Goal: Task Accomplishment & Management: Check status

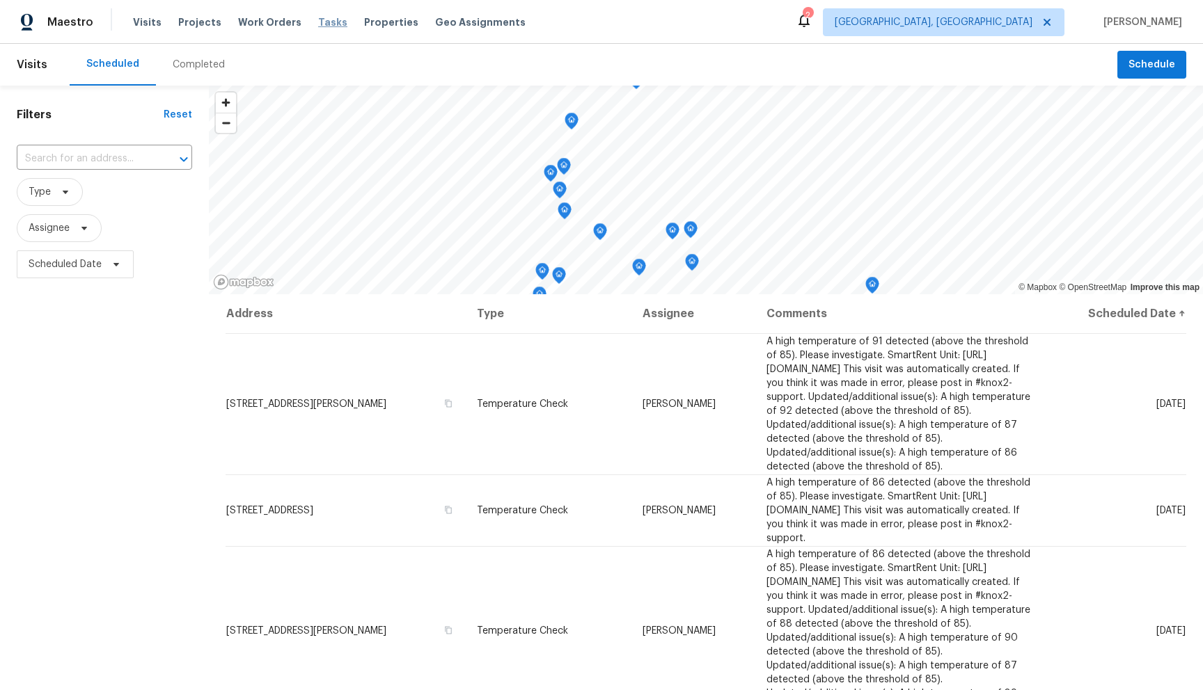
click at [318, 23] on span "Tasks" at bounding box center [332, 22] width 29 height 10
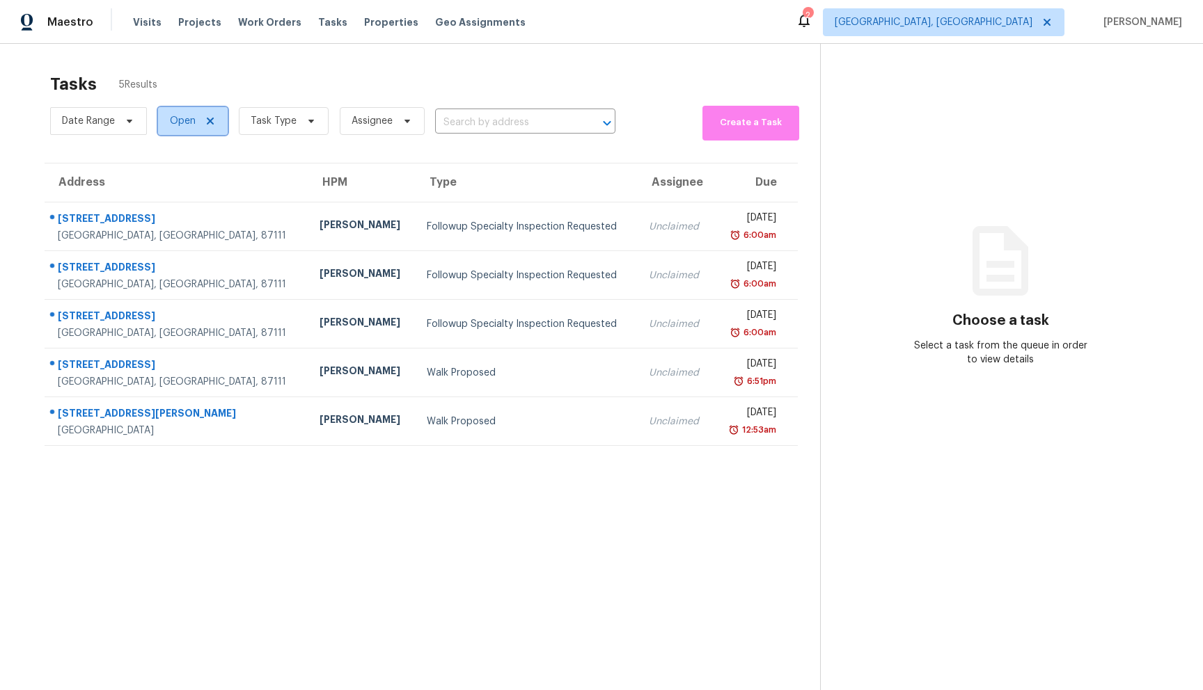
click at [209, 120] on icon at bounding box center [210, 121] width 11 height 11
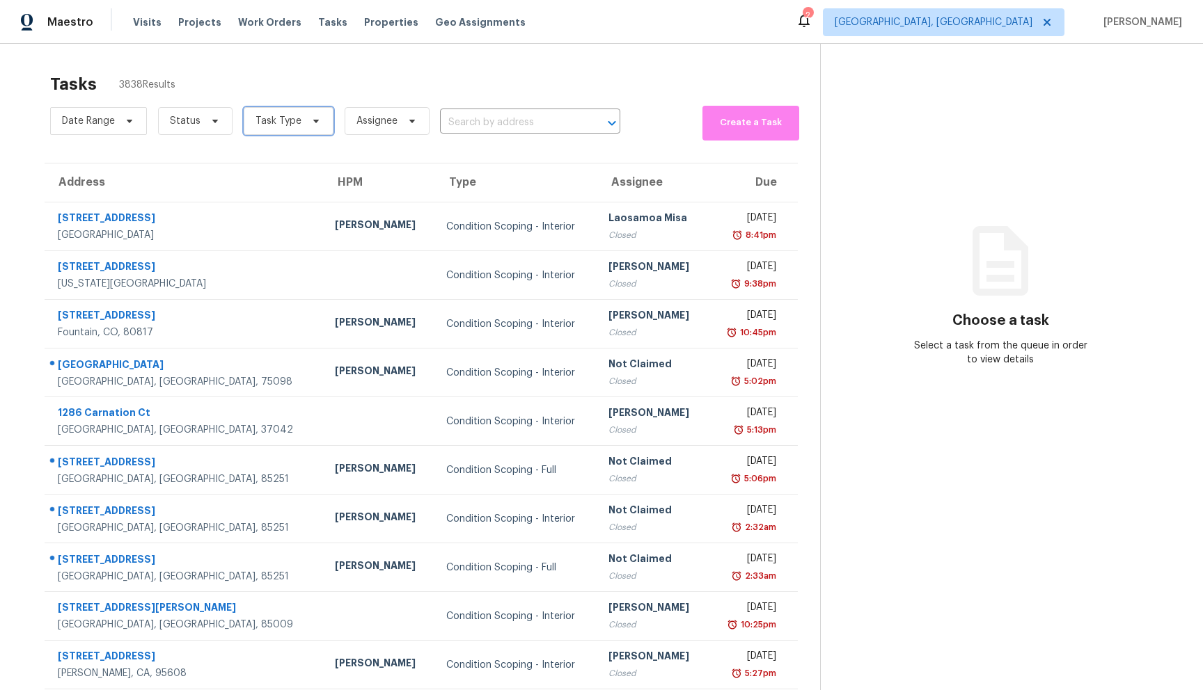
click at [306, 118] on span at bounding box center [313, 121] width 15 height 11
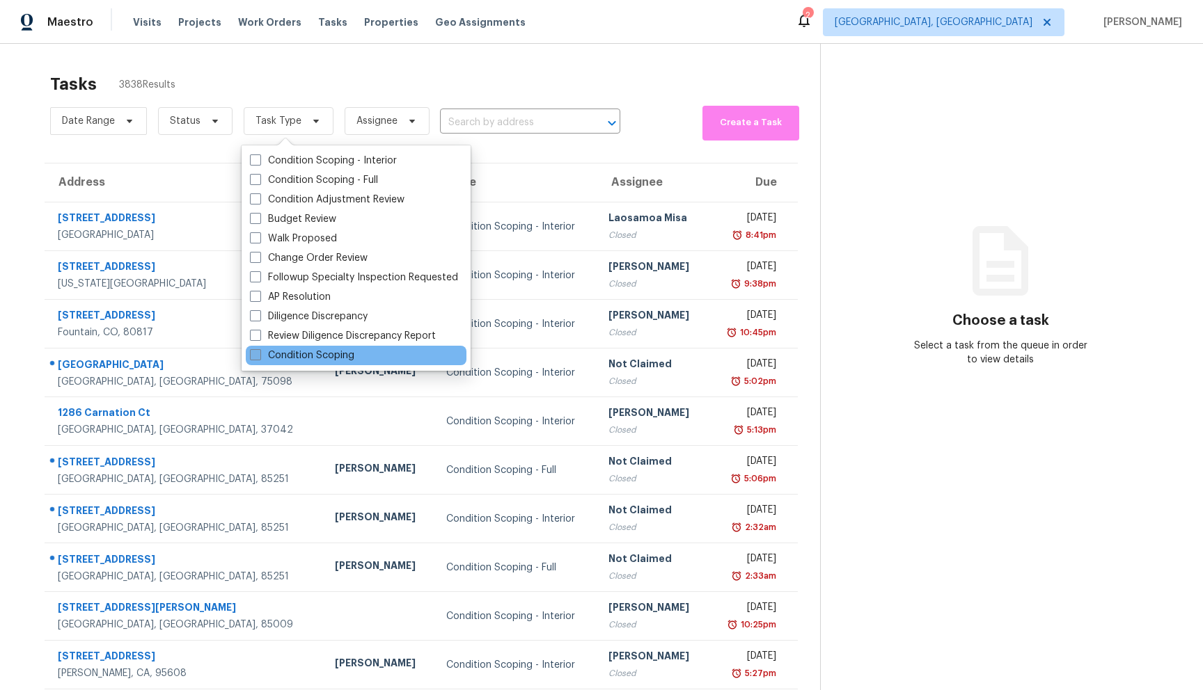
click at [334, 353] on label "Condition Scoping" at bounding box center [302, 356] width 104 height 14
click at [259, 353] on input "Condition Scoping" at bounding box center [254, 353] width 9 height 9
checkbox input "true"
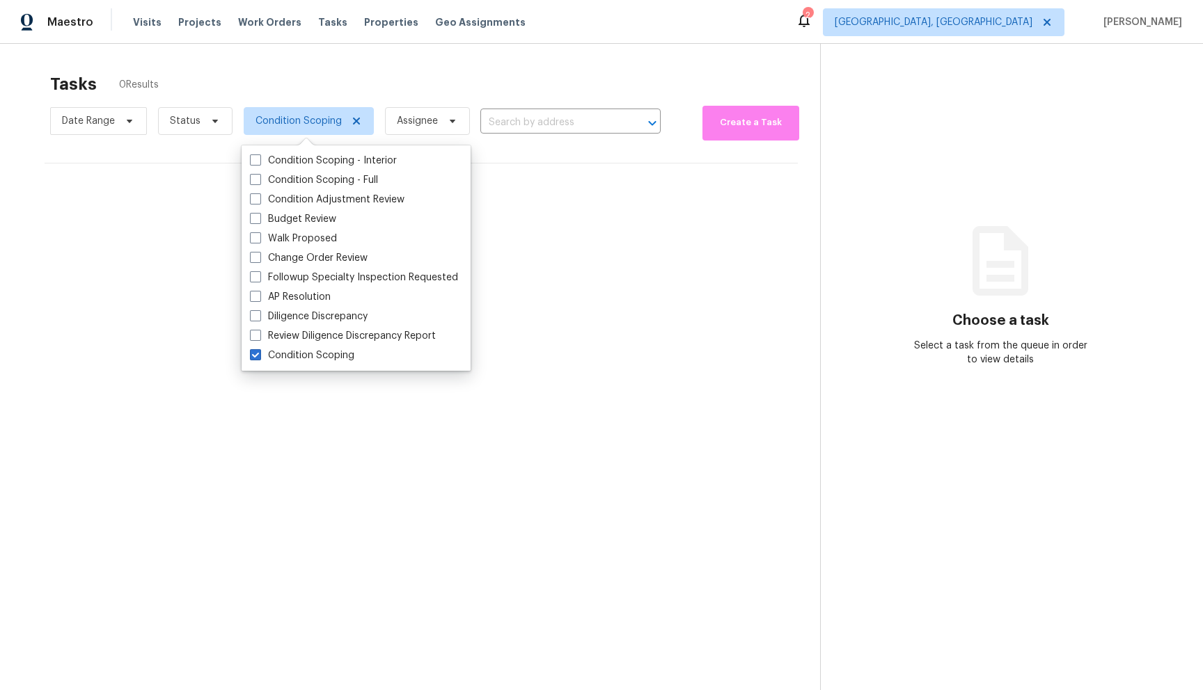
click at [532, 50] on div "Tasks 0 Results Date Range Status Condition Scoping Assignee ​ Create a Task No…" at bounding box center [601, 389] width 1203 height 690
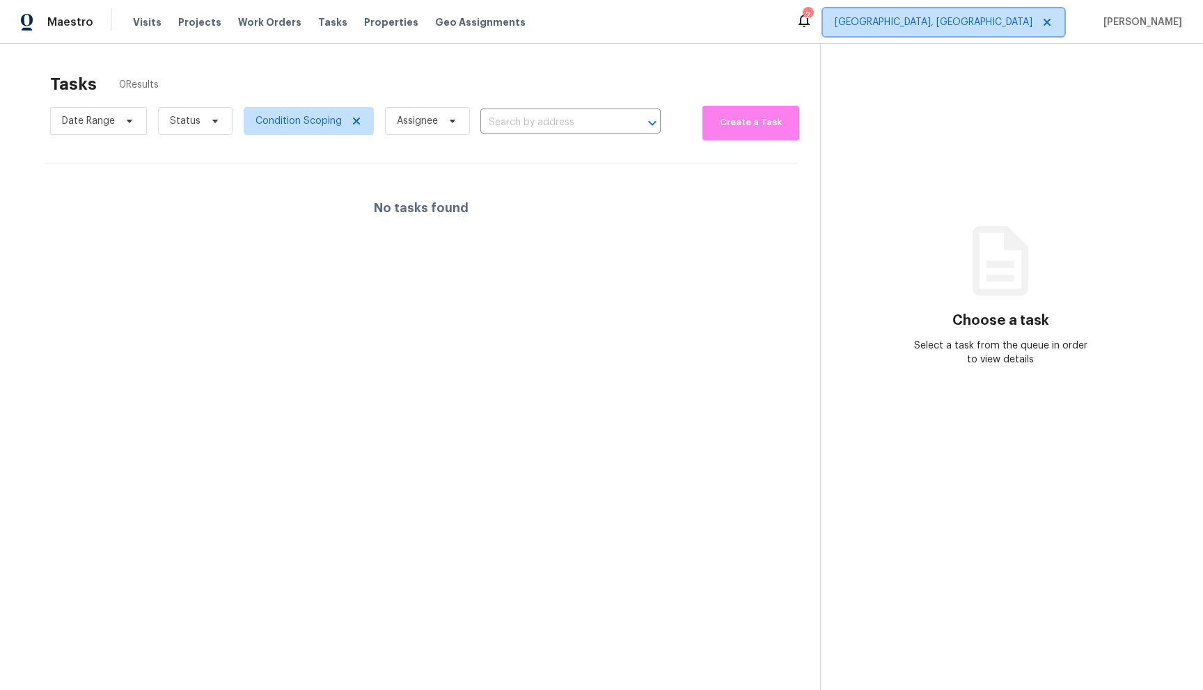
click at [1030, 26] on span "[GEOGRAPHIC_DATA], [GEOGRAPHIC_DATA]" at bounding box center [933, 22] width 198 height 14
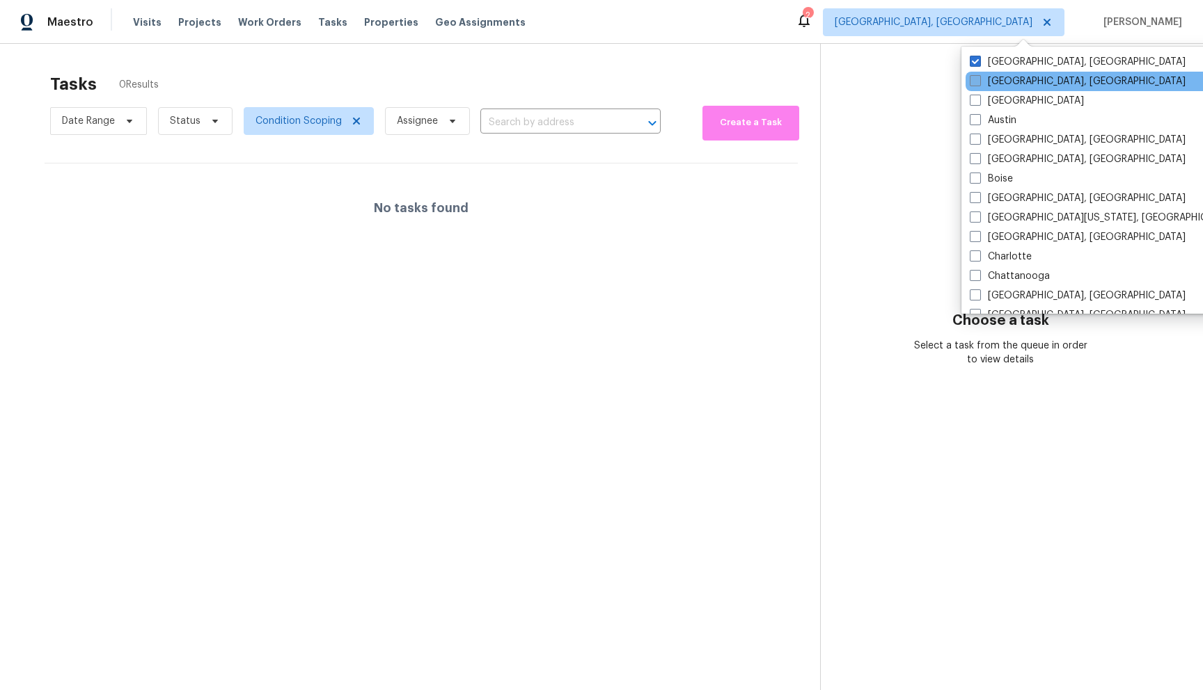
click at [978, 80] on span at bounding box center [975, 80] width 11 height 11
click at [978, 80] on input "[GEOGRAPHIC_DATA], [GEOGRAPHIC_DATA]" at bounding box center [974, 78] width 9 height 9
checkbox input "true"
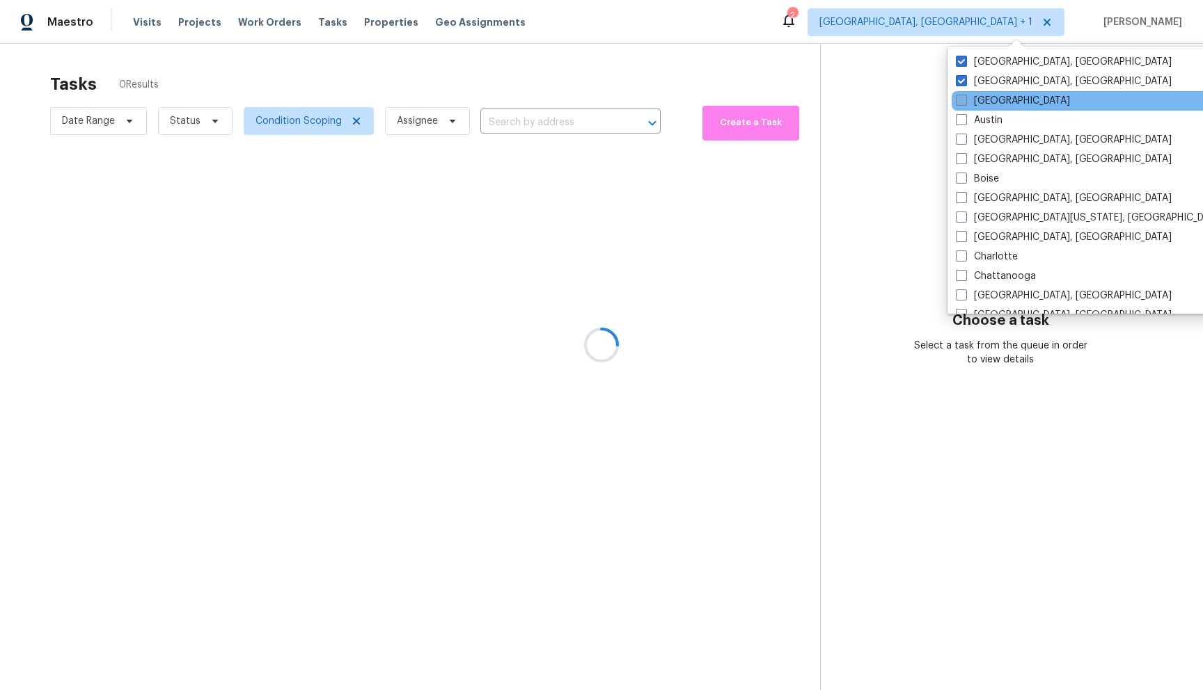
click at [963, 100] on span at bounding box center [961, 100] width 11 height 11
click at [963, 100] on input "[GEOGRAPHIC_DATA]" at bounding box center [960, 98] width 9 height 9
checkbox input "true"
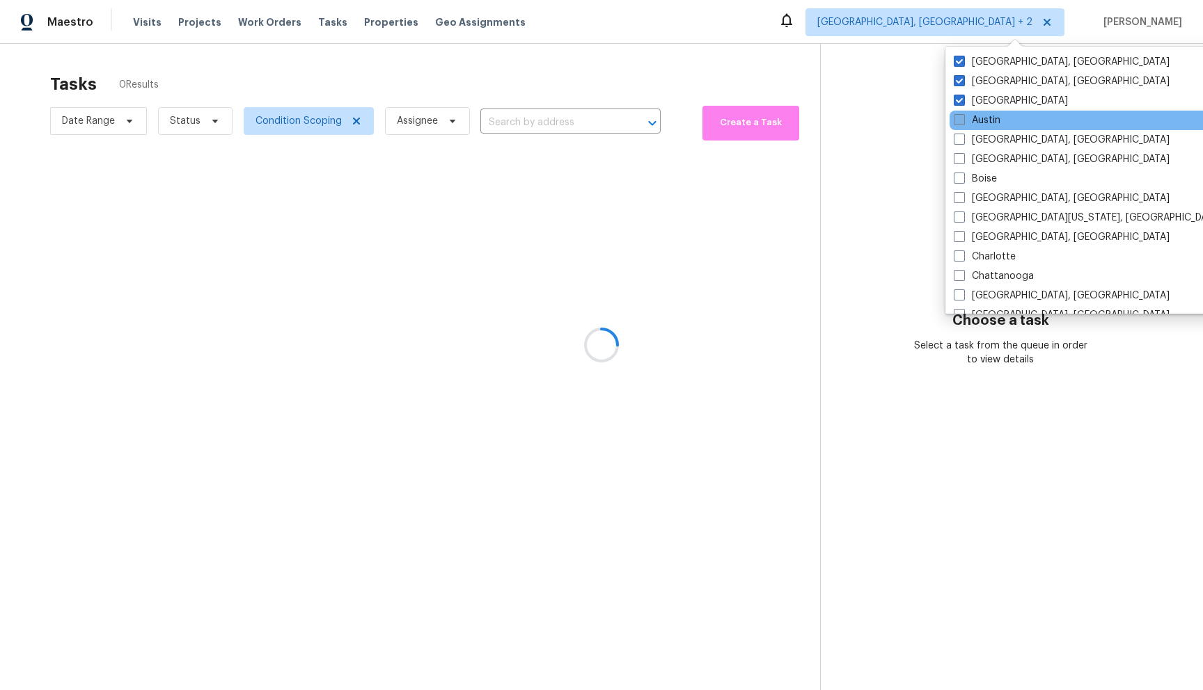
click at [957, 119] on span at bounding box center [959, 119] width 11 height 11
click at [957, 119] on input "Austin" at bounding box center [958, 117] width 9 height 9
checkbox input "true"
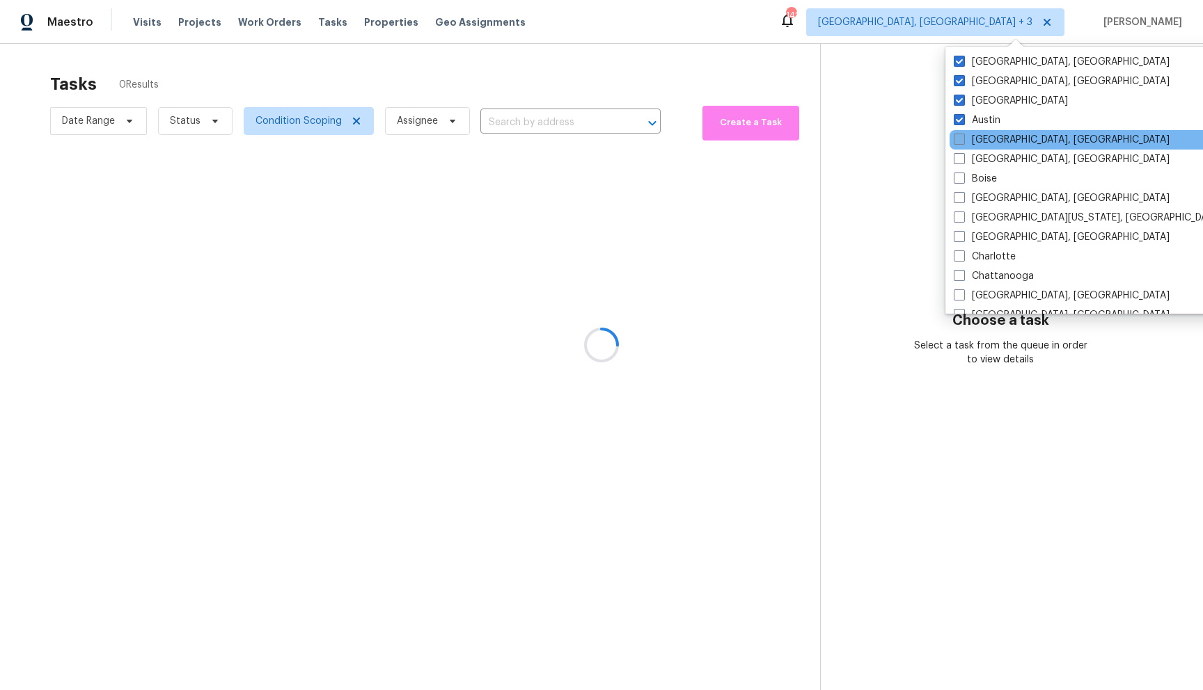
click at [957, 142] on span at bounding box center [959, 139] width 11 height 11
click at [957, 142] on input "[GEOGRAPHIC_DATA], [GEOGRAPHIC_DATA]" at bounding box center [958, 137] width 9 height 9
checkbox input "true"
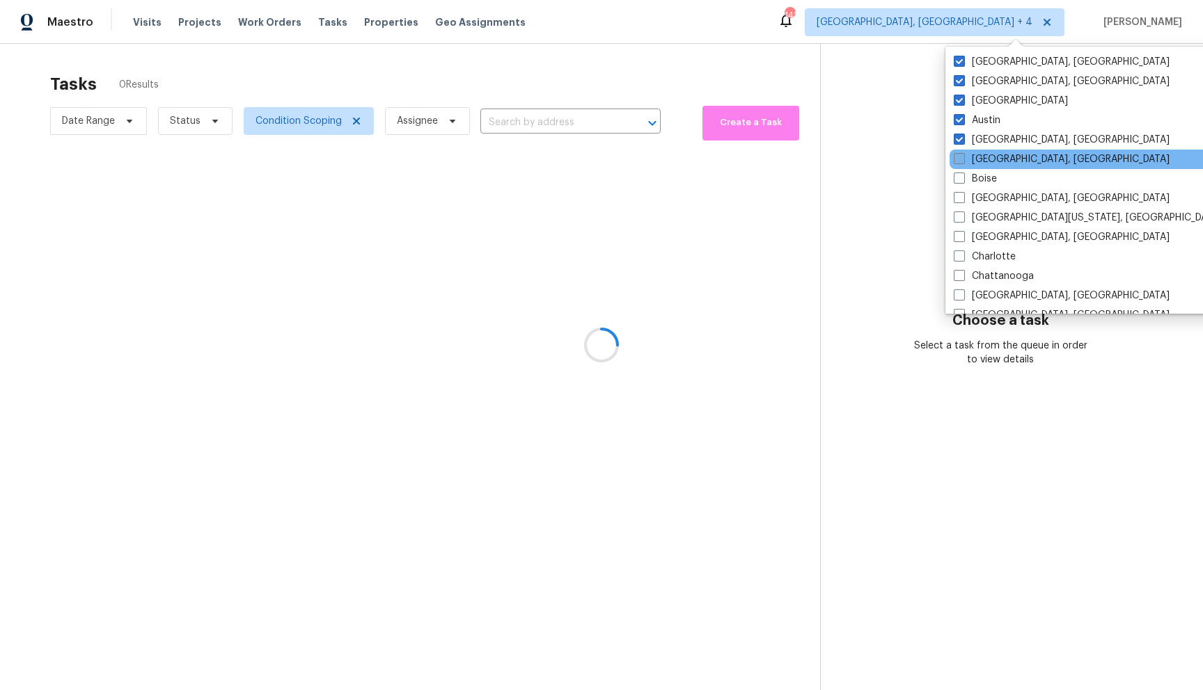
click at [961, 159] on span at bounding box center [959, 158] width 11 height 11
click at [961, 159] on input "[GEOGRAPHIC_DATA], [GEOGRAPHIC_DATA]" at bounding box center [958, 156] width 9 height 9
checkbox input "true"
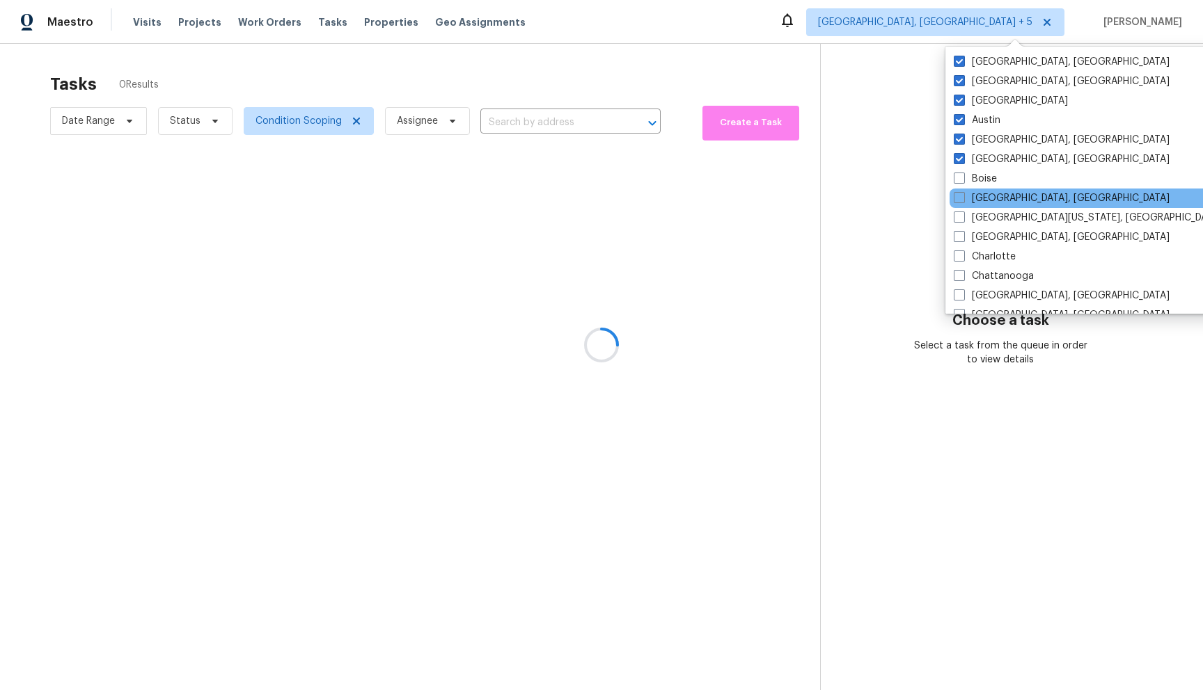
drag, startPoint x: 958, startPoint y: 180, endPoint x: 958, endPoint y: 190, distance: 9.7
click at [958, 180] on span at bounding box center [959, 178] width 11 height 11
click at [958, 180] on input "Boise" at bounding box center [958, 176] width 9 height 9
checkbox input "true"
click at [958, 198] on span at bounding box center [958, 197] width 11 height 11
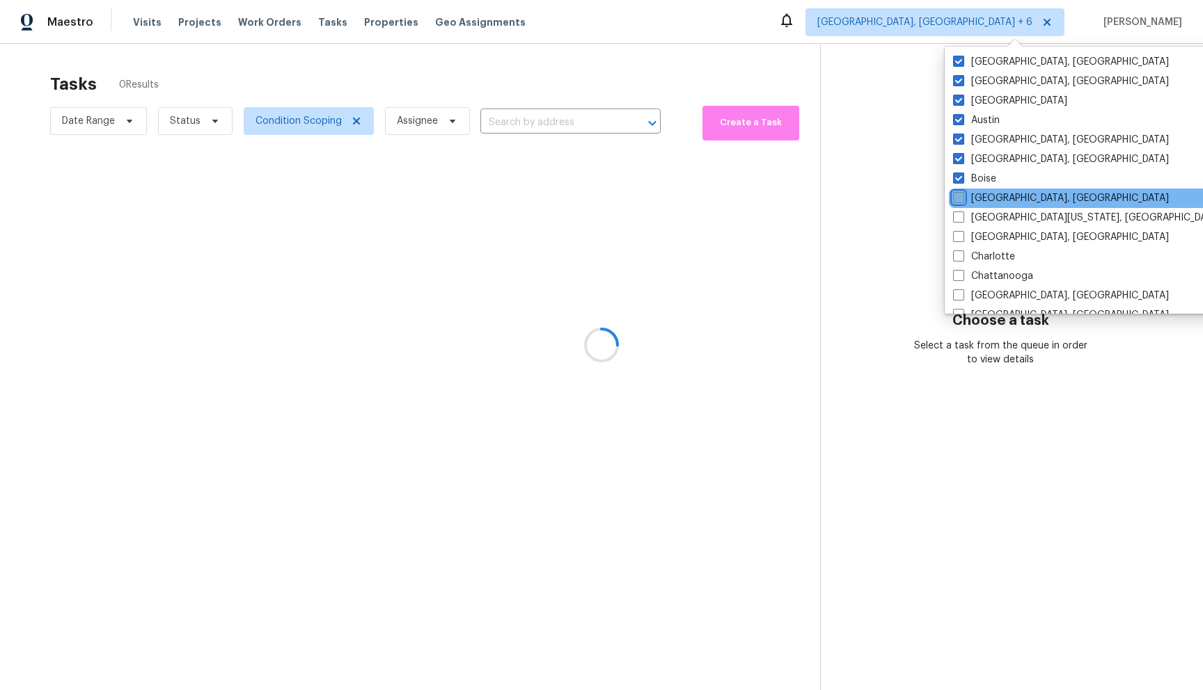
click at [958, 198] on input "[GEOGRAPHIC_DATA], [GEOGRAPHIC_DATA]" at bounding box center [957, 195] width 9 height 9
checkbox input "true"
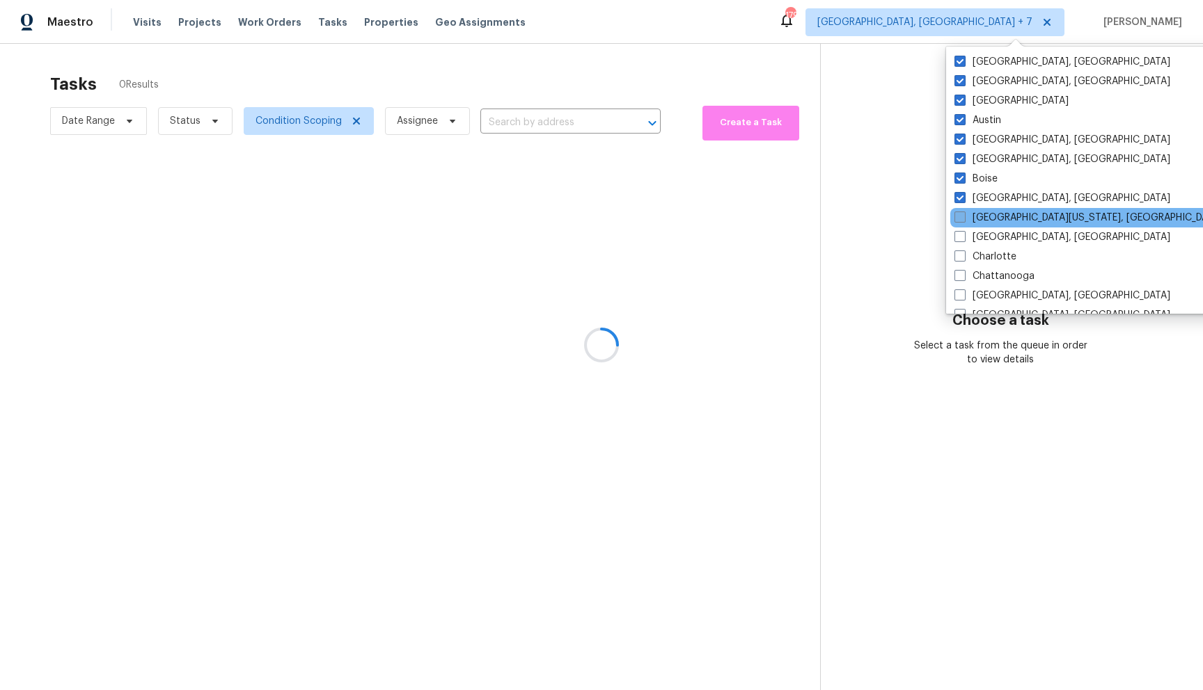
drag, startPoint x: 959, startPoint y: 215, endPoint x: 960, endPoint y: 223, distance: 7.7
click at [959, 216] on span at bounding box center [959, 217] width 11 height 11
click at [959, 216] on input "[GEOGRAPHIC_DATA][US_STATE], [GEOGRAPHIC_DATA]" at bounding box center [958, 215] width 9 height 9
checkbox input "true"
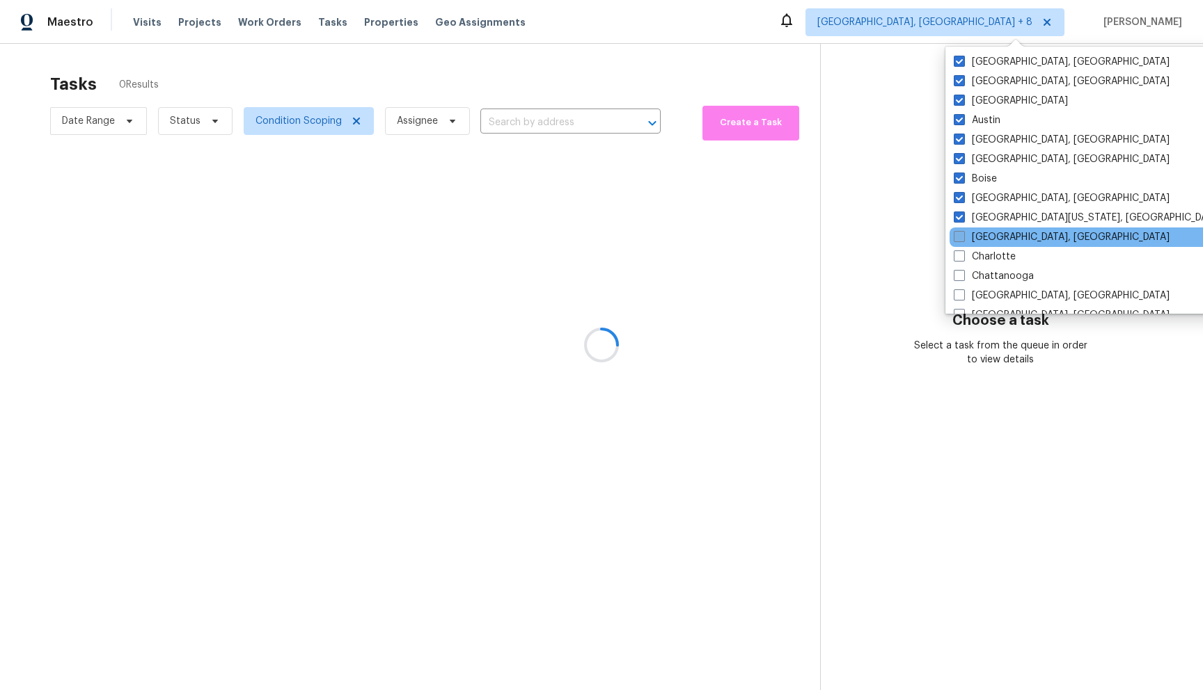
click at [962, 238] on span at bounding box center [959, 236] width 11 height 11
click at [962, 238] on input "[GEOGRAPHIC_DATA], [GEOGRAPHIC_DATA]" at bounding box center [958, 234] width 9 height 9
checkbox input "true"
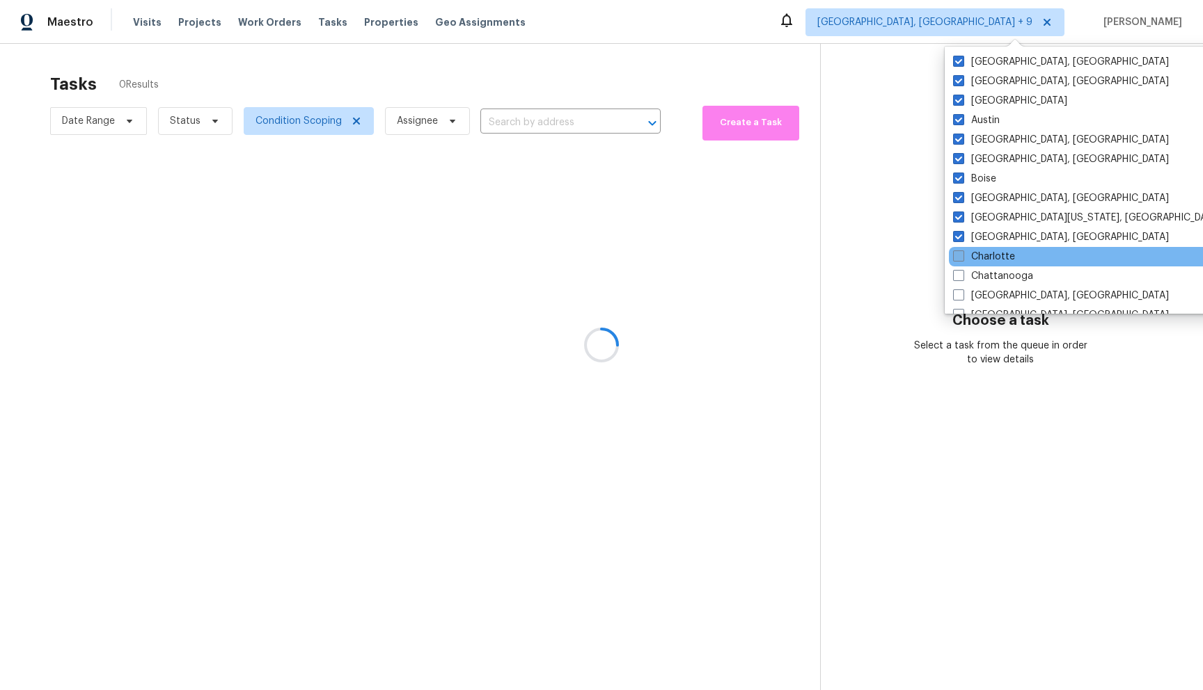
click at [959, 255] on span at bounding box center [958, 256] width 11 height 11
click at [959, 255] on input "Charlotte" at bounding box center [957, 254] width 9 height 9
checkbox input "true"
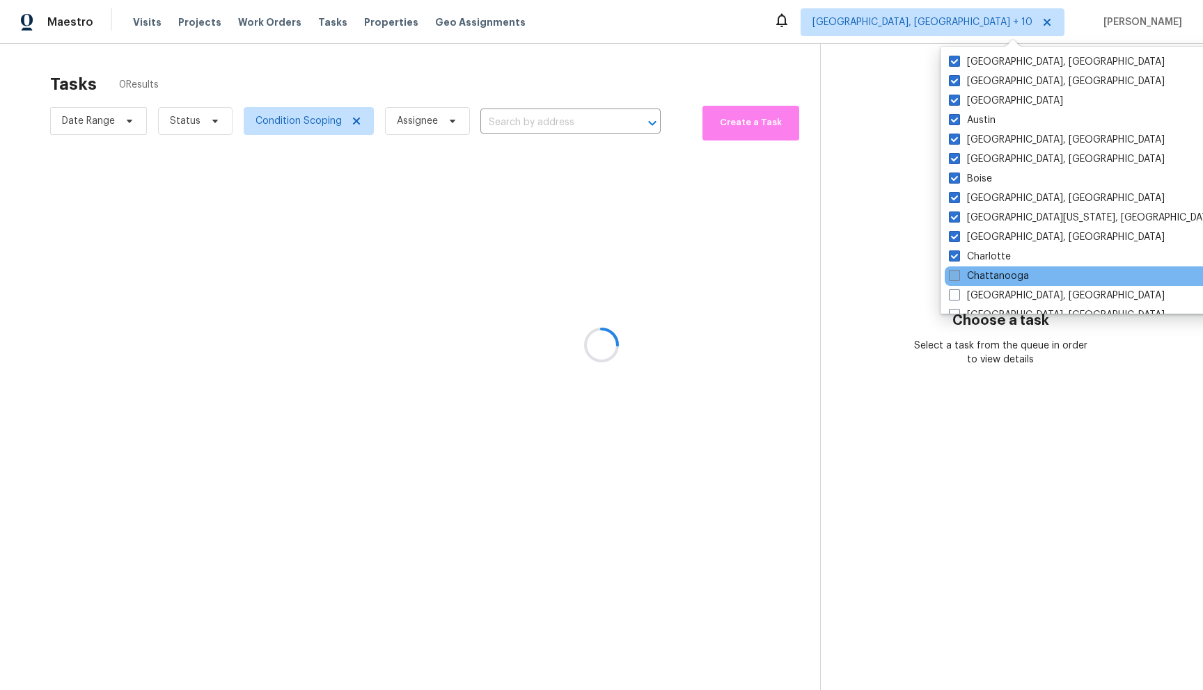
click at [957, 278] on span at bounding box center [954, 275] width 11 height 11
click at [957, 278] on input "Chattanooga" at bounding box center [953, 273] width 9 height 9
checkbox input "true"
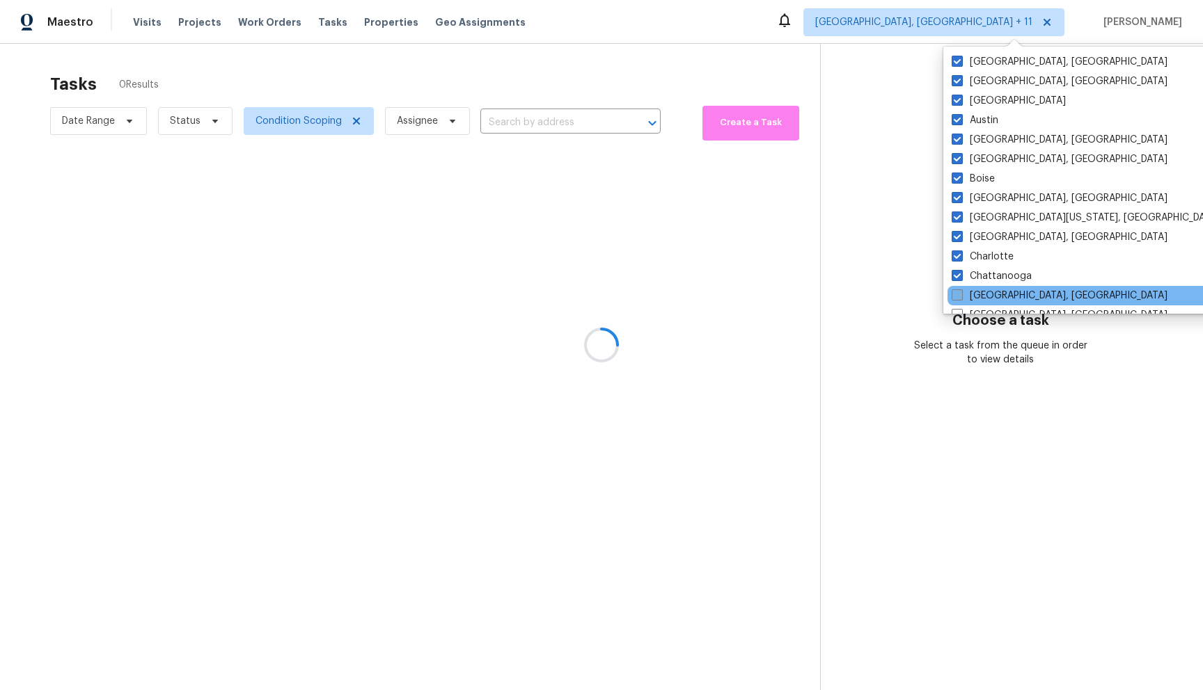
click at [956, 296] on span at bounding box center [956, 295] width 11 height 11
click at [956, 296] on input "[GEOGRAPHIC_DATA], [GEOGRAPHIC_DATA]" at bounding box center [955, 293] width 9 height 9
checkbox input "true"
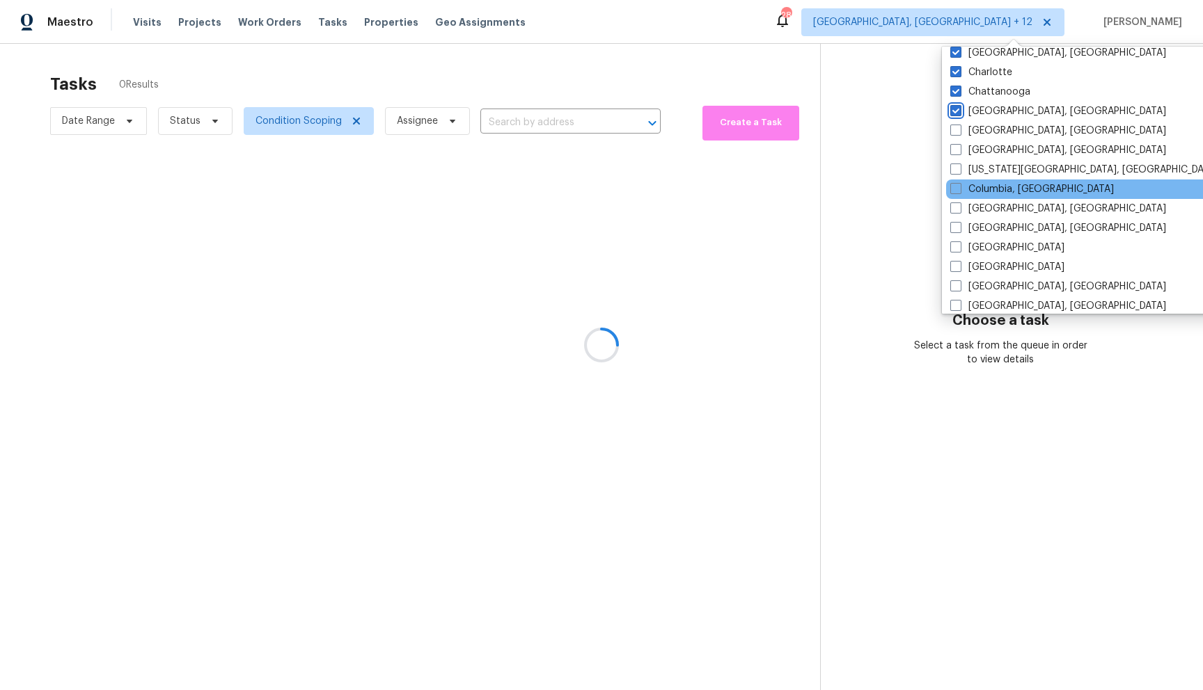
scroll to position [187, 0]
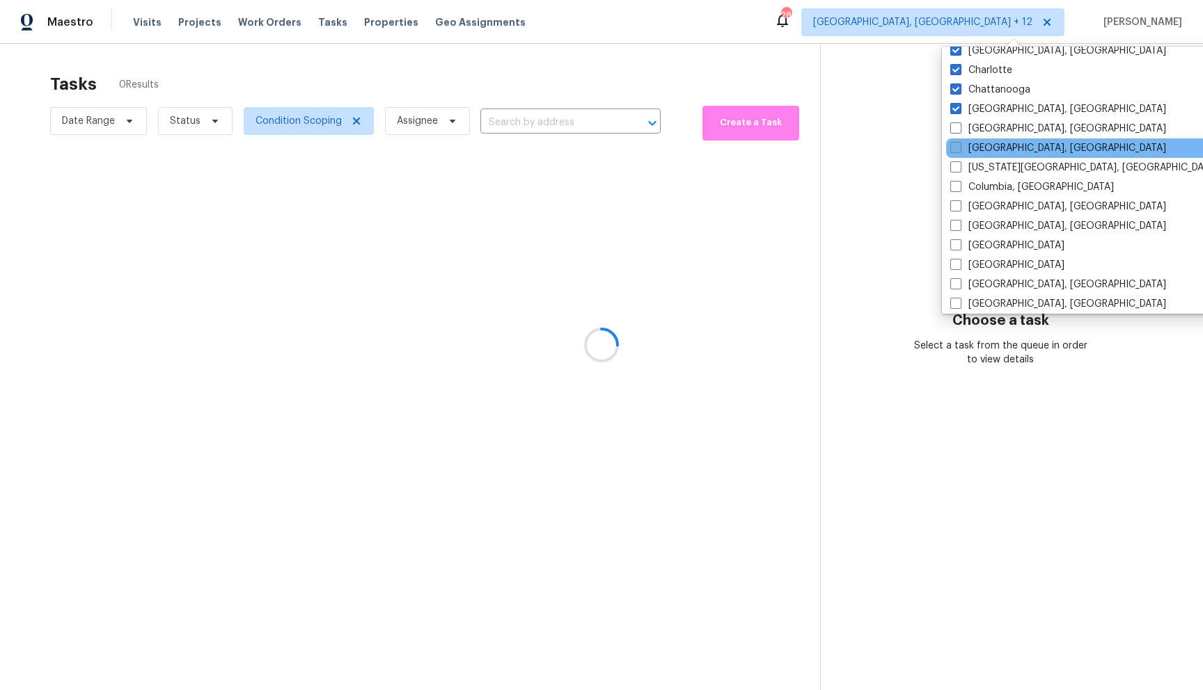
drag, startPoint x: 956, startPoint y: 132, endPoint x: 955, endPoint y: 145, distance: 13.9
click at [955, 132] on span at bounding box center [955, 127] width 11 height 11
click at [955, 131] on input "[GEOGRAPHIC_DATA], [GEOGRAPHIC_DATA]" at bounding box center [954, 126] width 9 height 9
checkbox input "true"
click at [956, 145] on span at bounding box center [954, 147] width 11 height 11
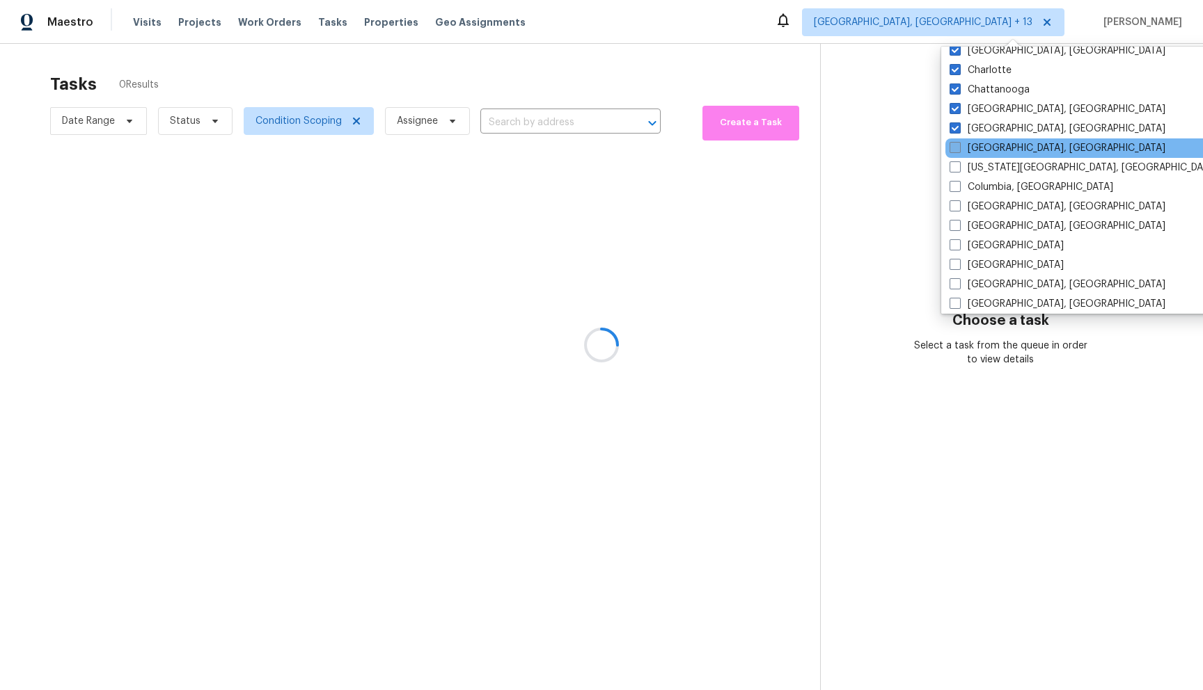
click at [956, 145] on input "[GEOGRAPHIC_DATA], [GEOGRAPHIC_DATA]" at bounding box center [953, 145] width 9 height 9
checkbox input "true"
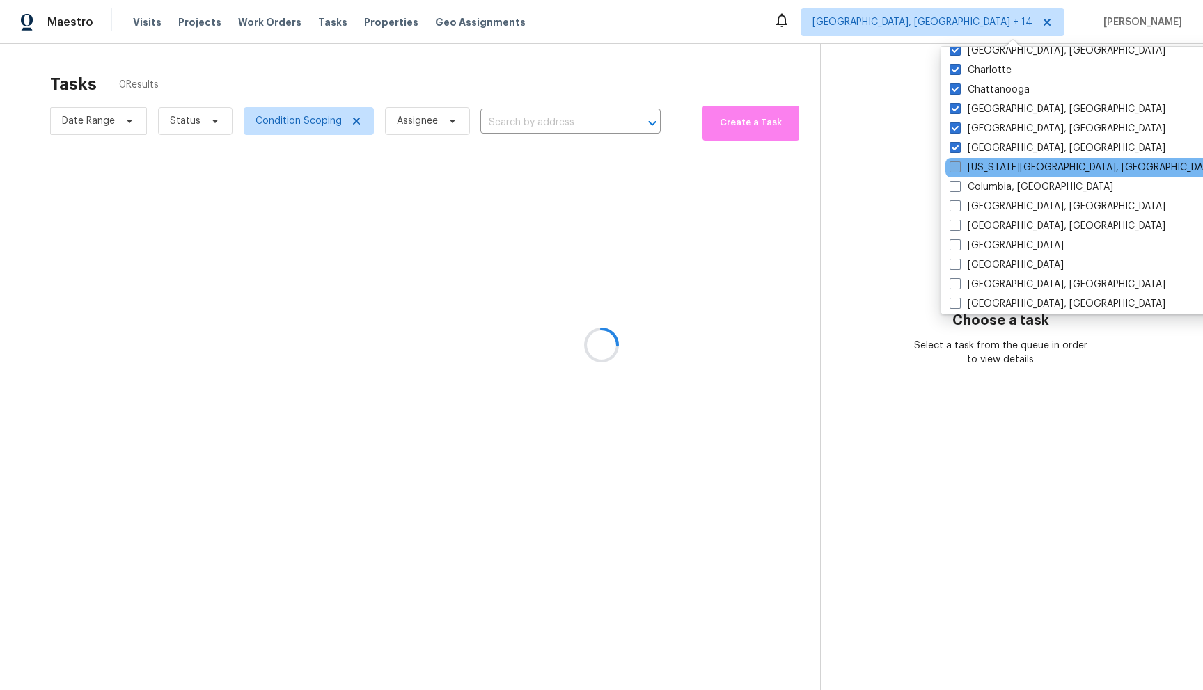
click at [957, 164] on span at bounding box center [954, 166] width 11 height 11
click at [957, 164] on input "[US_STATE][GEOGRAPHIC_DATA], [GEOGRAPHIC_DATA]" at bounding box center [953, 165] width 9 height 9
checkbox input "true"
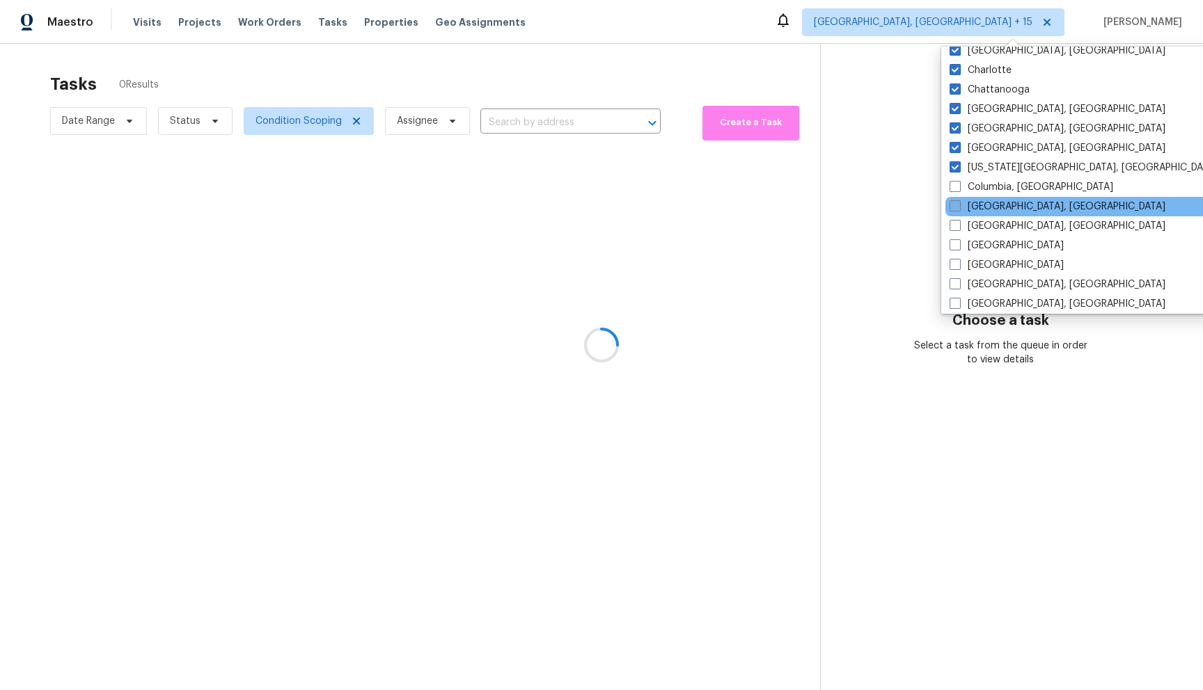
drag, startPoint x: 958, startPoint y: 188, endPoint x: 958, endPoint y: 203, distance: 14.6
click at [958, 188] on span at bounding box center [954, 186] width 11 height 11
click at [958, 188] on input "Columbia, [GEOGRAPHIC_DATA]" at bounding box center [953, 184] width 9 height 9
checkbox input "true"
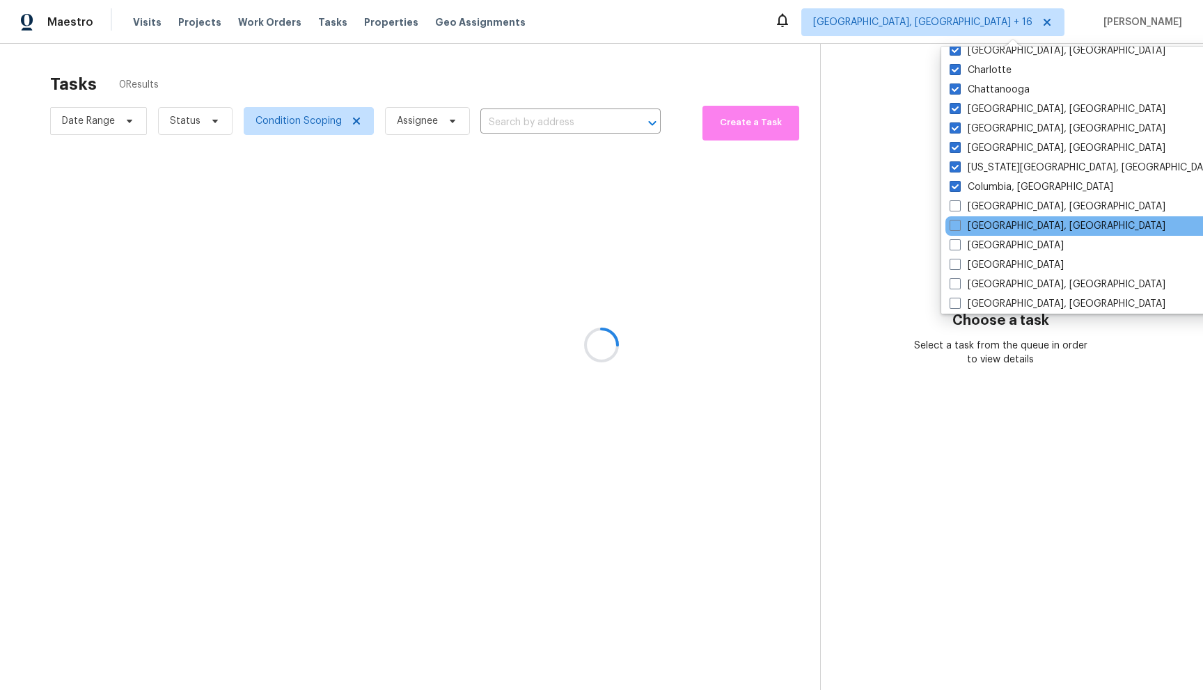
drag, startPoint x: 960, startPoint y: 211, endPoint x: 958, endPoint y: 218, distance: 7.3
click at [960, 211] on span at bounding box center [954, 205] width 11 height 11
click at [958, 209] on input "[GEOGRAPHIC_DATA], [GEOGRAPHIC_DATA]" at bounding box center [953, 204] width 9 height 9
checkbox input "true"
click at [957, 225] on span at bounding box center [955, 225] width 11 height 11
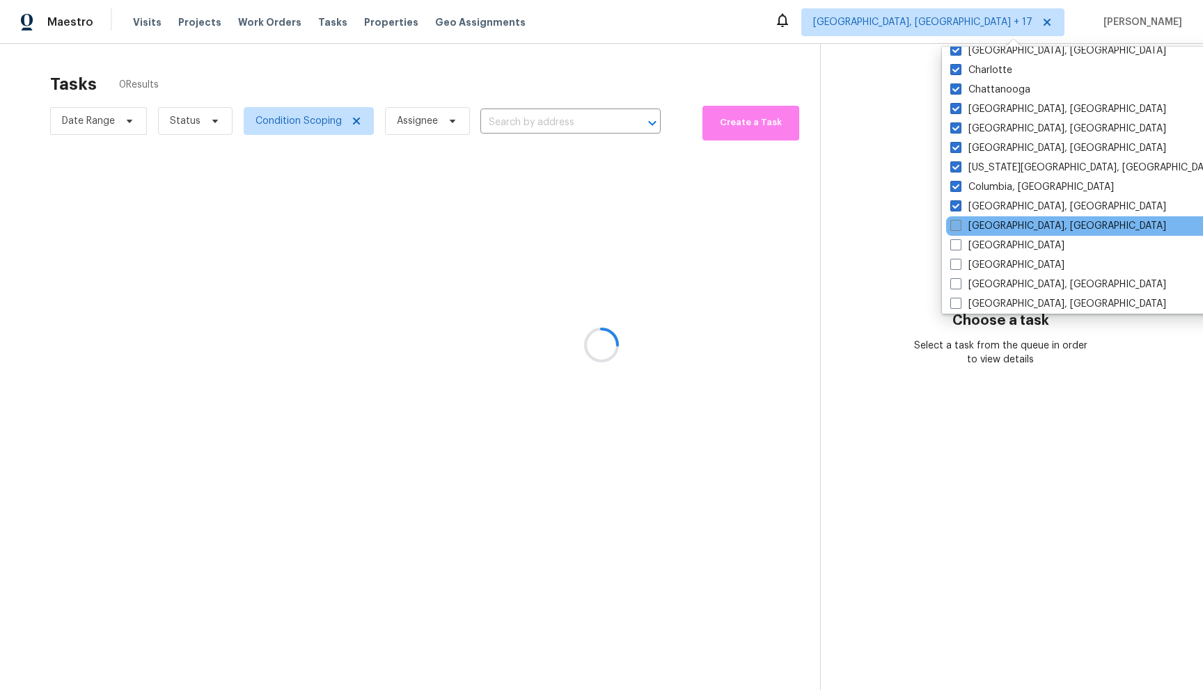
click at [957, 225] on input "[GEOGRAPHIC_DATA], [GEOGRAPHIC_DATA]" at bounding box center [954, 223] width 9 height 9
checkbox input "true"
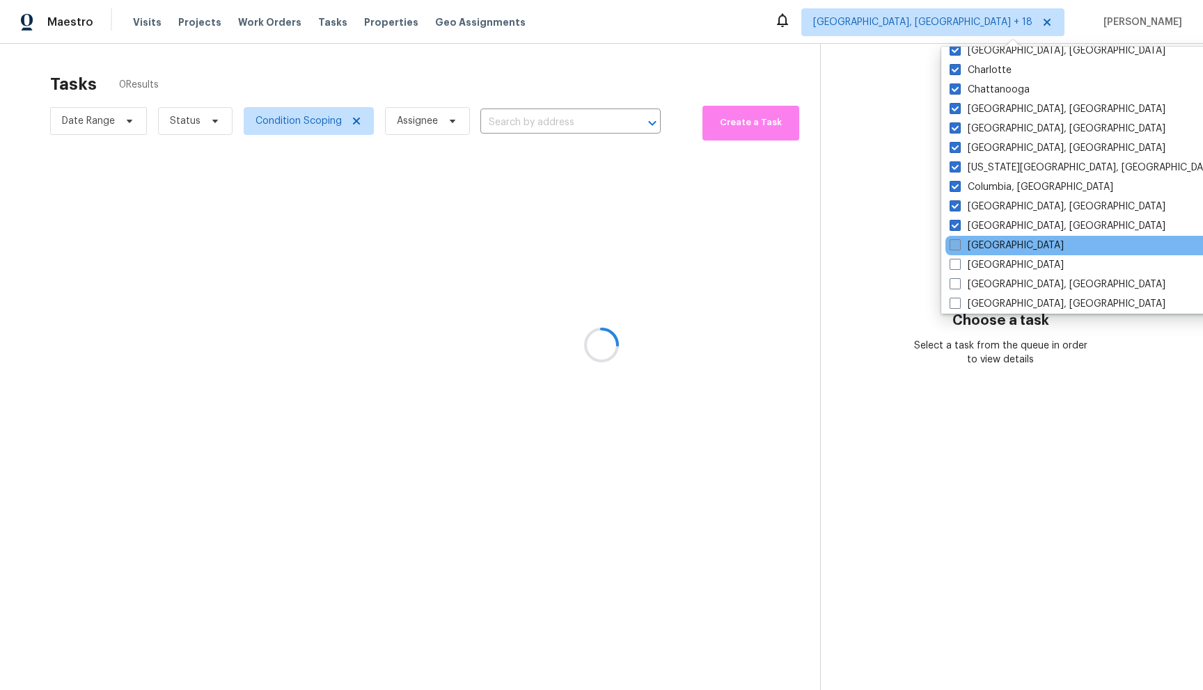
click at [956, 243] on span at bounding box center [954, 244] width 11 height 11
click at [956, 243] on input "[GEOGRAPHIC_DATA]" at bounding box center [953, 243] width 9 height 9
checkbox input "true"
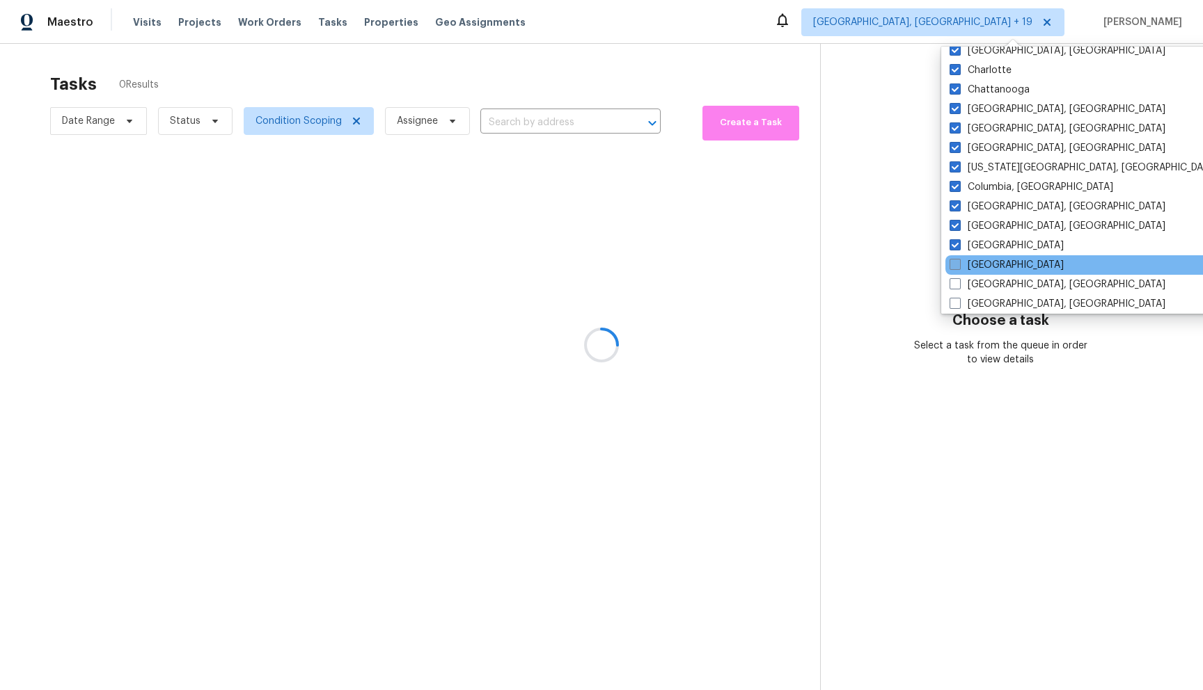
click at [957, 266] on span at bounding box center [954, 264] width 11 height 11
click at [957, 266] on input "[GEOGRAPHIC_DATA]" at bounding box center [953, 262] width 9 height 9
checkbox input "true"
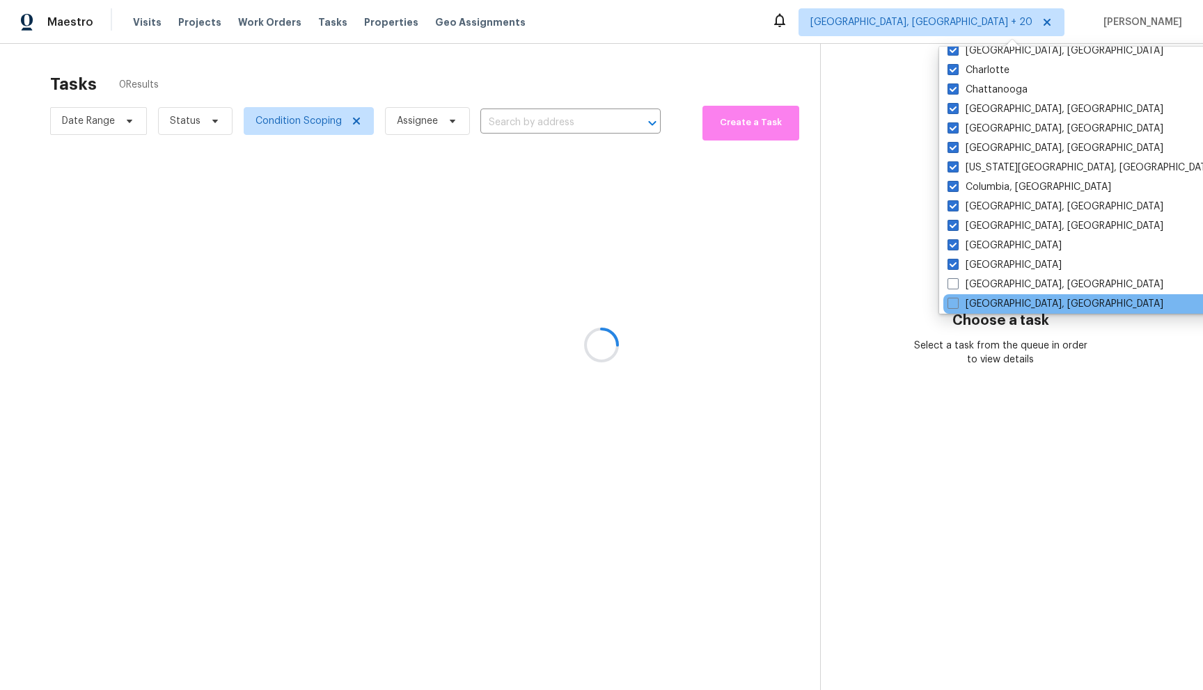
drag, startPoint x: 954, startPoint y: 286, endPoint x: 952, endPoint y: 296, distance: 10.0
click at [954, 286] on span at bounding box center [952, 283] width 11 height 11
click at [954, 286] on input "[GEOGRAPHIC_DATA], [GEOGRAPHIC_DATA]" at bounding box center [951, 282] width 9 height 9
checkbox input "true"
click at [952, 301] on span at bounding box center [955, 303] width 11 height 11
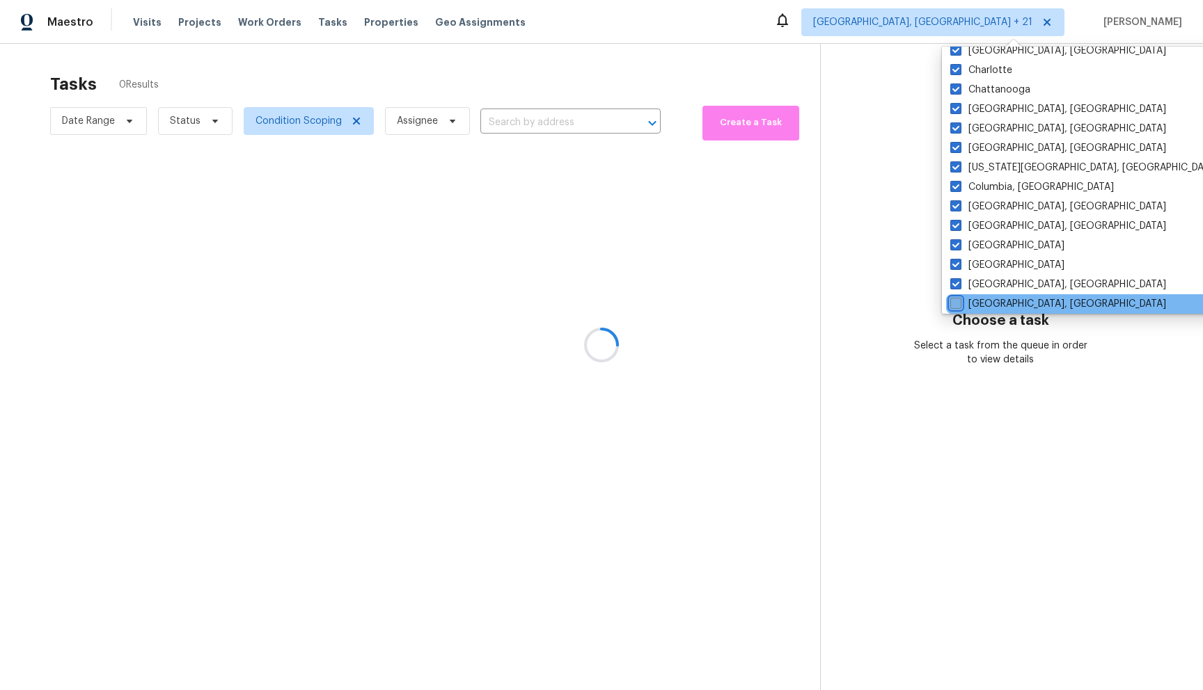
click at [952, 301] on input "[GEOGRAPHIC_DATA], [GEOGRAPHIC_DATA]" at bounding box center [954, 301] width 9 height 9
checkbox input "true"
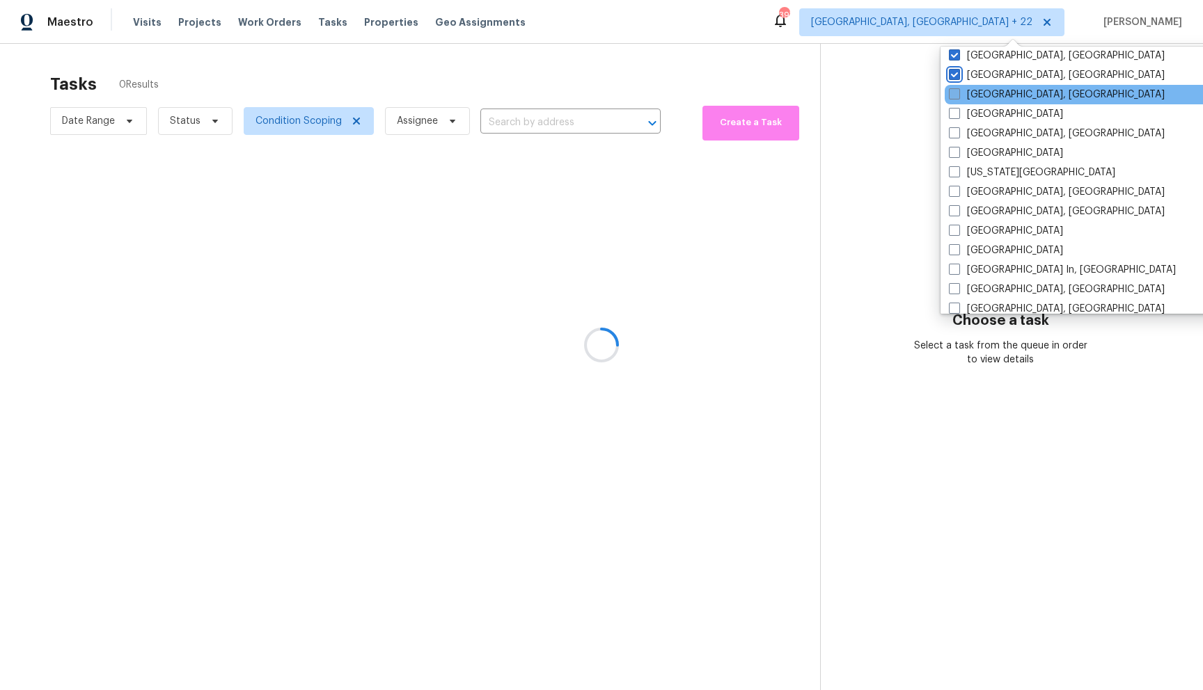
scroll to position [417, 0]
click at [953, 96] on span at bounding box center [954, 92] width 11 height 11
click at [953, 95] on input "[GEOGRAPHIC_DATA], [GEOGRAPHIC_DATA]" at bounding box center [953, 90] width 9 height 9
checkbox input "true"
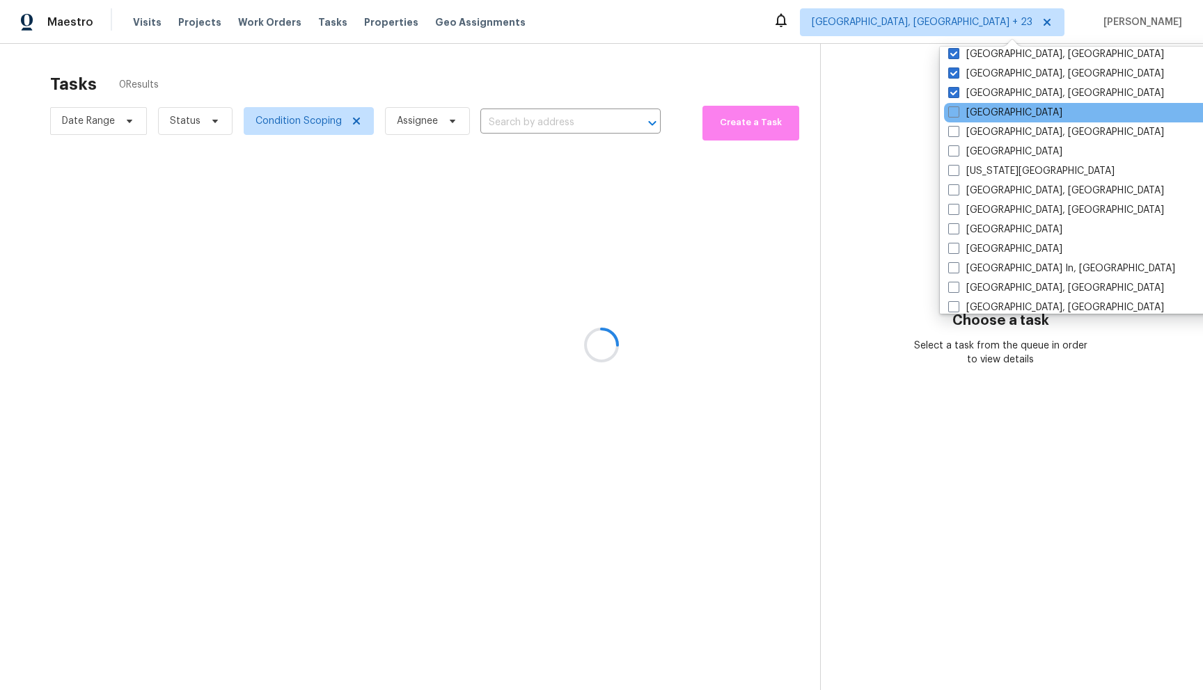
click at [953, 115] on span at bounding box center [953, 111] width 11 height 11
click at [953, 115] on input "[GEOGRAPHIC_DATA]" at bounding box center [952, 110] width 9 height 9
checkbox input "true"
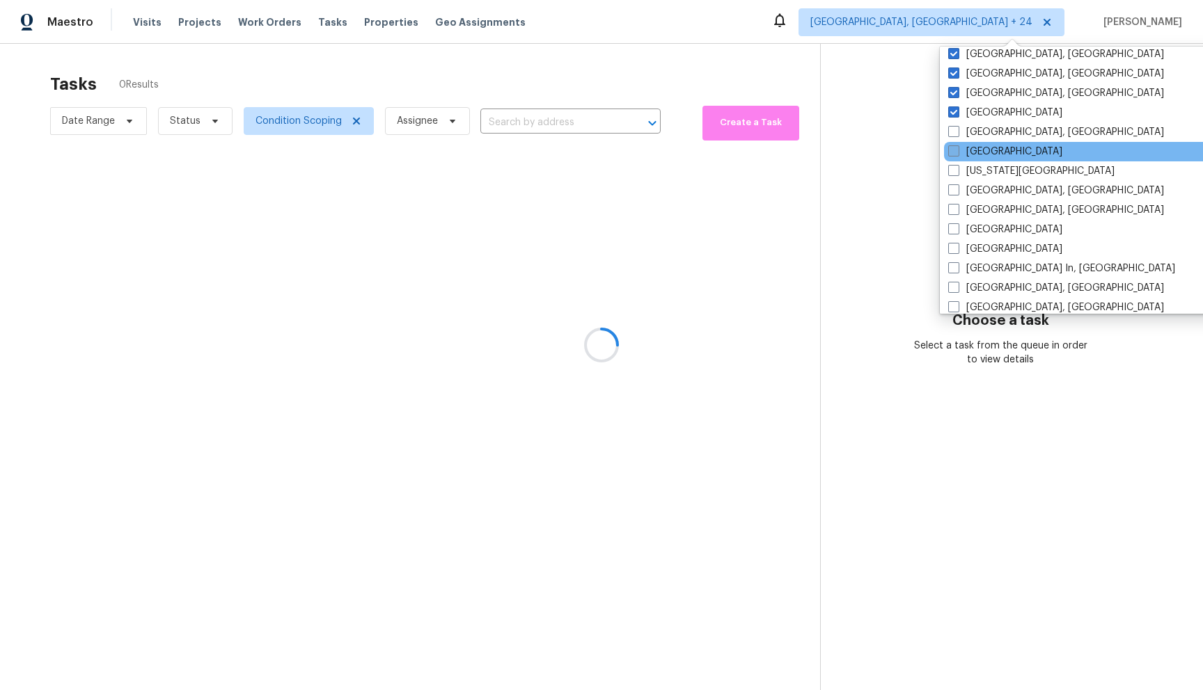
drag, startPoint x: 954, startPoint y: 132, endPoint x: 955, endPoint y: 148, distance: 16.7
click at [954, 132] on span at bounding box center [953, 131] width 11 height 11
click at [954, 132] on input "[GEOGRAPHIC_DATA], [GEOGRAPHIC_DATA]" at bounding box center [952, 129] width 9 height 9
checkbox input "true"
click at [955, 155] on span at bounding box center [953, 150] width 11 height 11
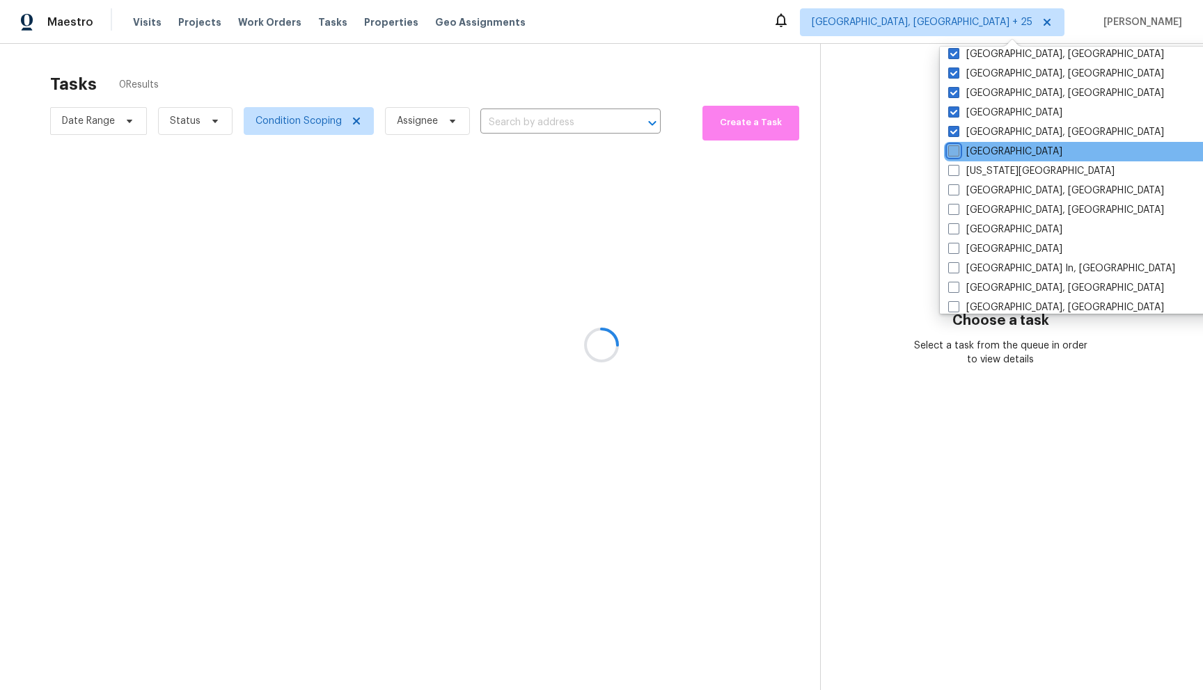
click at [955, 154] on input "[GEOGRAPHIC_DATA]" at bounding box center [952, 149] width 9 height 9
checkbox input "true"
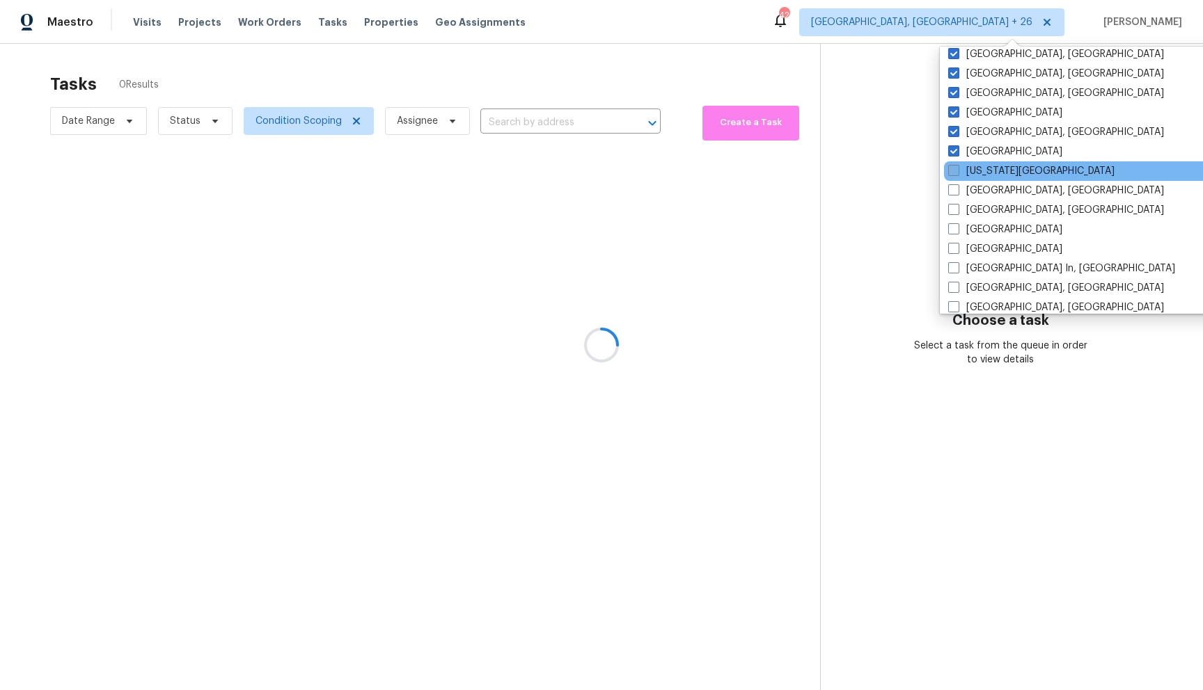
click at [952, 172] on span at bounding box center [953, 170] width 11 height 11
click at [952, 172] on input "[US_STATE][GEOGRAPHIC_DATA]" at bounding box center [952, 168] width 9 height 9
checkbox input "true"
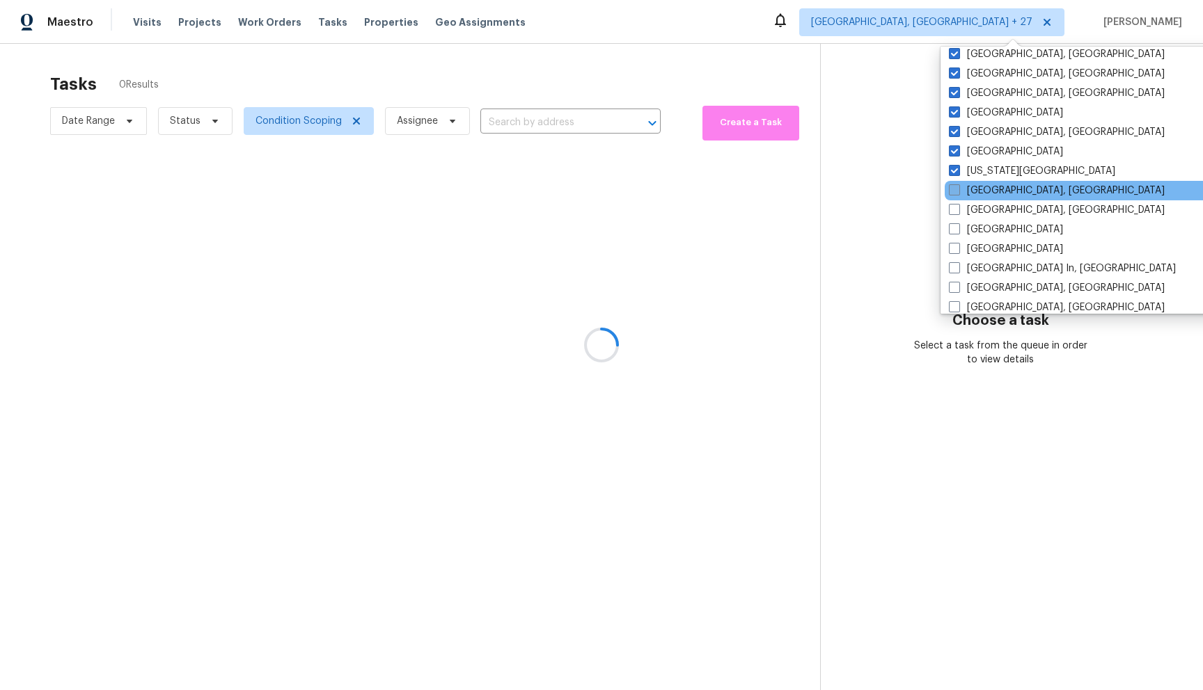
drag, startPoint x: 951, startPoint y: 184, endPoint x: 954, endPoint y: 193, distance: 9.3
click at [951, 184] on span at bounding box center [954, 189] width 11 height 11
click at [951, 184] on input "[GEOGRAPHIC_DATA], [GEOGRAPHIC_DATA]" at bounding box center [953, 188] width 9 height 9
checkbox input "true"
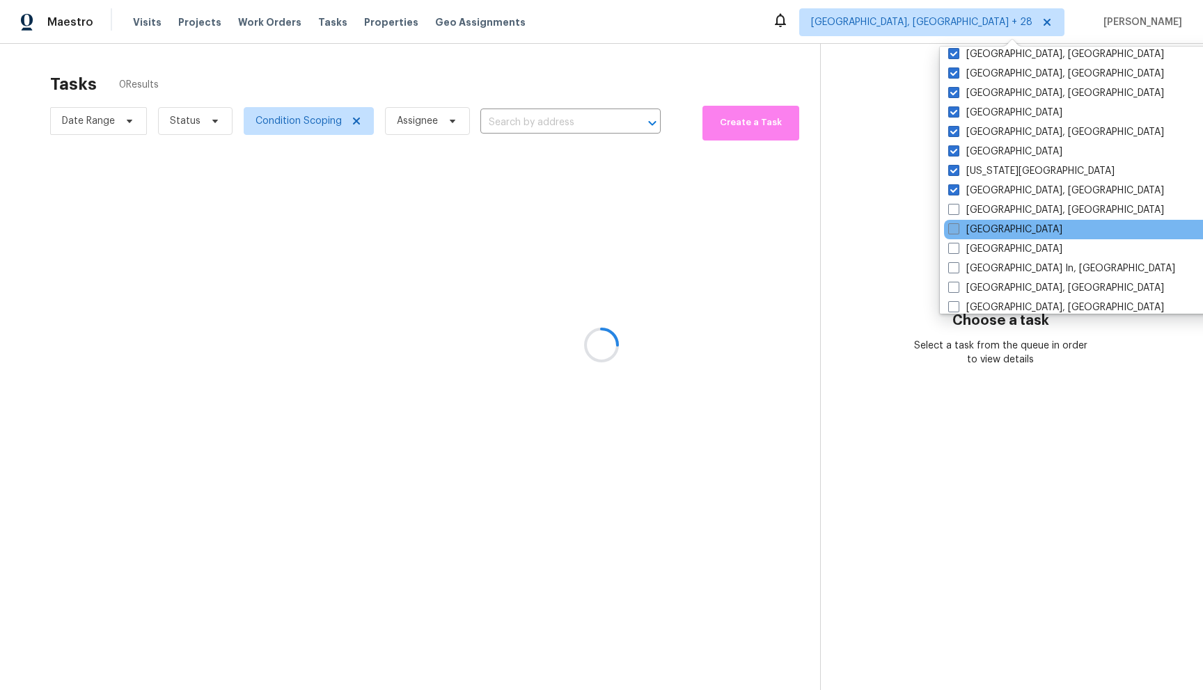
drag, startPoint x: 954, startPoint y: 209, endPoint x: 954, endPoint y: 222, distance: 12.5
click at [954, 209] on span at bounding box center [953, 209] width 11 height 11
click at [954, 209] on input "[GEOGRAPHIC_DATA], [GEOGRAPHIC_DATA]" at bounding box center [952, 207] width 9 height 9
checkbox input "true"
click at [951, 231] on span at bounding box center [953, 228] width 11 height 11
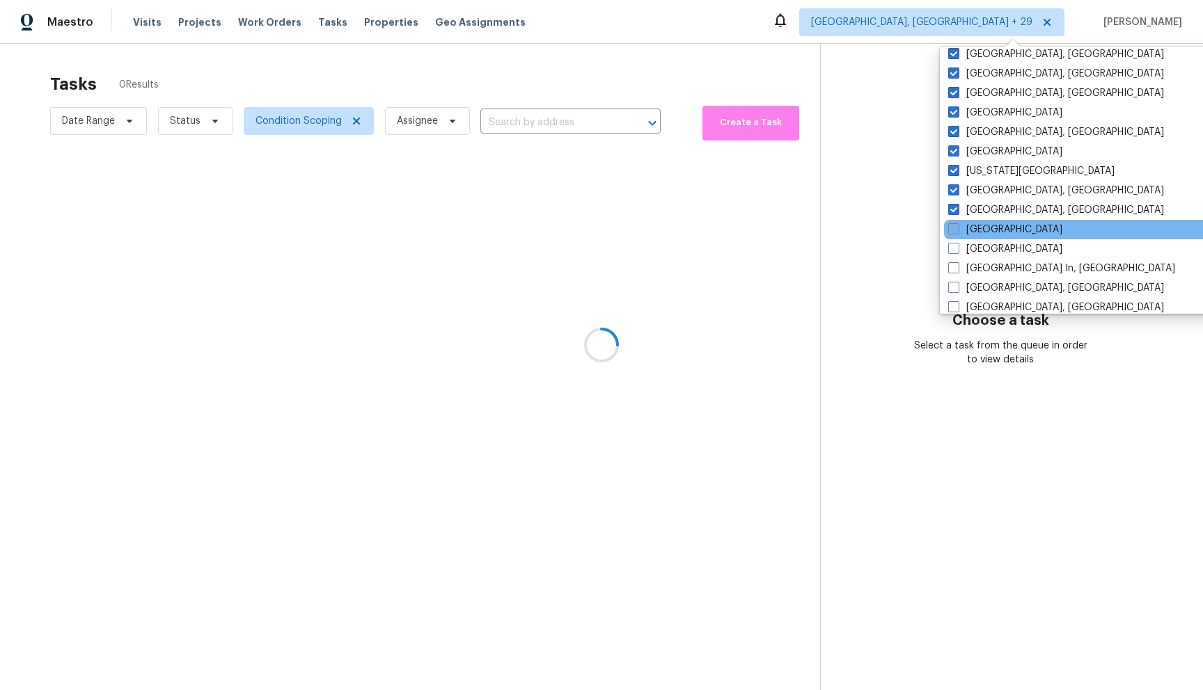
click at [951, 231] on input "[GEOGRAPHIC_DATA]" at bounding box center [952, 227] width 9 height 9
checkbox input "true"
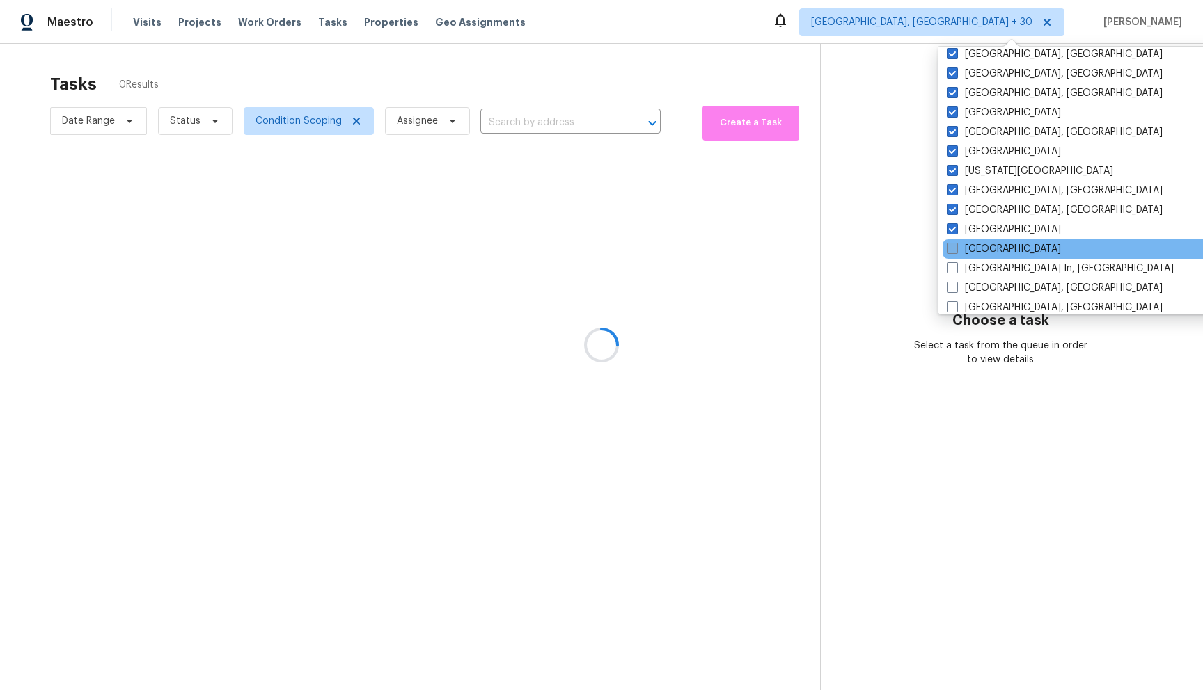
click at [952, 244] on span at bounding box center [952, 248] width 11 height 11
click at [952, 244] on input "[GEOGRAPHIC_DATA]" at bounding box center [951, 246] width 9 height 9
checkbox input "true"
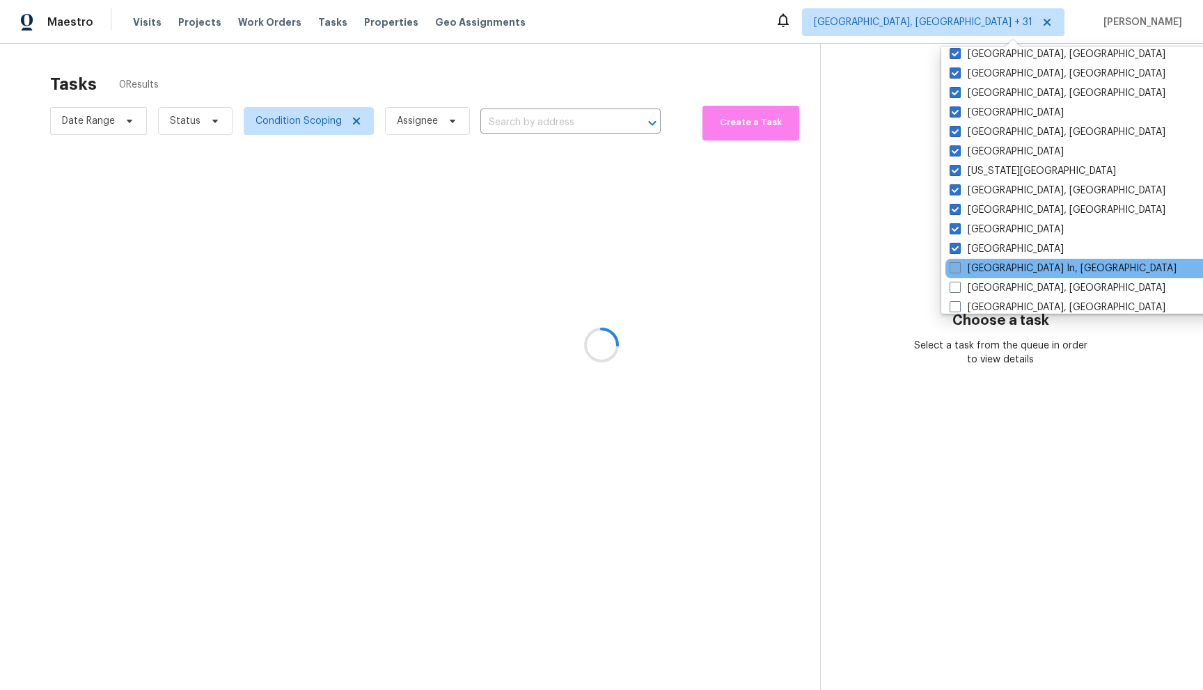
click at [956, 267] on span at bounding box center [954, 267] width 11 height 11
click at [956, 267] on input "[GEOGRAPHIC_DATA] In, [GEOGRAPHIC_DATA]" at bounding box center [953, 266] width 9 height 9
checkbox input "true"
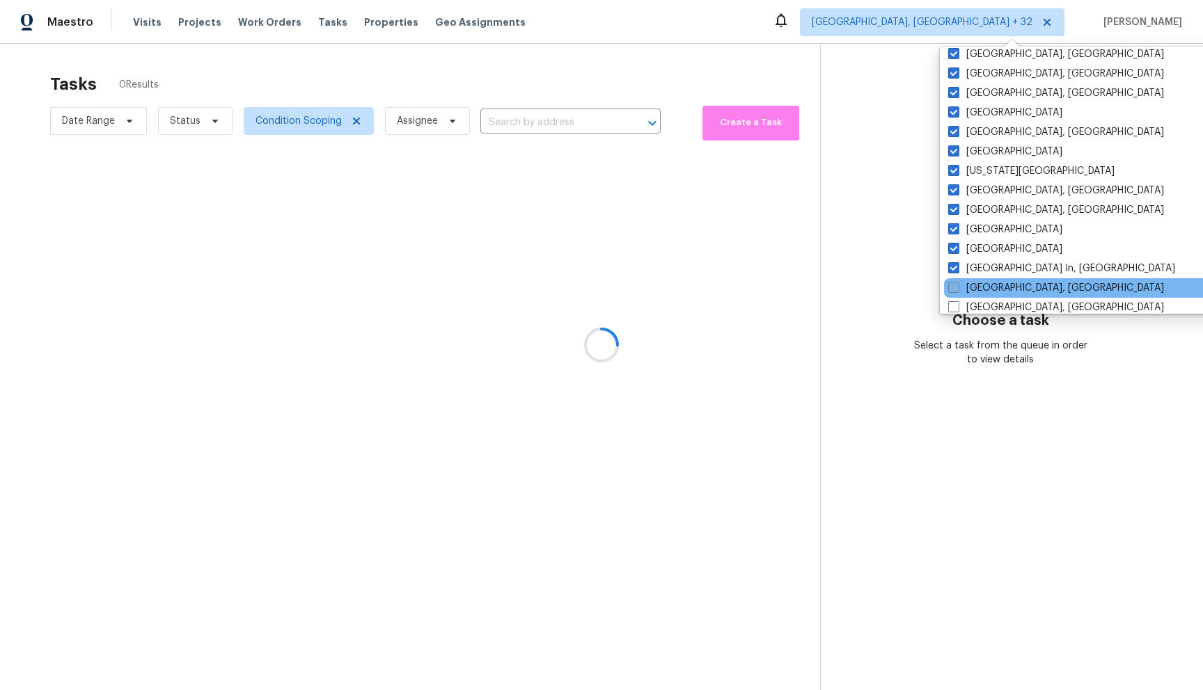
click at [956, 288] on span at bounding box center [953, 287] width 11 height 11
click at [956, 288] on input "[GEOGRAPHIC_DATA], [GEOGRAPHIC_DATA]" at bounding box center [952, 285] width 9 height 9
checkbox input "true"
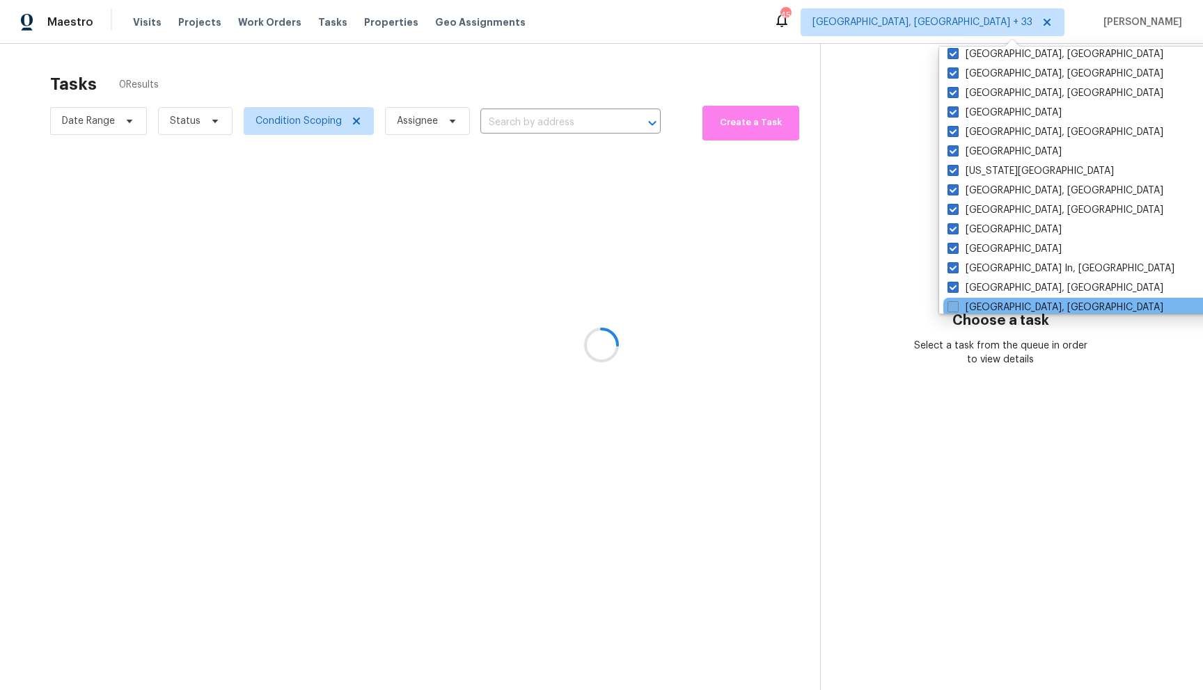
click at [956, 306] on span at bounding box center [952, 306] width 11 height 11
click at [956, 306] on input "[GEOGRAPHIC_DATA], [GEOGRAPHIC_DATA]" at bounding box center [951, 305] width 9 height 9
checkbox input "true"
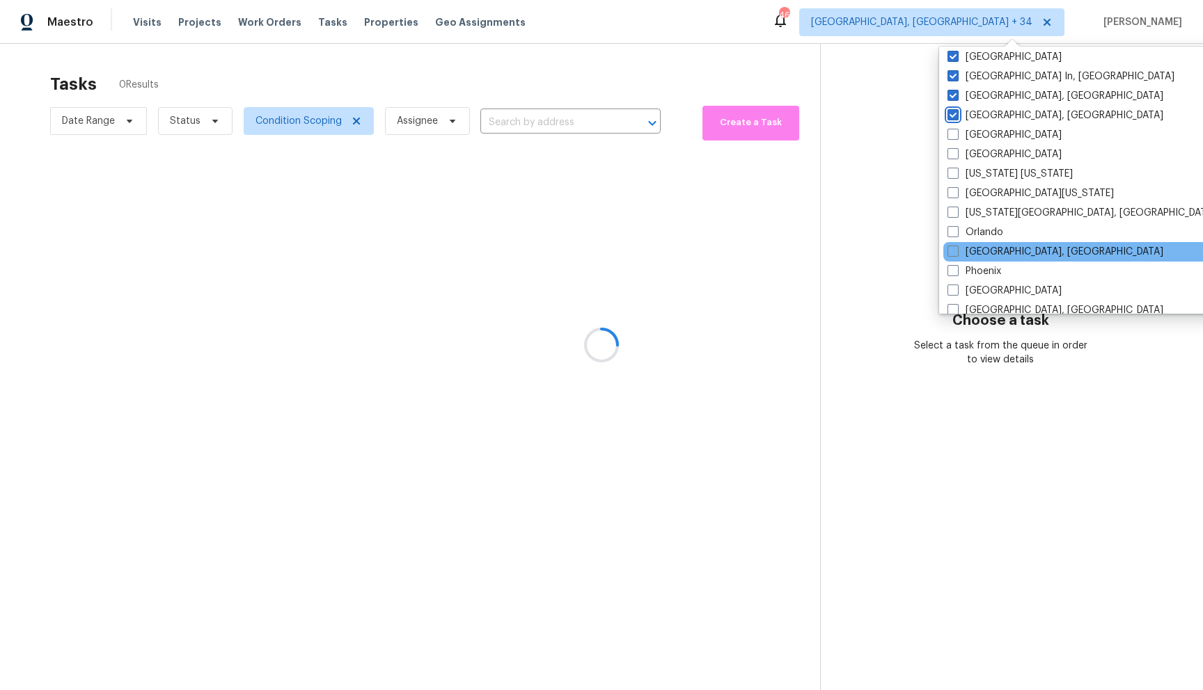
scroll to position [624, 0]
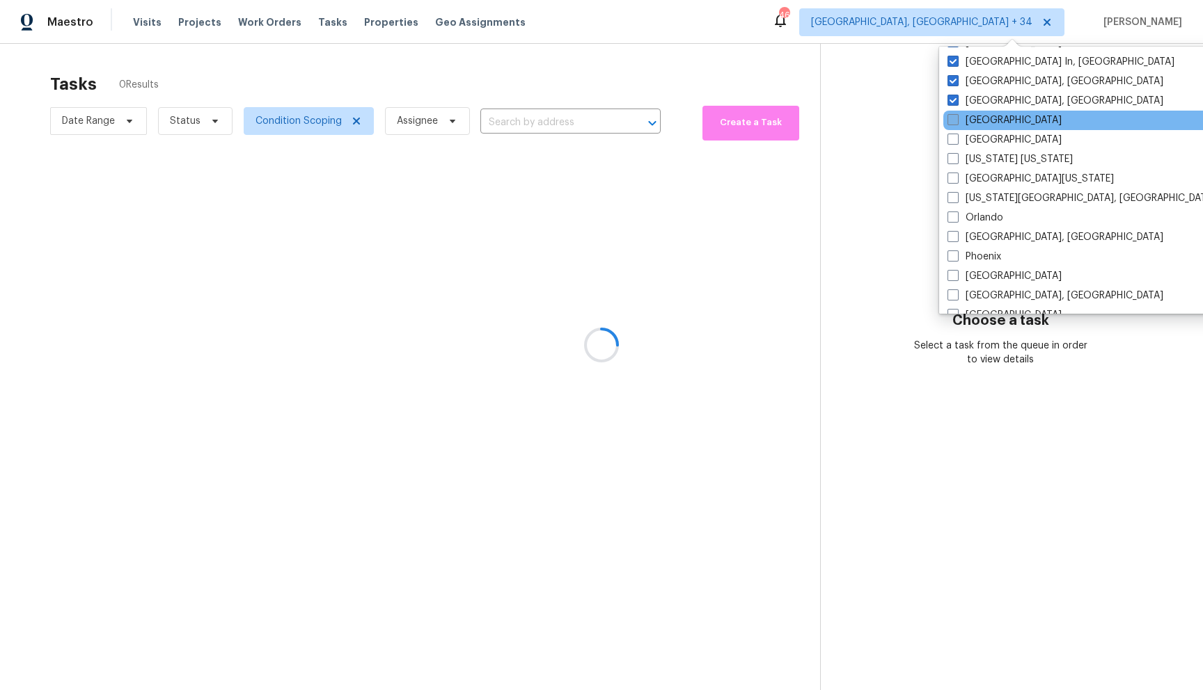
click at [955, 122] on span at bounding box center [952, 119] width 11 height 11
click at [955, 122] on input "[GEOGRAPHIC_DATA]" at bounding box center [951, 117] width 9 height 9
checkbox input "true"
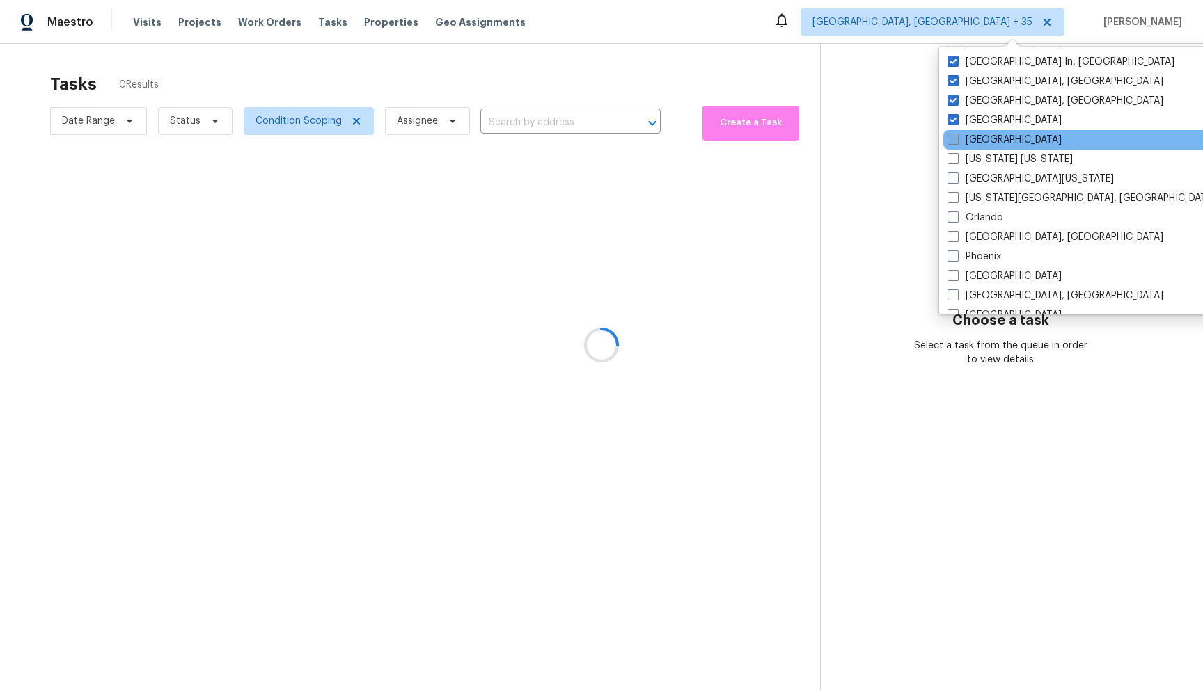
click at [954, 136] on span at bounding box center [952, 139] width 11 height 11
click at [954, 136] on input "[GEOGRAPHIC_DATA]" at bounding box center [951, 137] width 9 height 9
checkbox input "true"
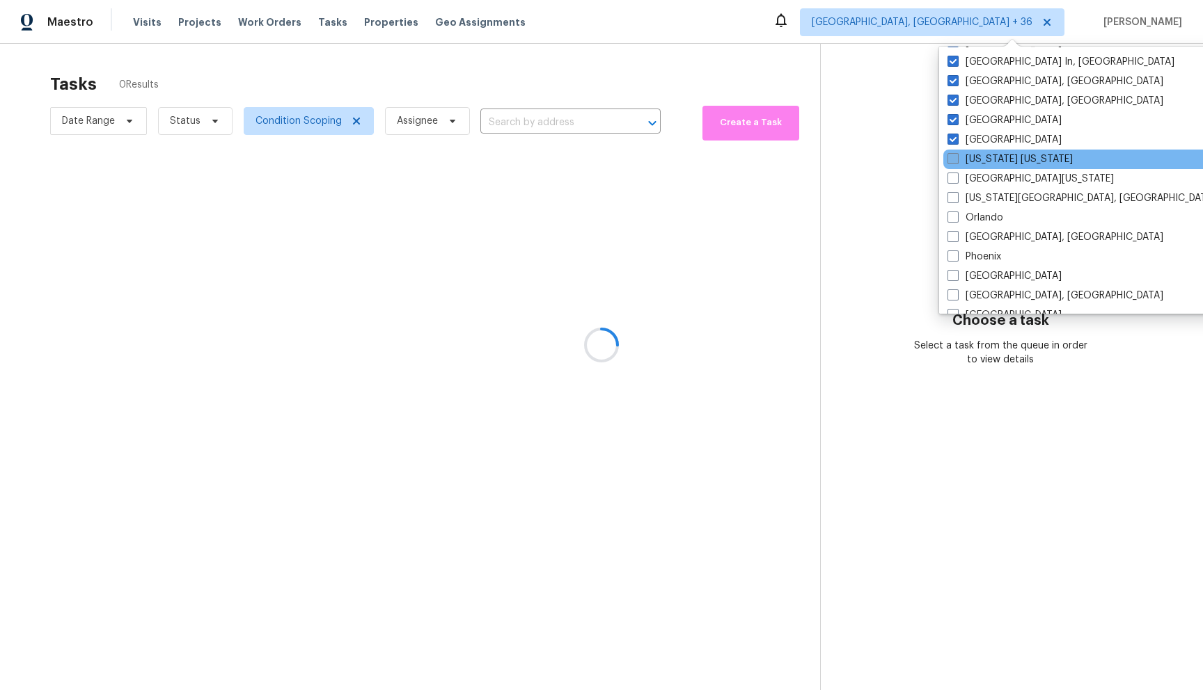
click at [954, 158] on span at bounding box center [952, 158] width 11 height 11
click at [954, 158] on input "[US_STATE] [US_STATE]" at bounding box center [951, 156] width 9 height 9
checkbox input "true"
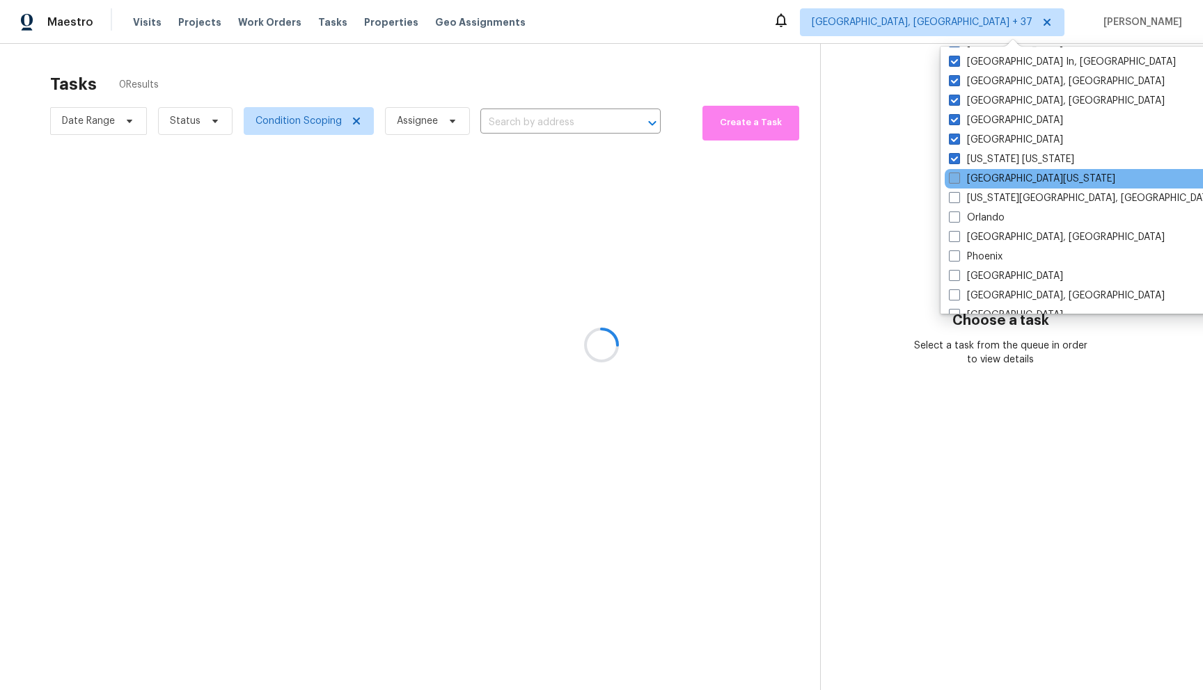
click at [954, 180] on span at bounding box center [954, 178] width 11 height 11
click at [954, 180] on input "[GEOGRAPHIC_DATA][US_STATE]" at bounding box center [953, 176] width 9 height 9
checkbox input "true"
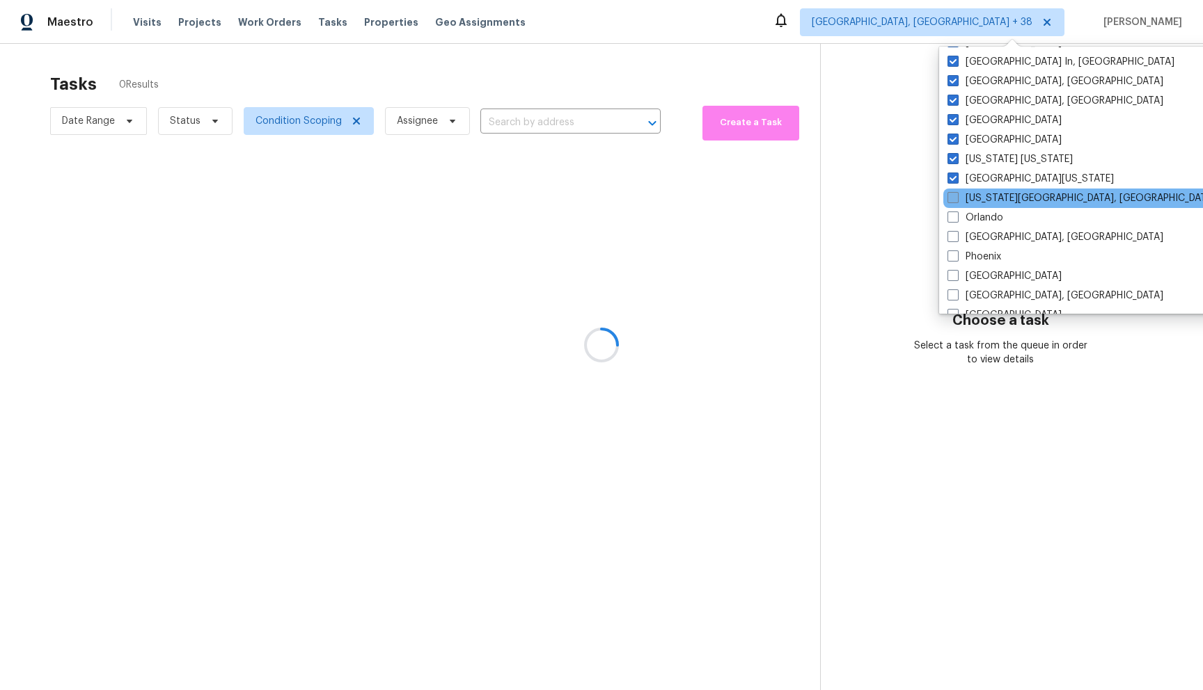
drag, startPoint x: 952, startPoint y: 196, endPoint x: 956, endPoint y: 219, distance: 22.7
click at [952, 196] on span at bounding box center [952, 197] width 11 height 11
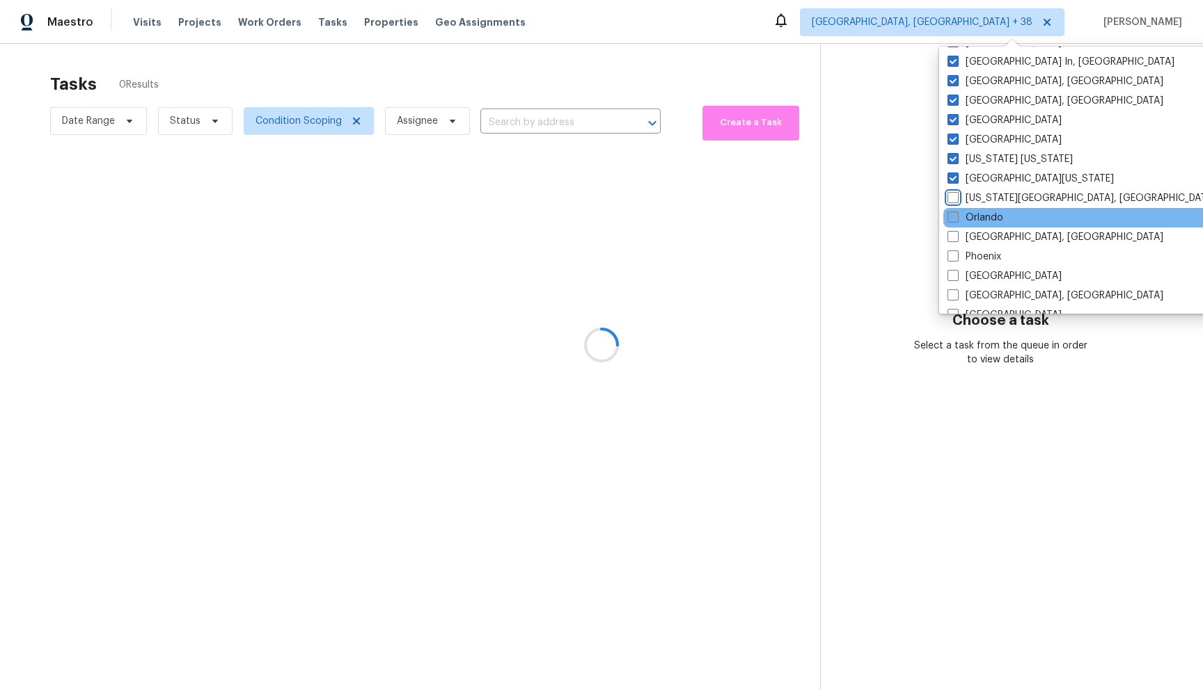
click at [952, 196] on input "[US_STATE][GEOGRAPHIC_DATA], [GEOGRAPHIC_DATA]" at bounding box center [951, 195] width 9 height 9
checkbox input "true"
click at [957, 221] on span at bounding box center [952, 217] width 11 height 11
click at [956, 220] on input "Orlando" at bounding box center [951, 215] width 9 height 9
checkbox input "true"
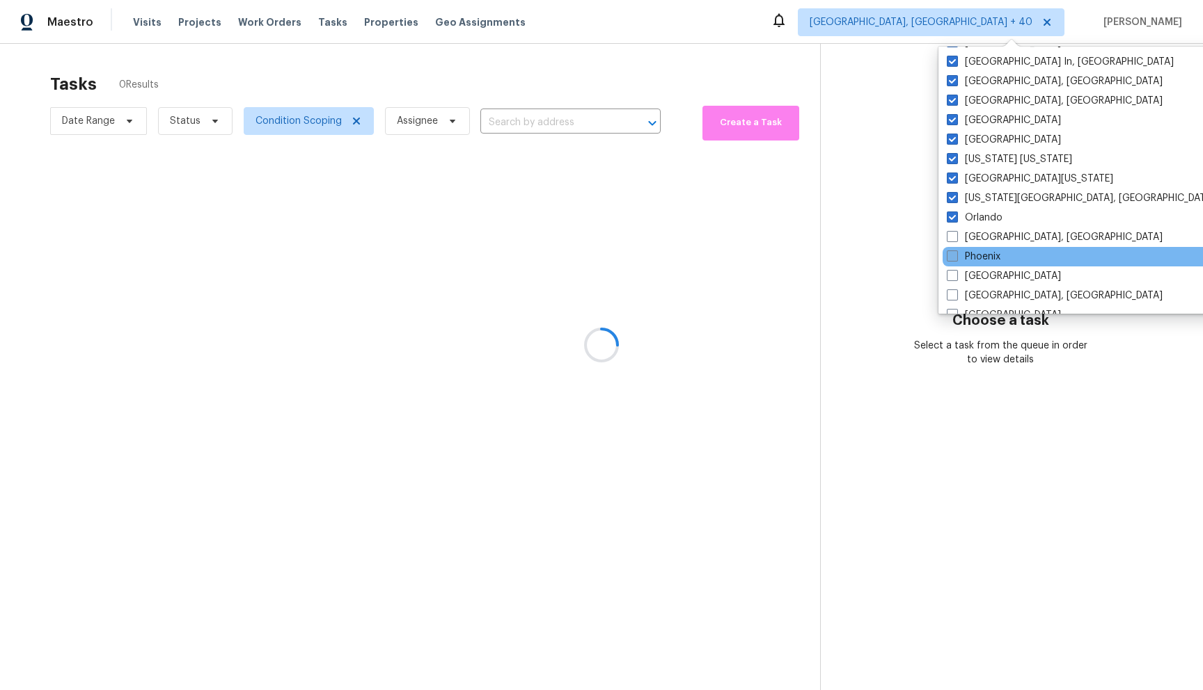
drag, startPoint x: 956, startPoint y: 235, endPoint x: 954, endPoint y: 251, distance: 16.1
click at [956, 235] on span at bounding box center [952, 236] width 11 height 11
click at [956, 235] on input "[GEOGRAPHIC_DATA], [GEOGRAPHIC_DATA]" at bounding box center [951, 234] width 9 height 9
checkbox input "true"
click at [953, 259] on span at bounding box center [954, 256] width 11 height 11
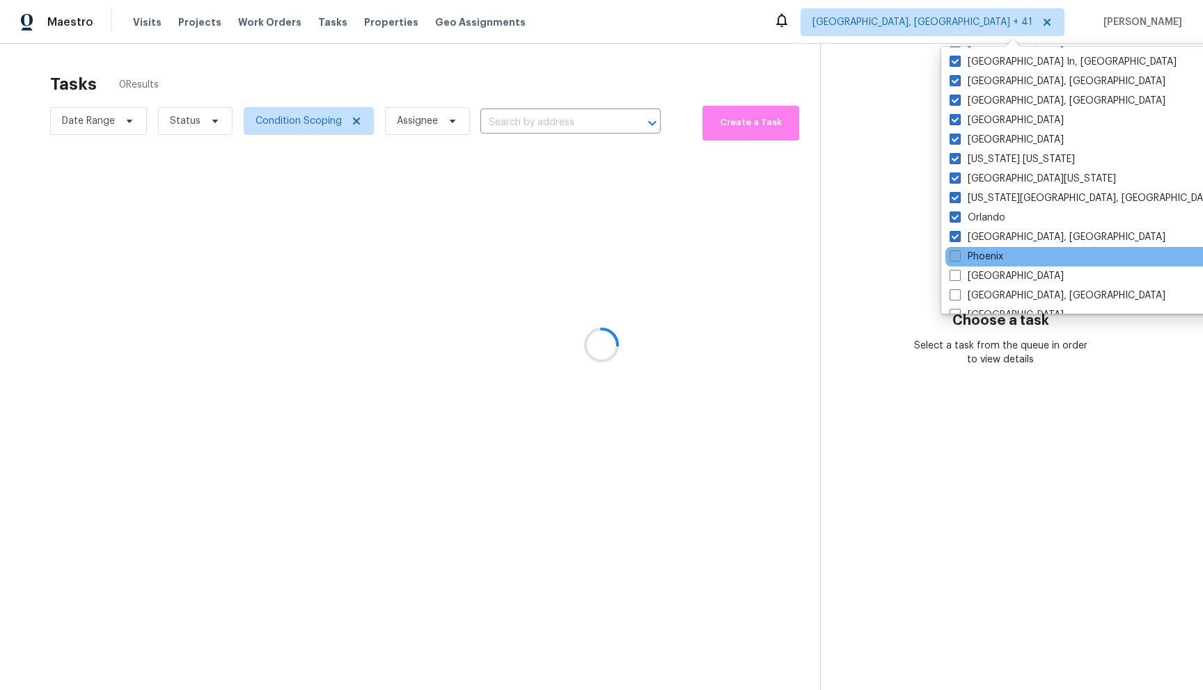
click at [953, 259] on input "Phoenix" at bounding box center [953, 254] width 9 height 9
checkbox input "true"
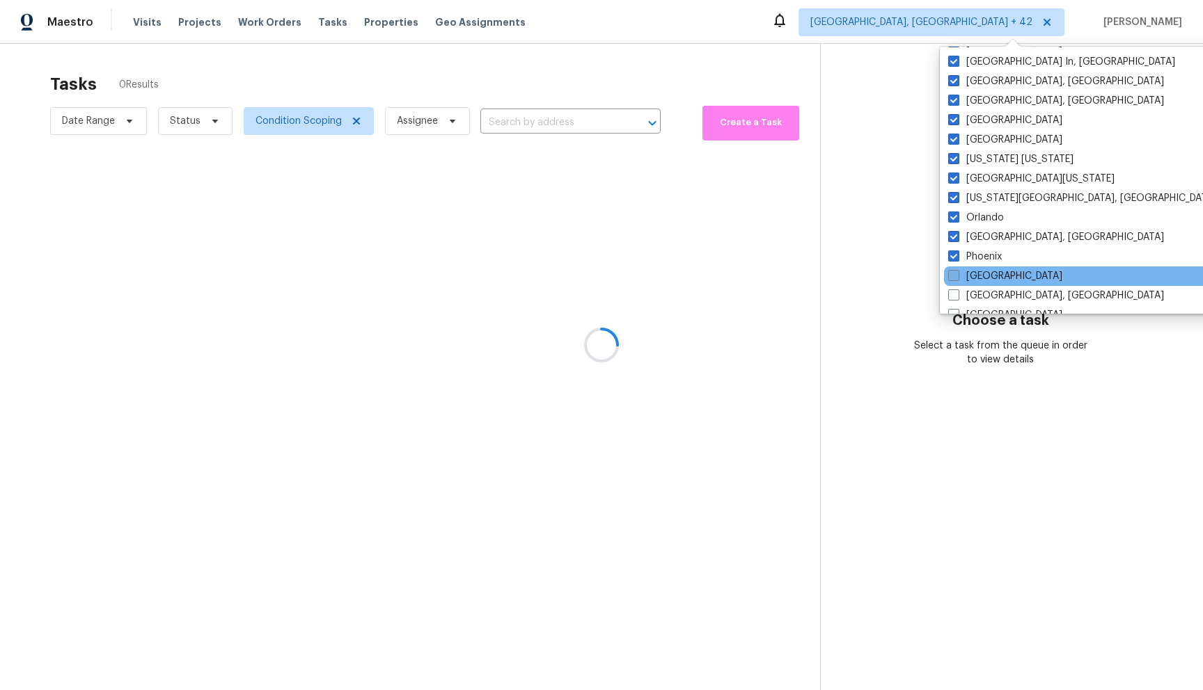
drag, startPoint x: 952, startPoint y: 272, endPoint x: 953, endPoint y: 283, distance: 10.5
click at [951, 272] on span at bounding box center [953, 275] width 11 height 11
click at [951, 272] on input "[GEOGRAPHIC_DATA]" at bounding box center [952, 273] width 9 height 9
checkbox input "true"
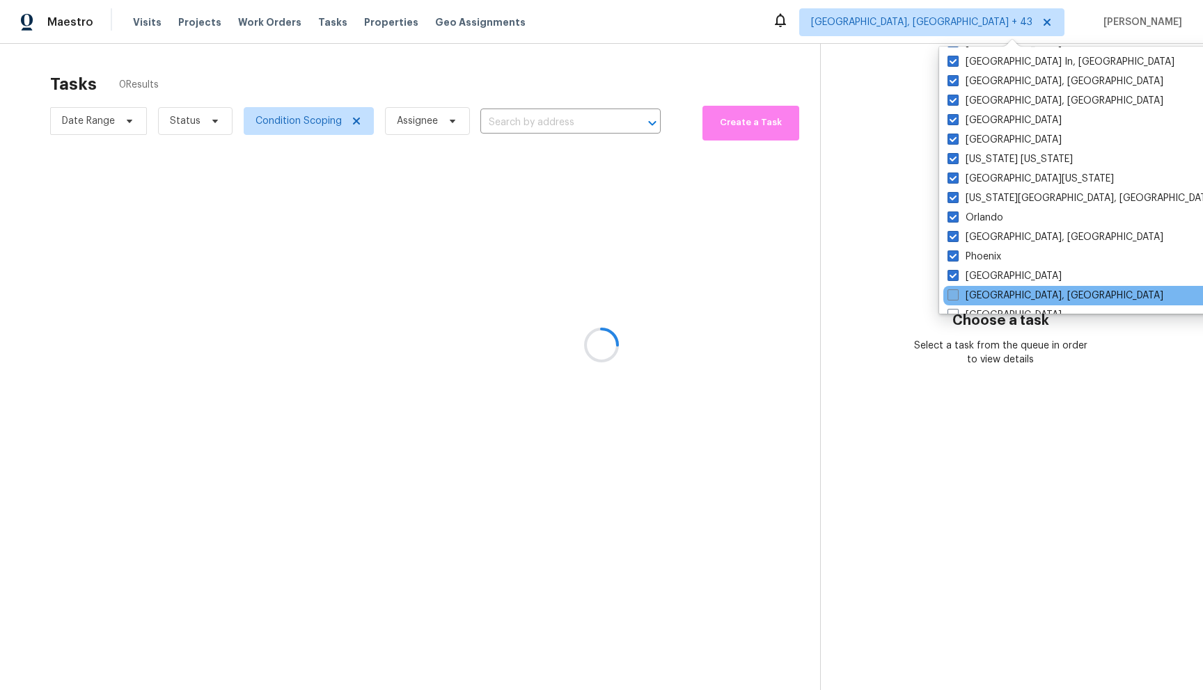
click at [952, 292] on span at bounding box center [952, 295] width 11 height 11
click at [952, 292] on input "[GEOGRAPHIC_DATA], [GEOGRAPHIC_DATA]" at bounding box center [951, 293] width 9 height 9
checkbox input "true"
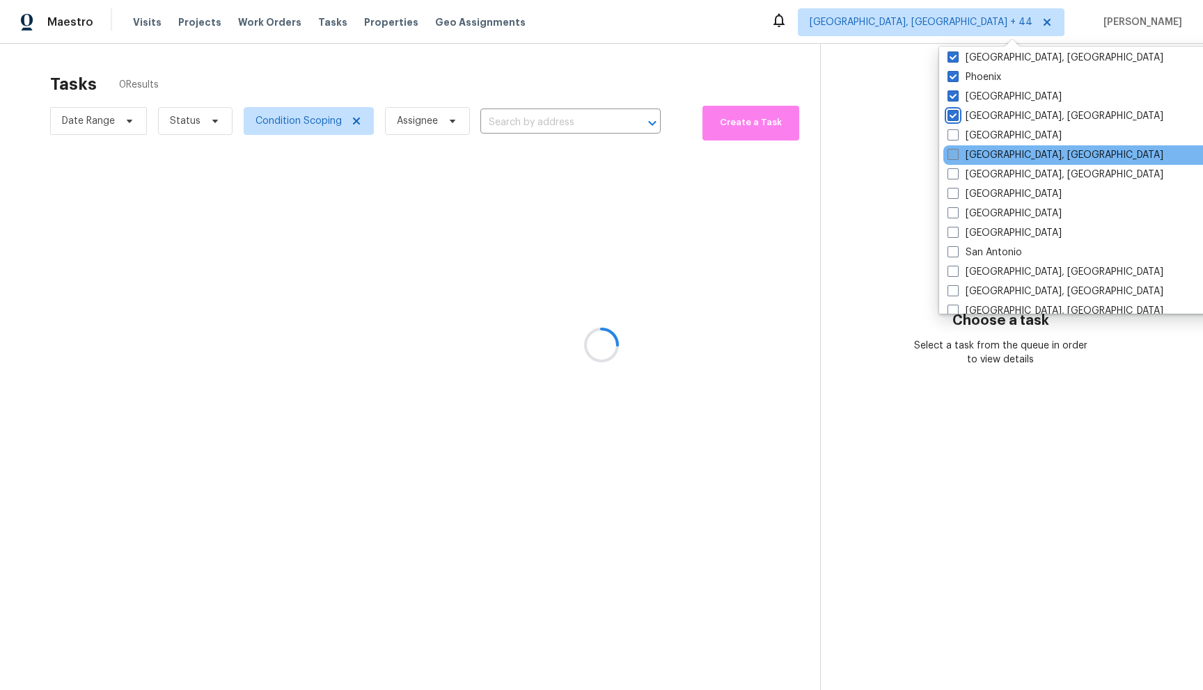
scroll to position [810, 0]
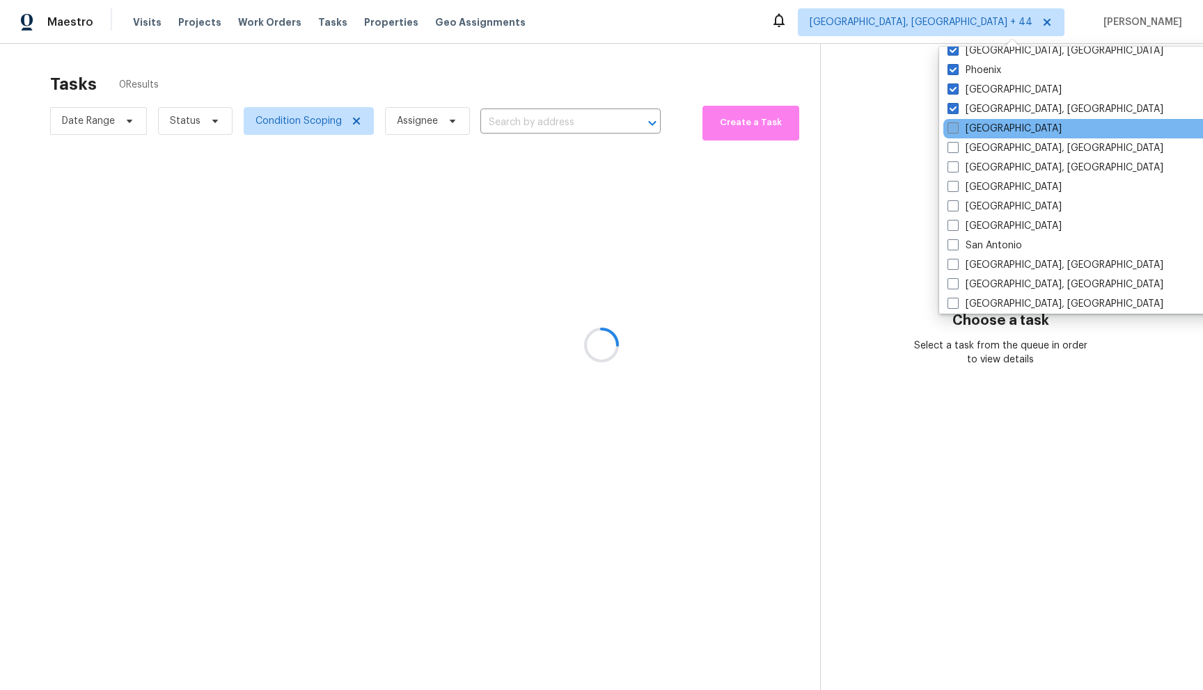
click at [956, 131] on span at bounding box center [952, 127] width 11 height 11
click at [956, 131] on input "[GEOGRAPHIC_DATA]" at bounding box center [951, 126] width 9 height 9
checkbox input "true"
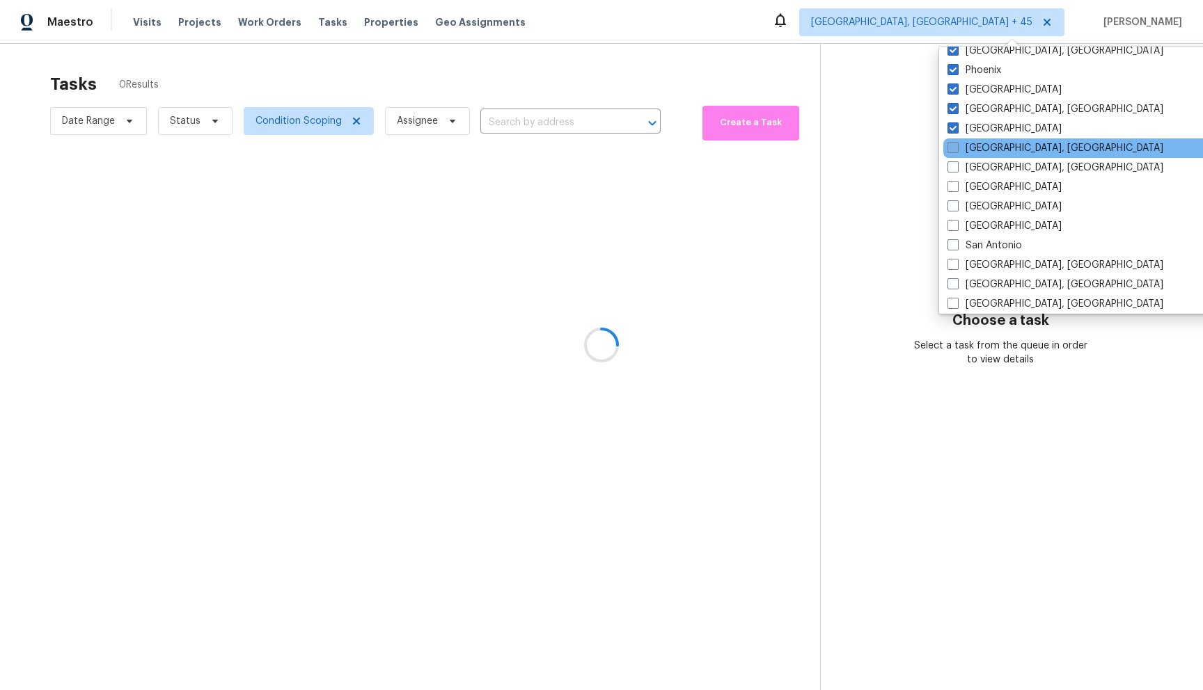
click at [956, 147] on span at bounding box center [952, 147] width 11 height 11
click at [956, 147] on input "[GEOGRAPHIC_DATA], [GEOGRAPHIC_DATA]" at bounding box center [951, 145] width 9 height 9
checkbox input "true"
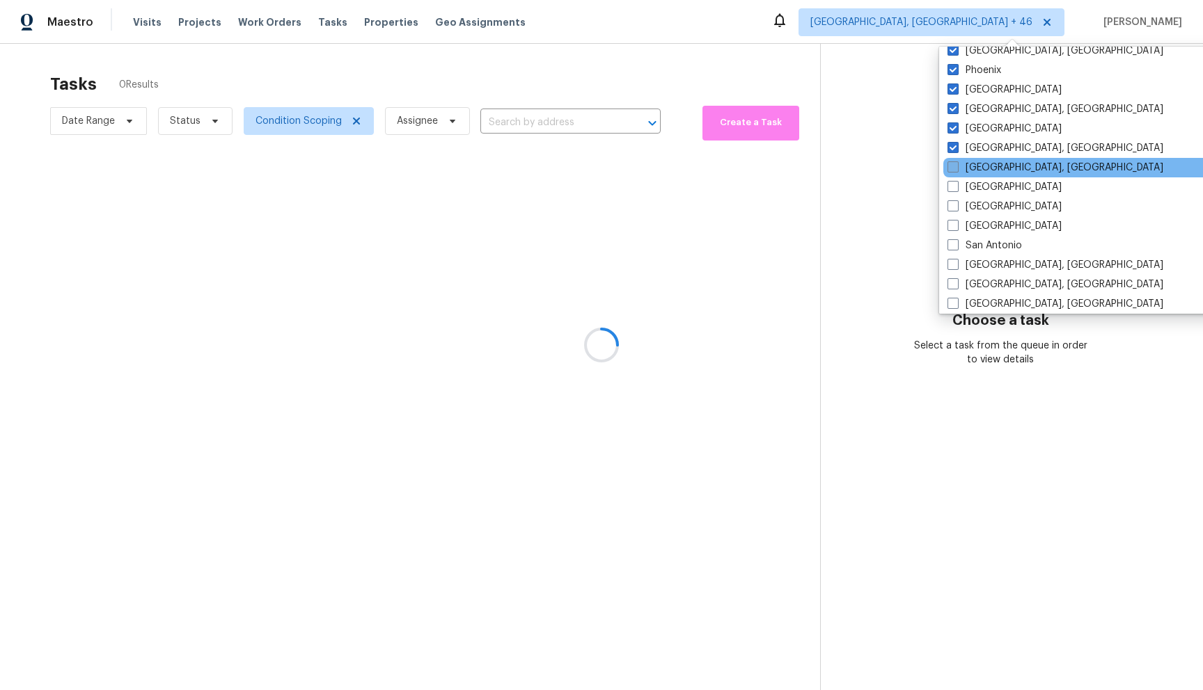
click at [956, 166] on span at bounding box center [952, 166] width 11 height 11
click at [956, 166] on input "[GEOGRAPHIC_DATA], [GEOGRAPHIC_DATA]" at bounding box center [951, 165] width 9 height 9
checkbox input "true"
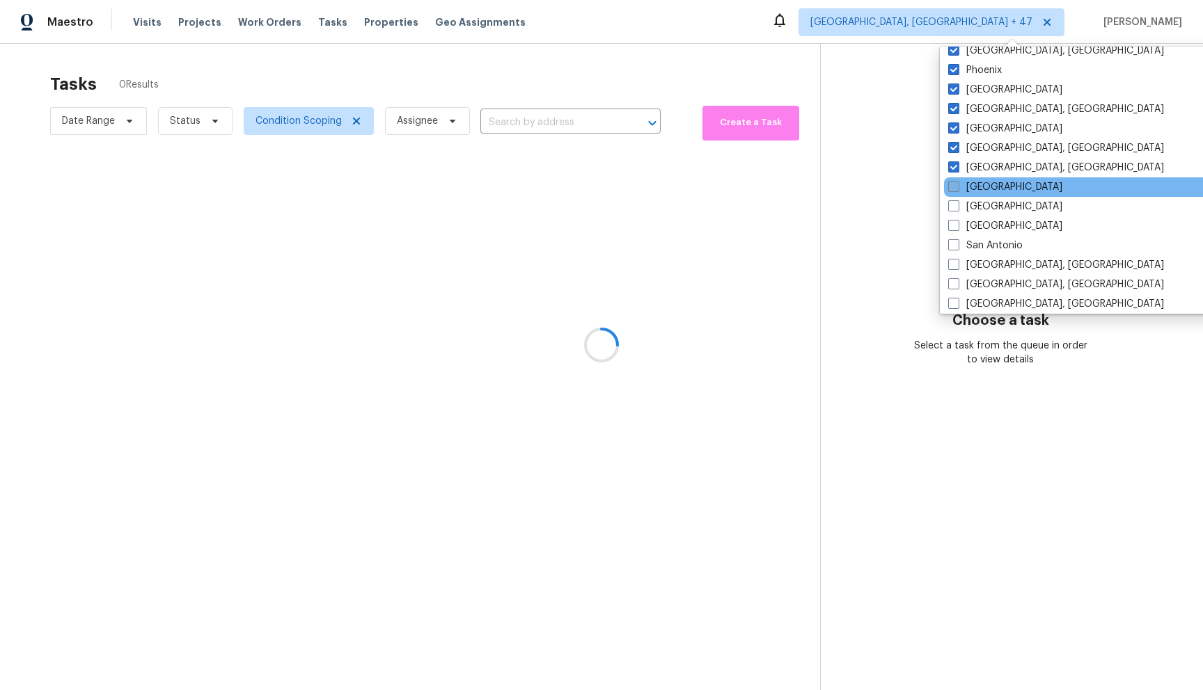
click at [954, 184] on span at bounding box center [953, 186] width 11 height 11
click at [954, 184] on input "[GEOGRAPHIC_DATA]" at bounding box center [952, 184] width 9 height 9
checkbox input "true"
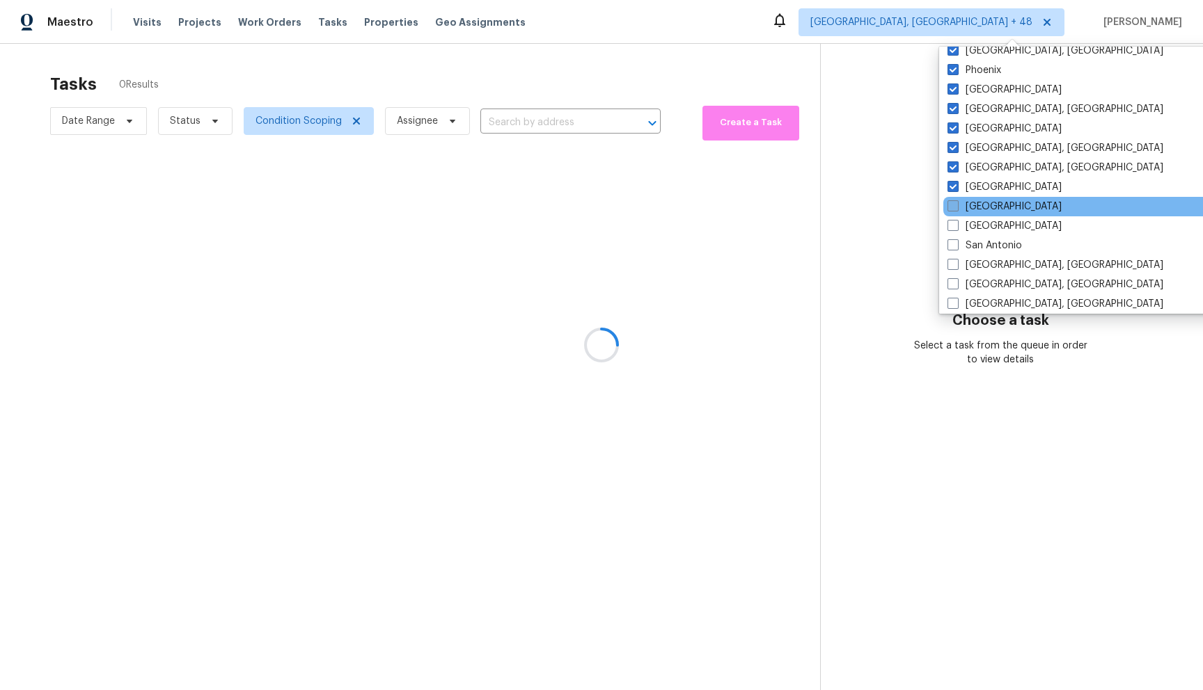
drag, startPoint x: 954, startPoint y: 200, endPoint x: 954, endPoint y: 207, distance: 7.7
click at [954, 200] on label "[GEOGRAPHIC_DATA]" at bounding box center [1004, 207] width 114 height 14
click at [954, 200] on input "[GEOGRAPHIC_DATA]" at bounding box center [951, 204] width 9 height 9
checkbox input "true"
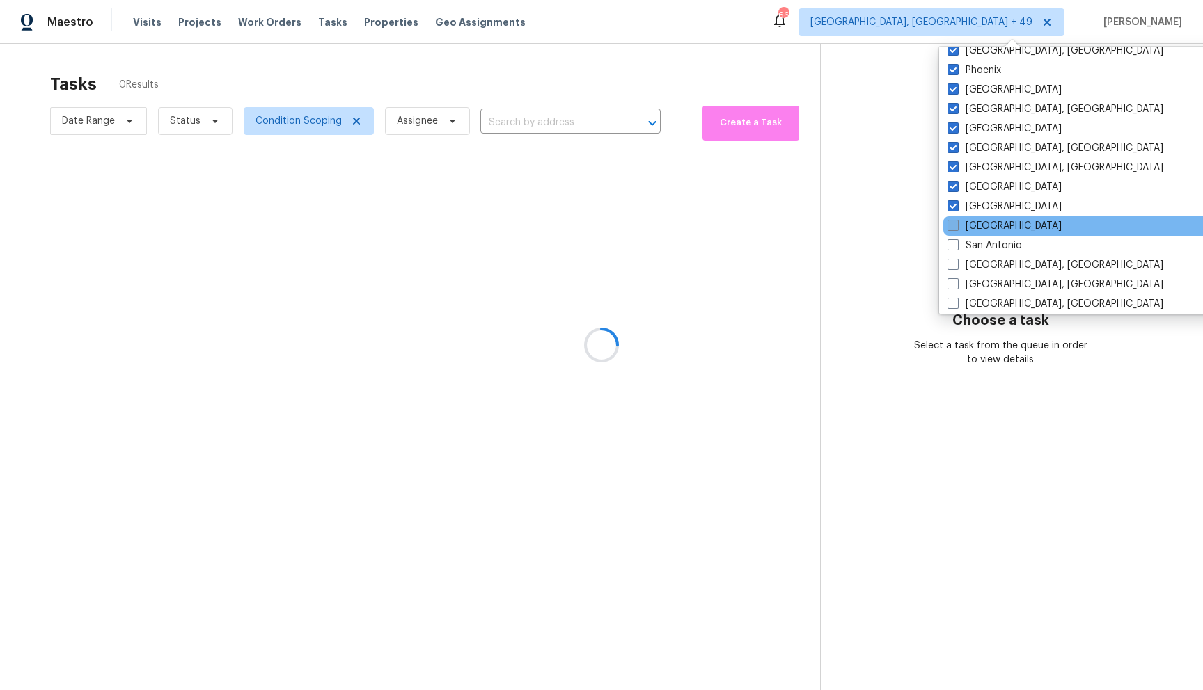
click at [951, 224] on span at bounding box center [952, 225] width 11 height 11
click at [951, 224] on input "[GEOGRAPHIC_DATA]" at bounding box center [951, 223] width 9 height 9
checkbox input "true"
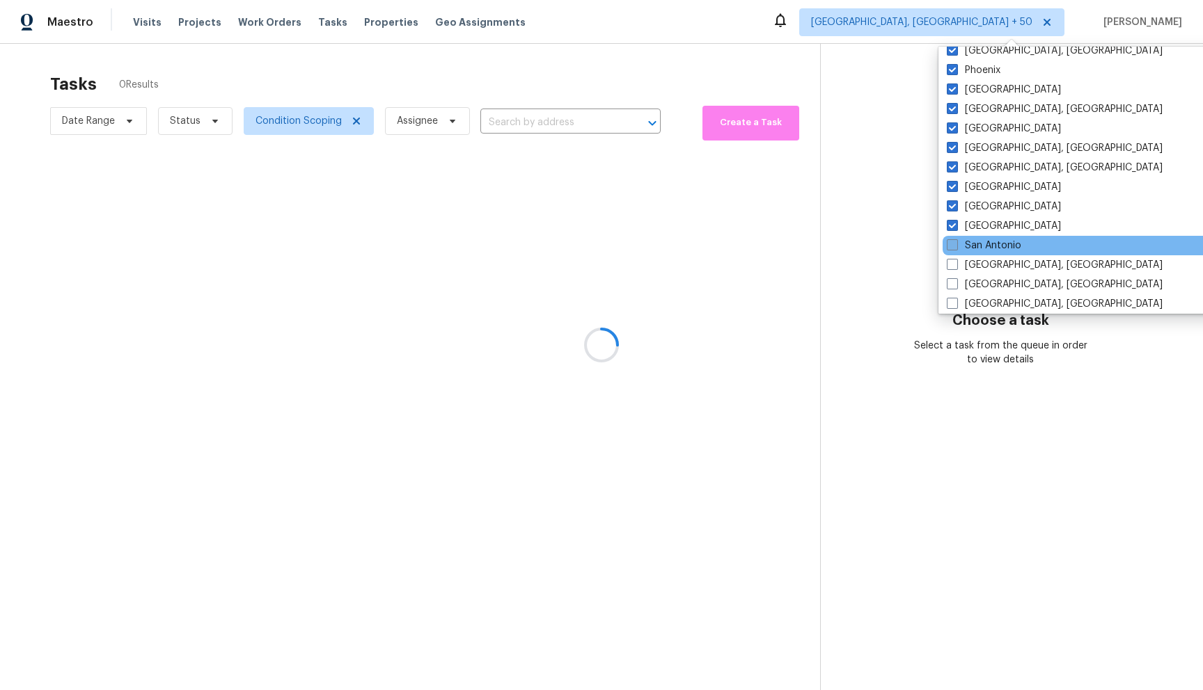
click at [952, 244] on span at bounding box center [952, 244] width 11 height 11
click at [952, 244] on input "San Antonio" at bounding box center [951, 243] width 9 height 9
checkbox input "true"
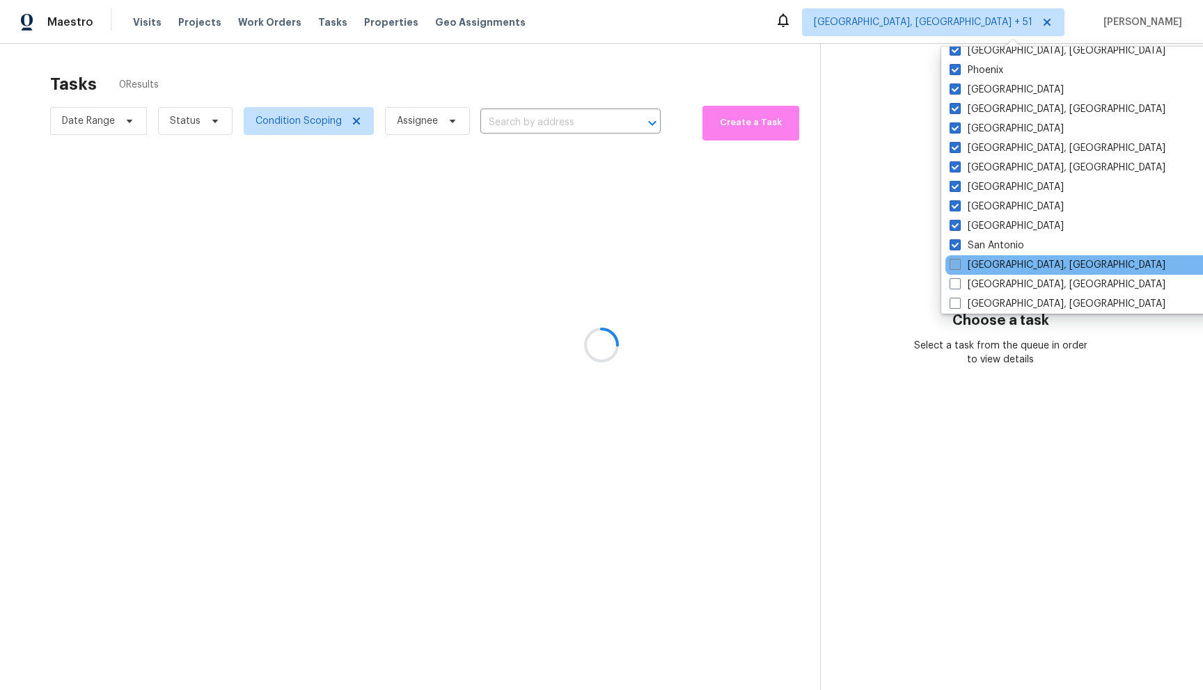
click at [954, 264] on span at bounding box center [954, 264] width 11 height 11
click at [954, 264] on input "[GEOGRAPHIC_DATA], [GEOGRAPHIC_DATA]" at bounding box center [953, 262] width 9 height 9
checkbox input "true"
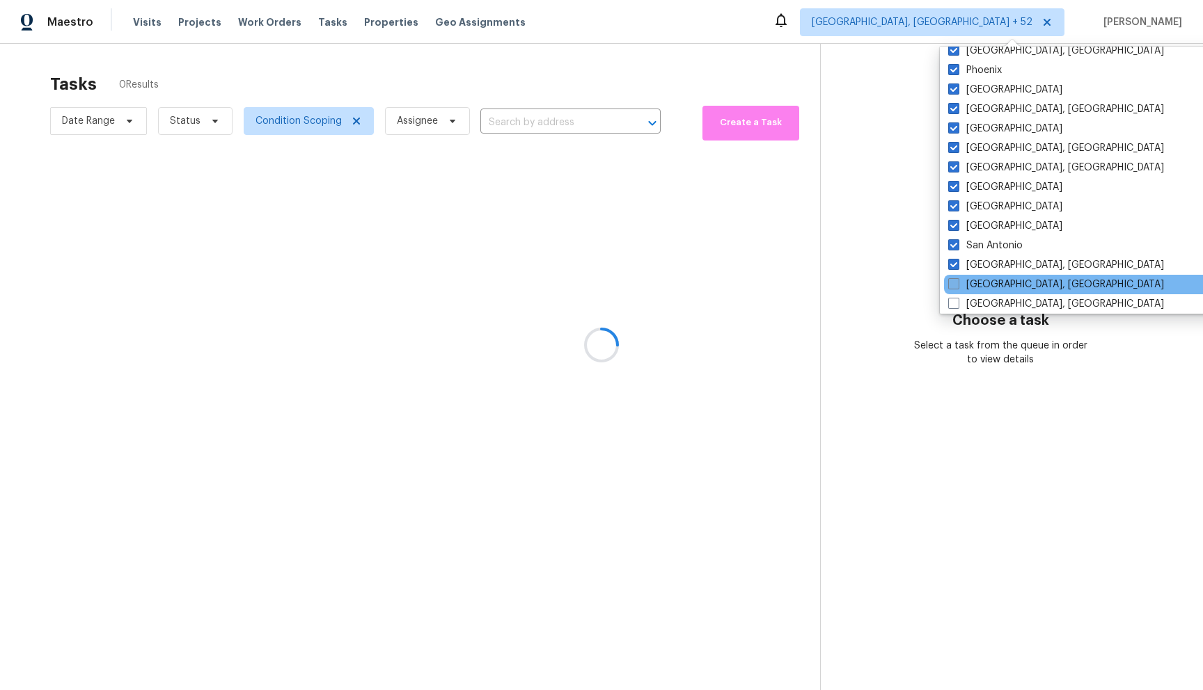
click at [955, 280] on span at bounding box center [953, 283] width 11 height 11
click at [955, 280] on input "[GEOGRAPHIC_DATA], [GEOGRAPHIC_DATA]" at bounding box center [952, 282] width 9 height 9
checkbox input "true"
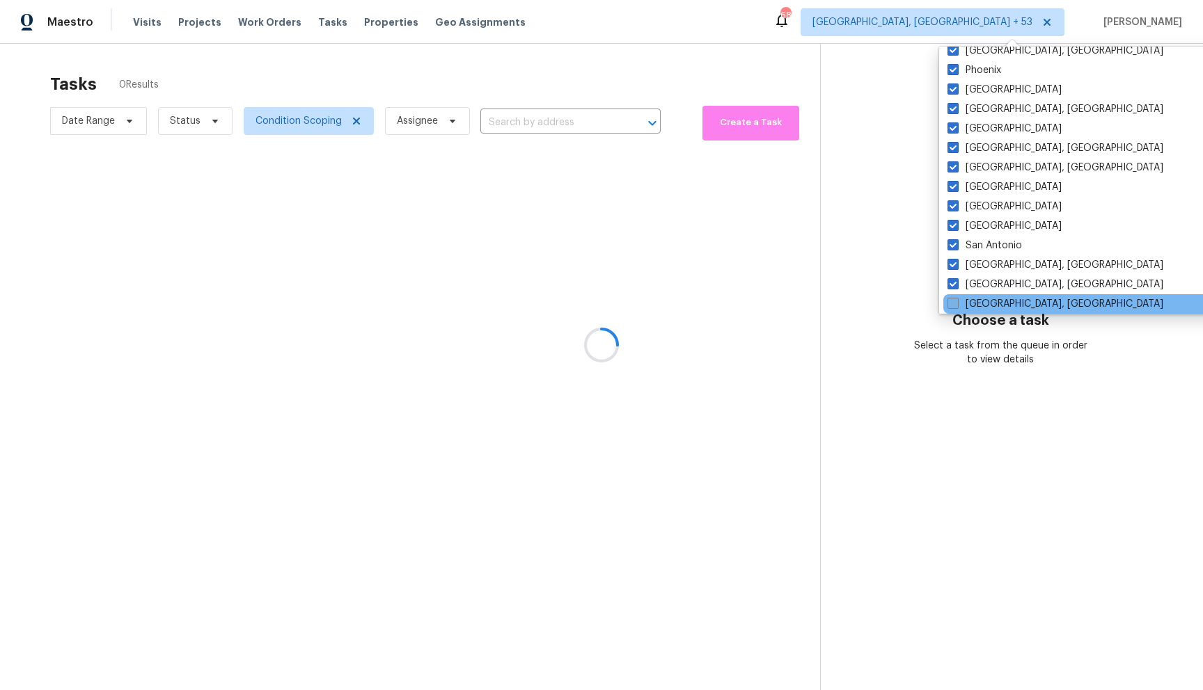
click at [952, 297] on label "[GEOGRAPHIC_DATA], [GEOGRAPHIC_DATA]" at bounding box center [1055, 304] width 216 height 14
click at [952, 297] on input "[GEOGRAPHIC_DATA], [GEOGRAPHIC_DATA]" at bounding box center [951, 301] width 9 height 9
checkbox input "true"
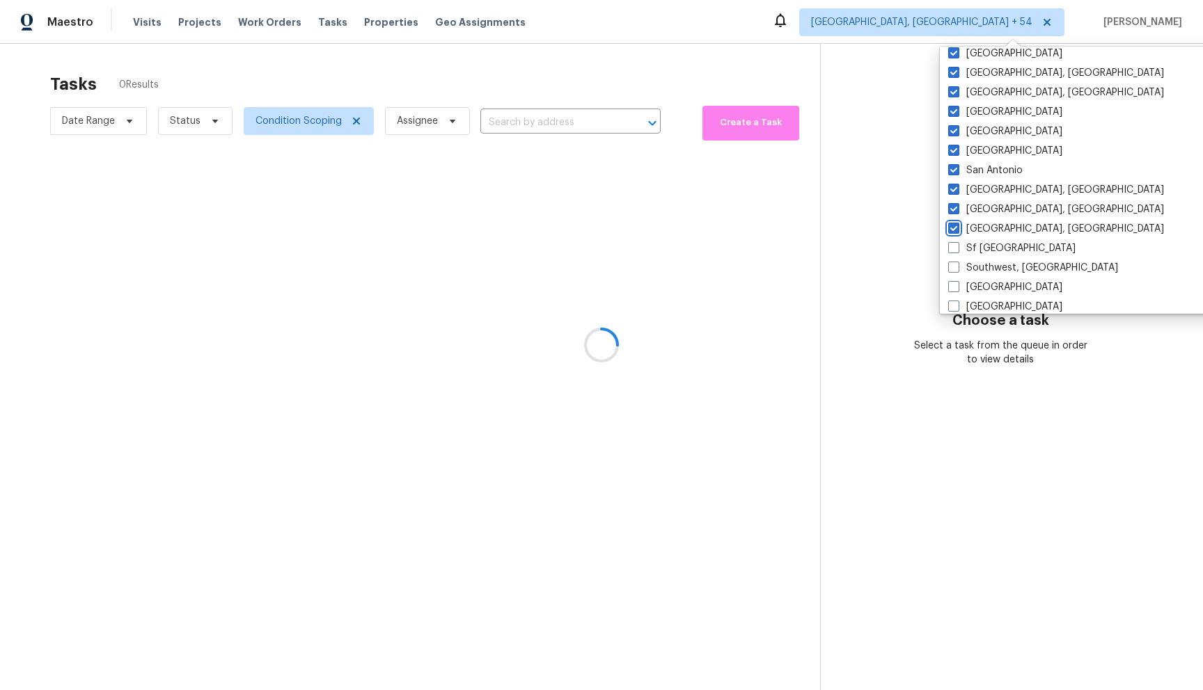
scroll to position [933, 0]
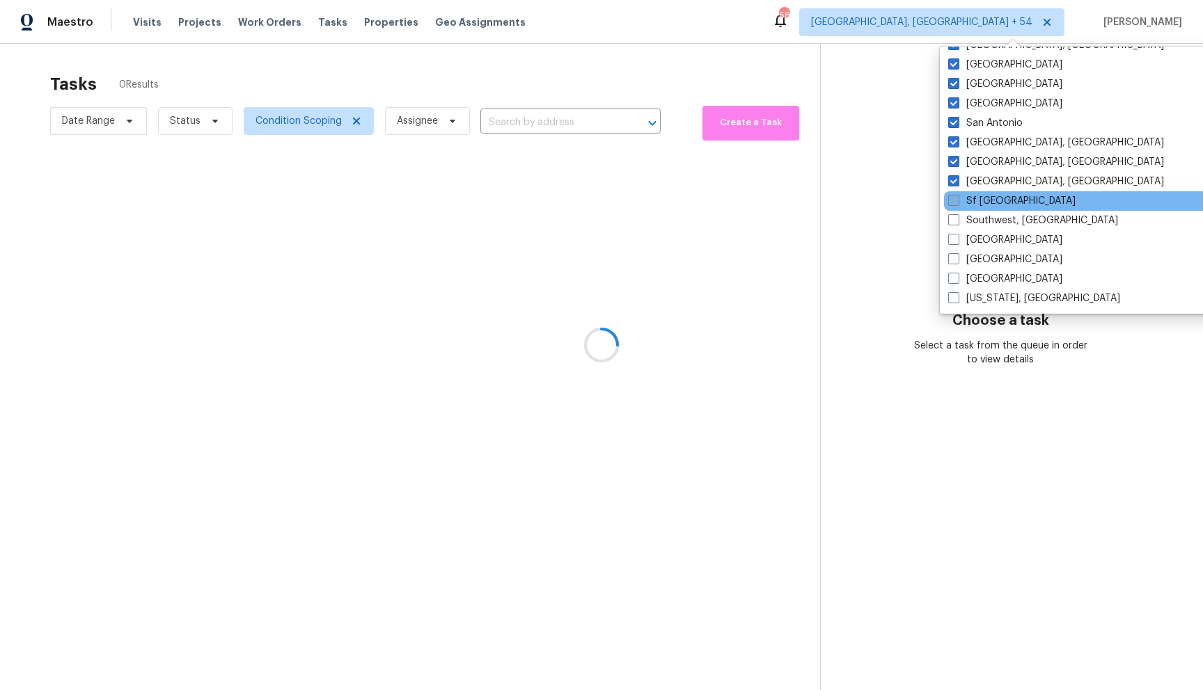
click at [952, 198] on span at bounding box center [953, 200] width 11 height 11
click at [952, 198] on input "Sf [GEOGRAPHIC_DATA]" at bounding box center [952, 198] width 9 height 9
checkbox input "true"
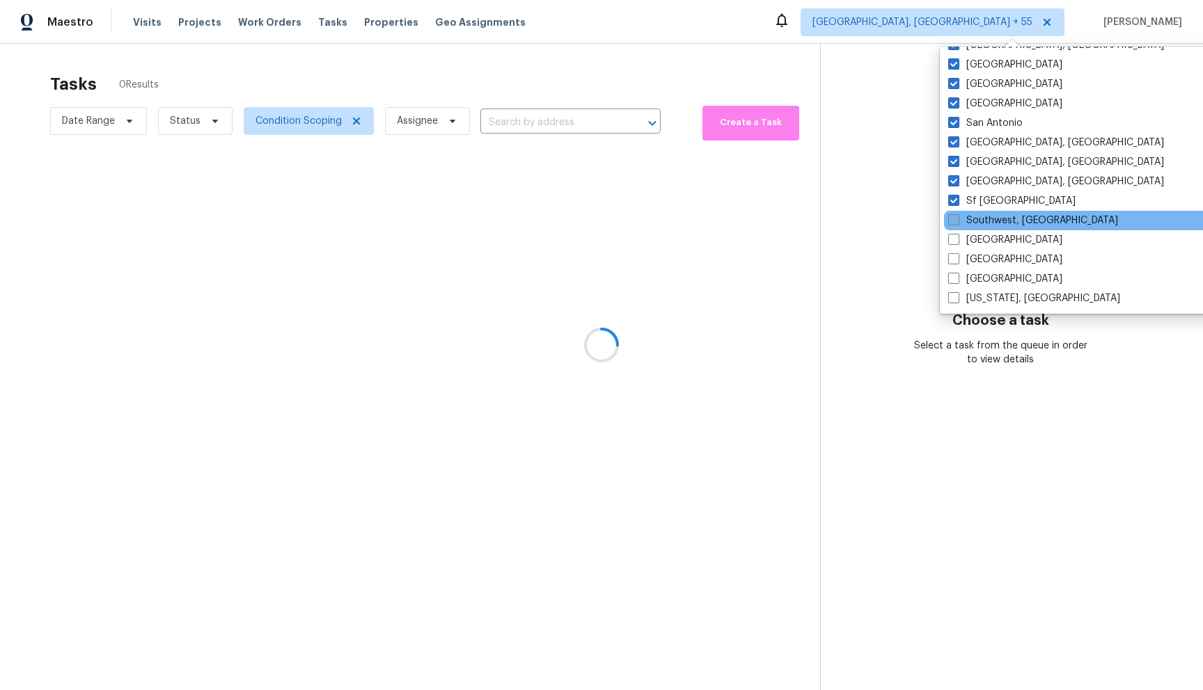
click at [957, 222] on span at bounding box center [953, 219] width 11 height 11
click at [957, 222] on input "Southwest, [GEOGRAPHIC_DATA]" at bounding box center [952, 218] width 9 height 9
checkbox input "true"
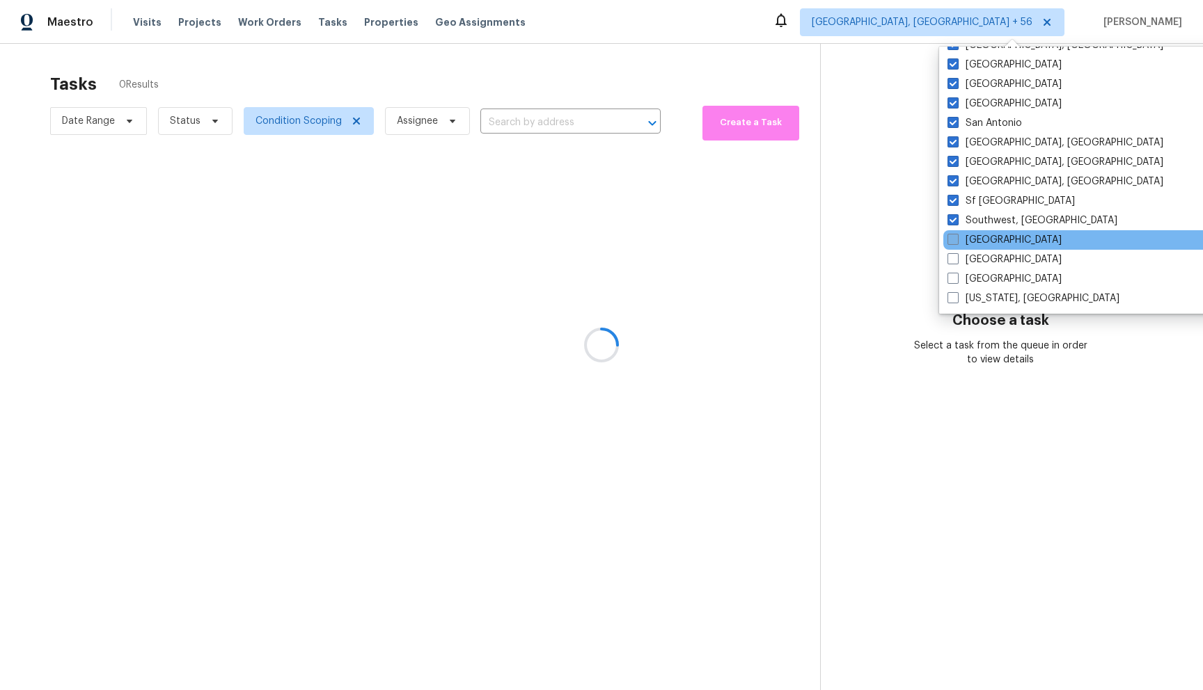
click at [956, 234] on span at bounding box center [952, 239] width 11 height 11
click at [956, 234] on input "[GEOGRAPHIC_DATA]" at bounding box center [951, 237] width 9 height 9
checkbox input "true"
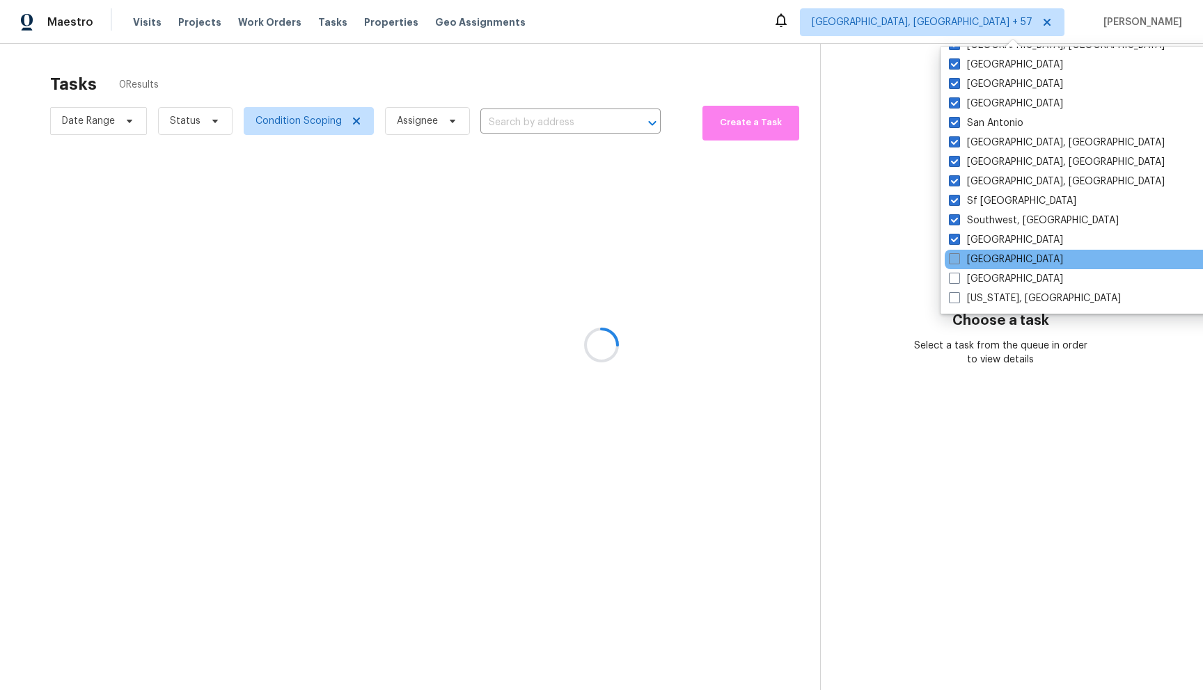
click at [954, 255] on span at bounding box center [954, 258] width 11 height 11
click at [954, 255] on input "[GEOGRAPHIC_DATA]" at bounding box center [953, 257] width 9 height 9
checkbox input "true"
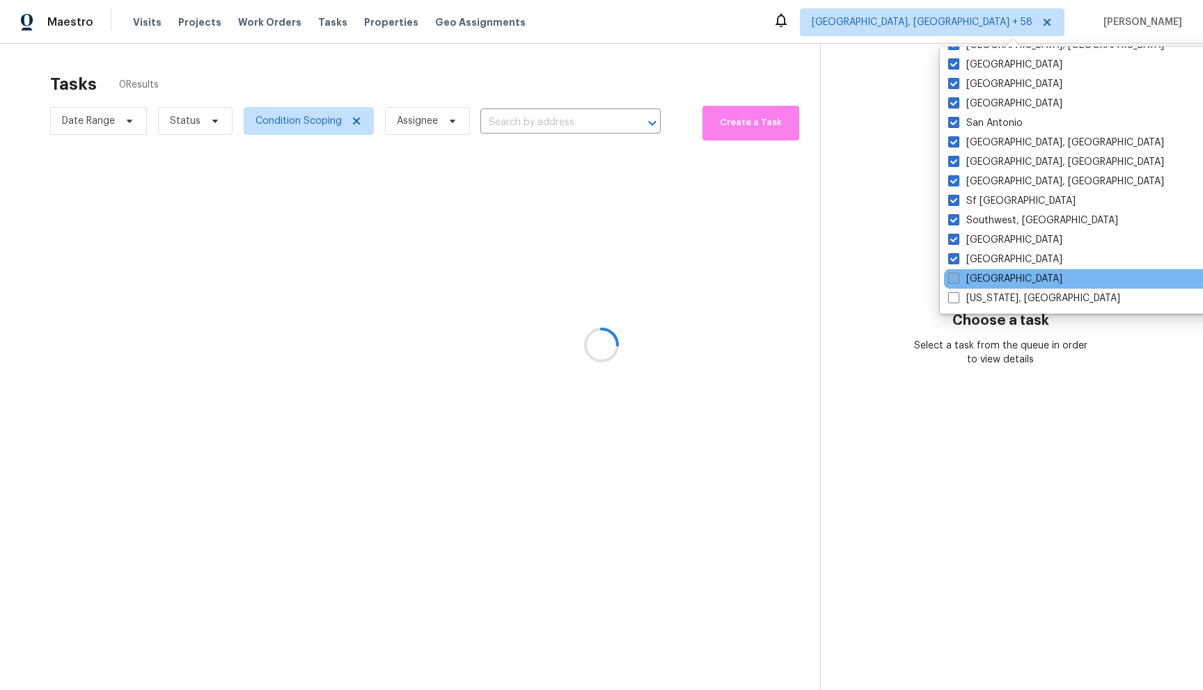
click at [956, 276] on span at bounding box center [953, 278] width 11 height 11
click at [956, 276] on input "[GEOGRAPHIC_DATA]" at bounding box center [952, 276] width 9 height 9
checkbox input "true"
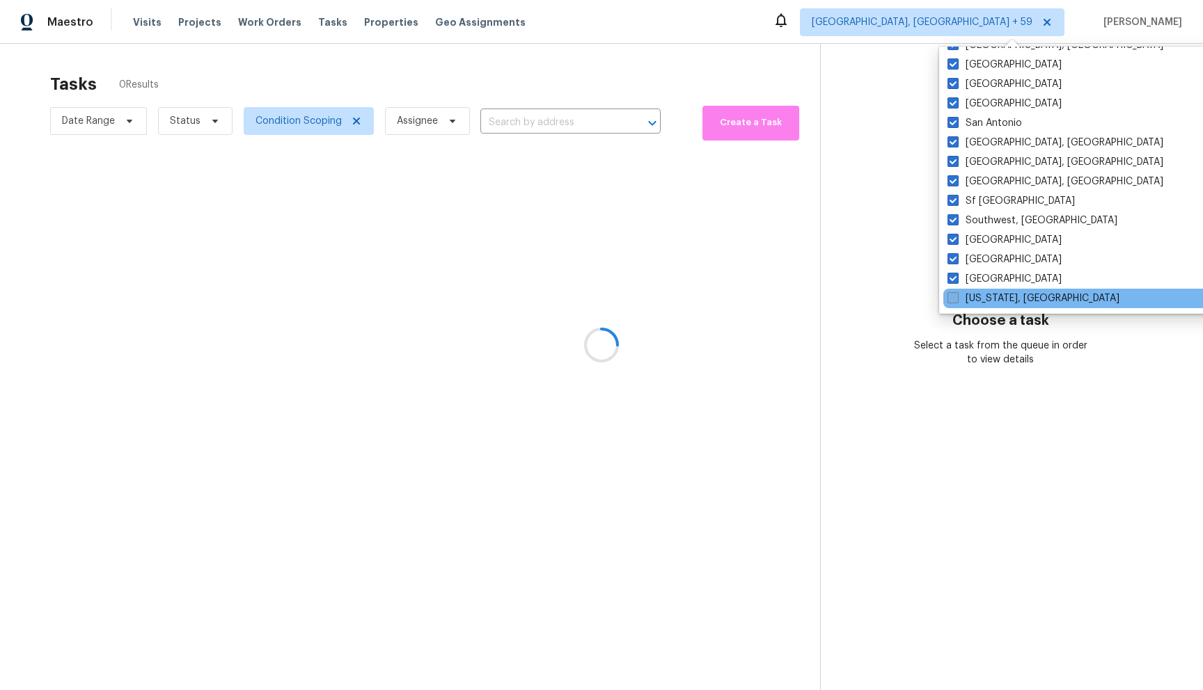
click at [959, 295] on label "[US_STATE], [GEOGRAPHIC_DATA]" at bounding box center [1033, 299] width 172 height 14
click at [956, 295] on input "[US_STATE], [GEOGRAPHIC_DATA]" at bounding box center [951, 296] width 9 height 9
checkbox input "true"
click at [883, 144] on div at bounding box center [601, 345] width 1203 height 690
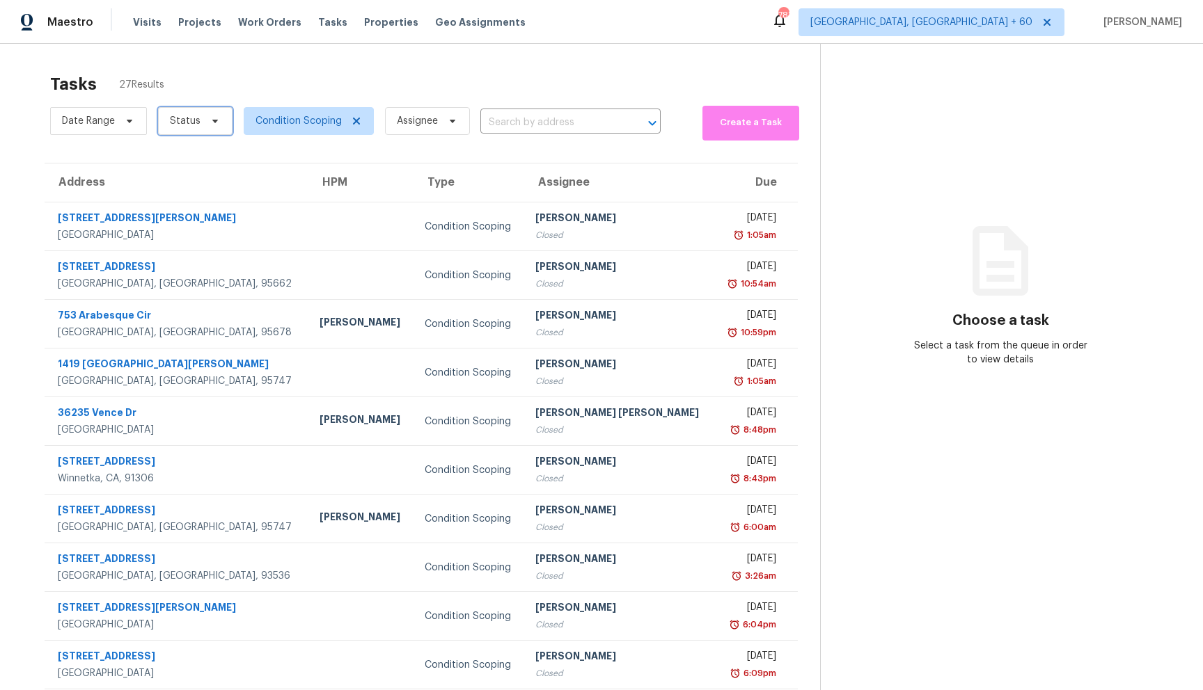
click at [189, 116] on span "Status" at bounding box center [185, 121] width 31 height 14
click at [280, 152] on section "Tasks 27 Results Date Range Status Condition Scoping Assignee ​ Create a Task A…" at bounding box center [421, 400] width 798 height 668
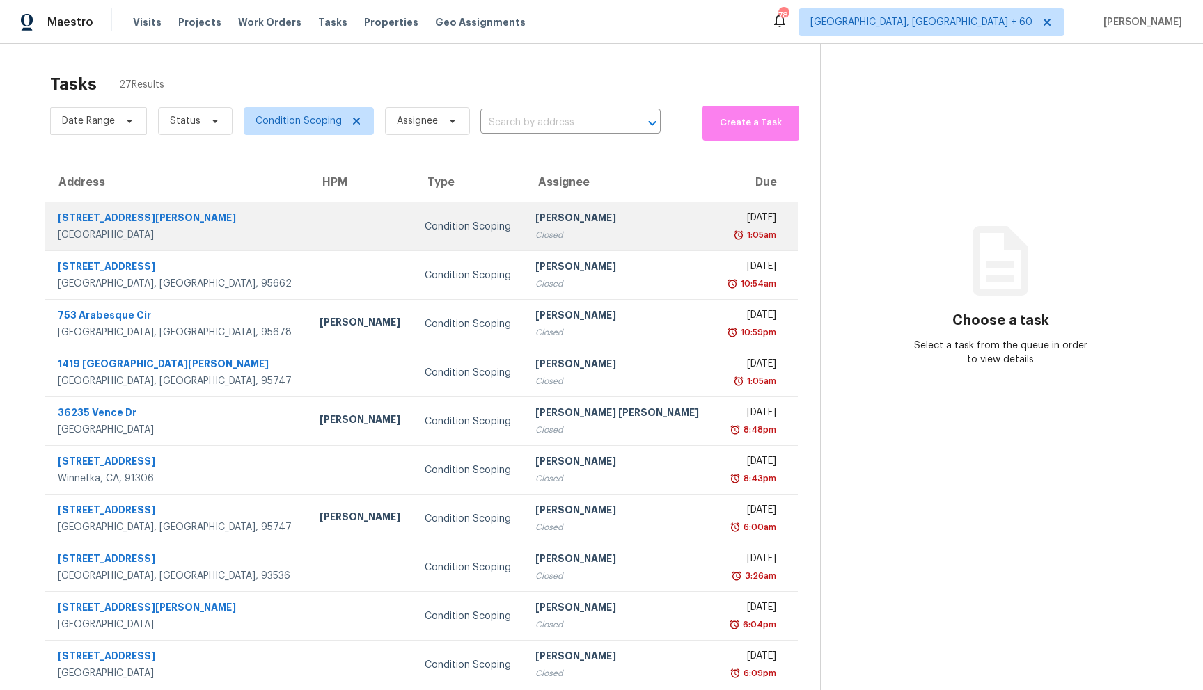
click at [308, 223] on td at bounding box center [360, 227] width 105 height 49
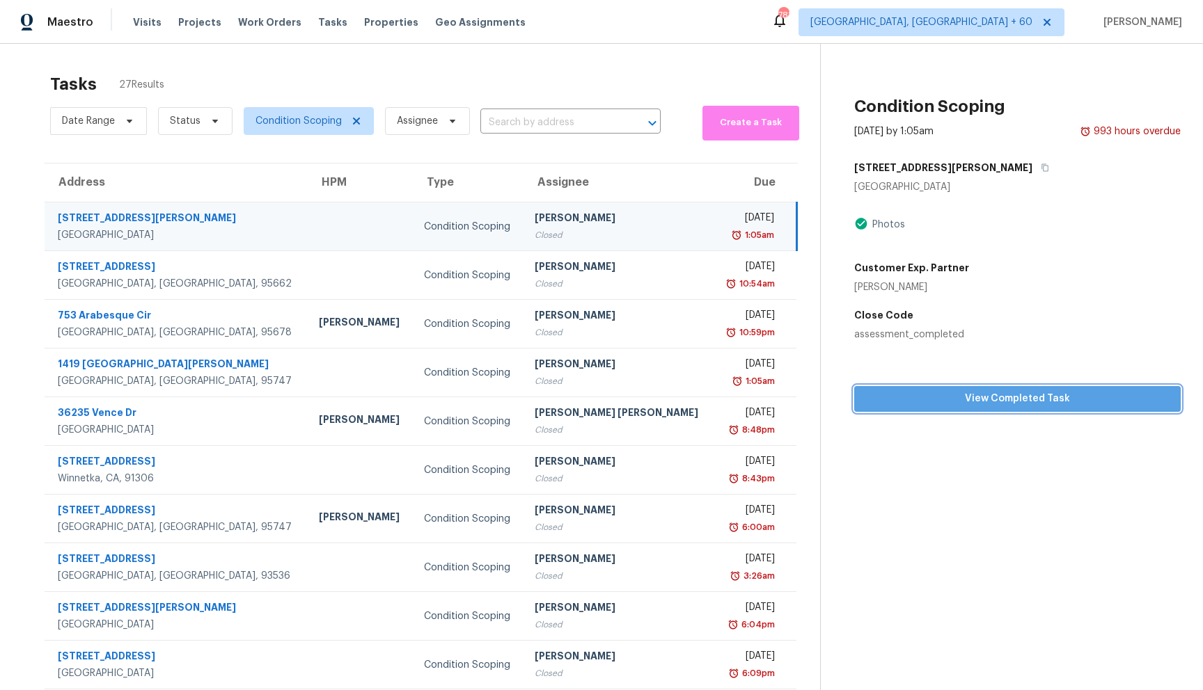
click at [1054, 399] on span "View Completed Task" at bounding box center [1017, 398] width 304 height 17
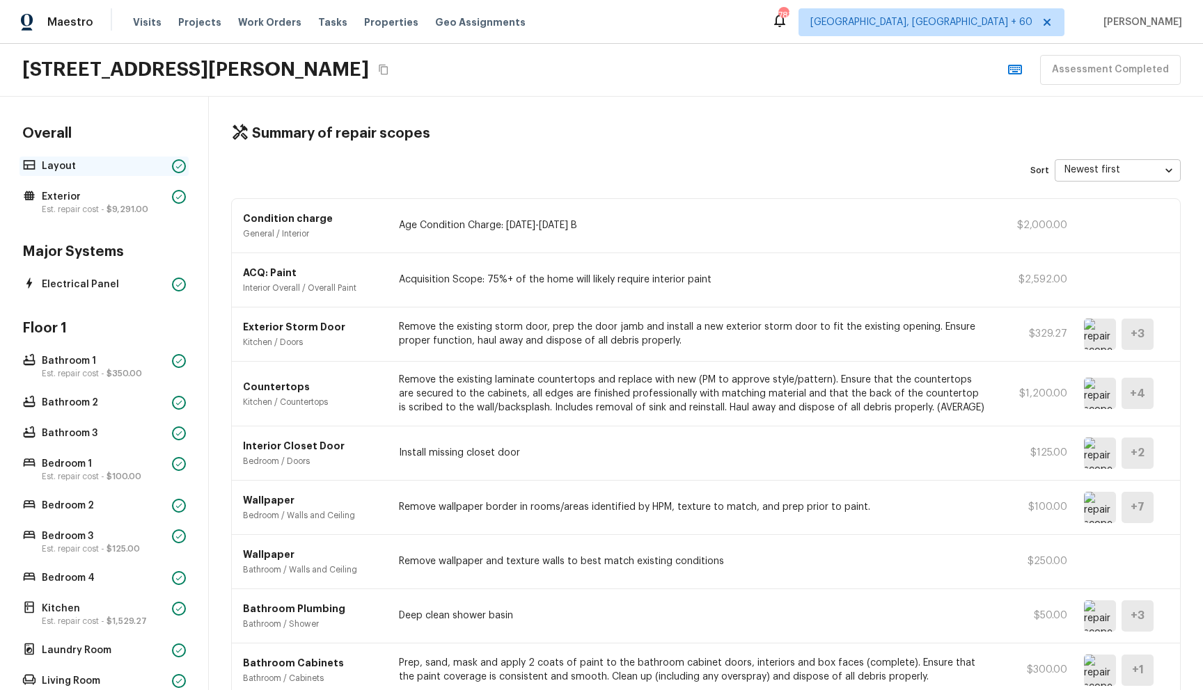
click at [70, 168] on p "Layout" at bounding box center [104, 166] width 125 height 14
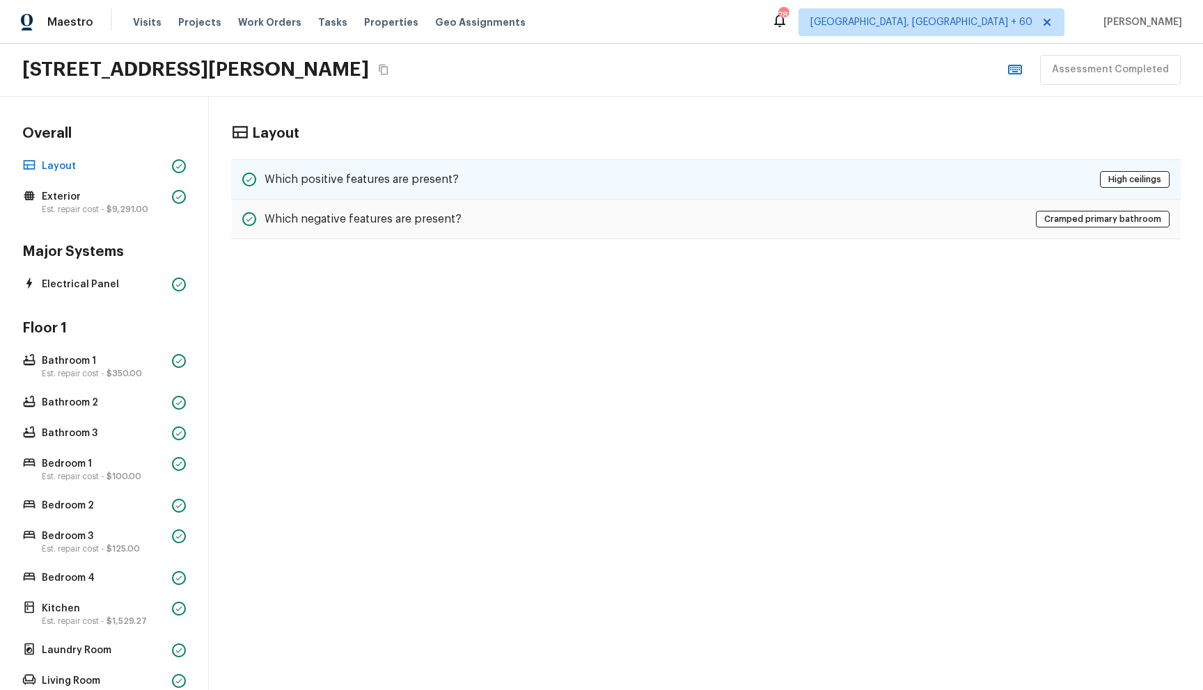
click at [455, 184] on div "Which positive features are present? High ceilings" at bounding box center [705, 179] width 949 height 40
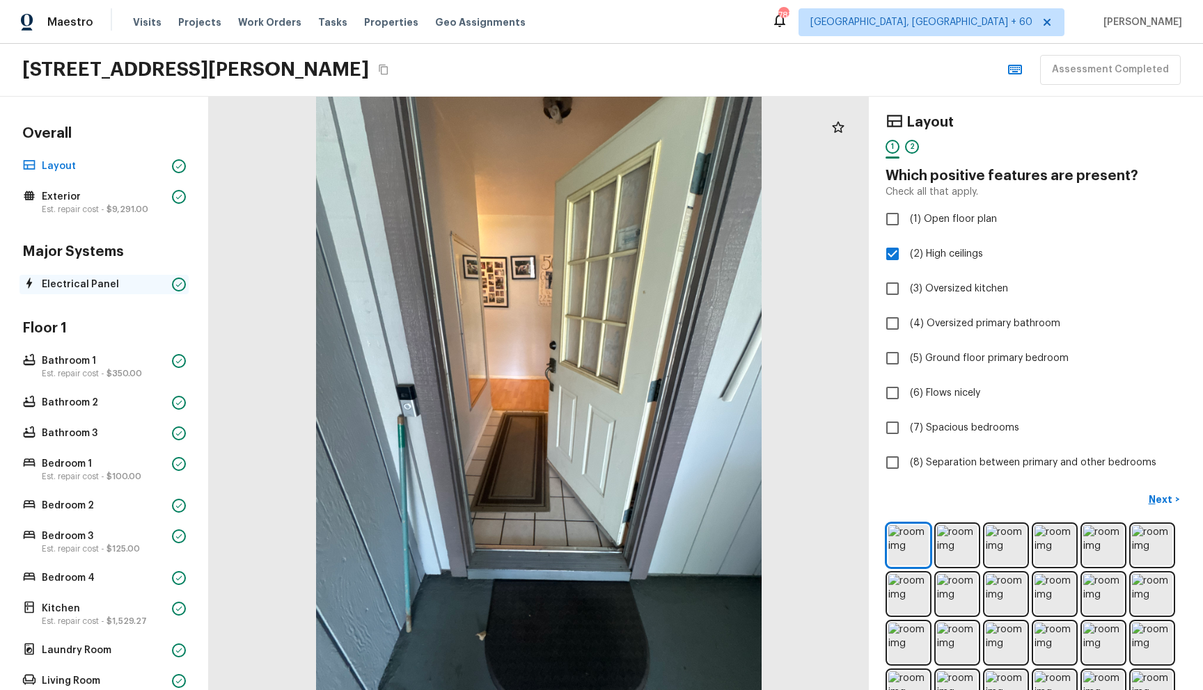
click at [67, 288] on p "Electrical Panel" at bounding box center [104, 285] width 125 height 14
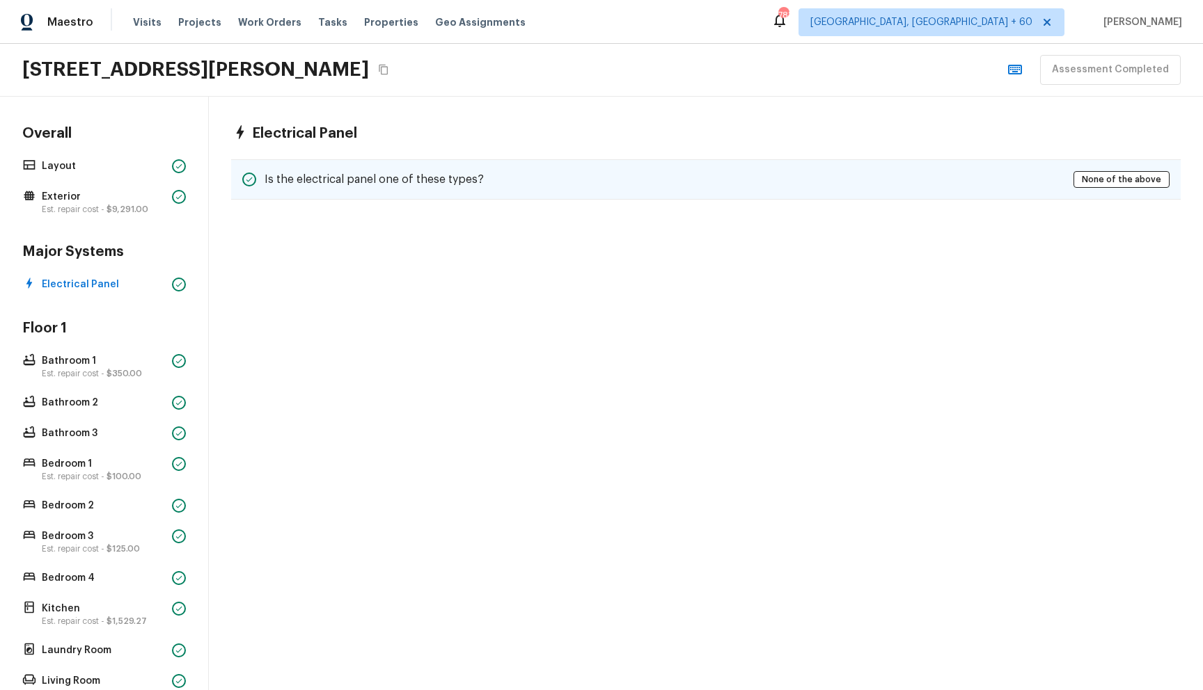
click at [435, 188] on div "Is the electrical panel one of these types? None of the above" at bounding box center [705, 179] width 949 height 40
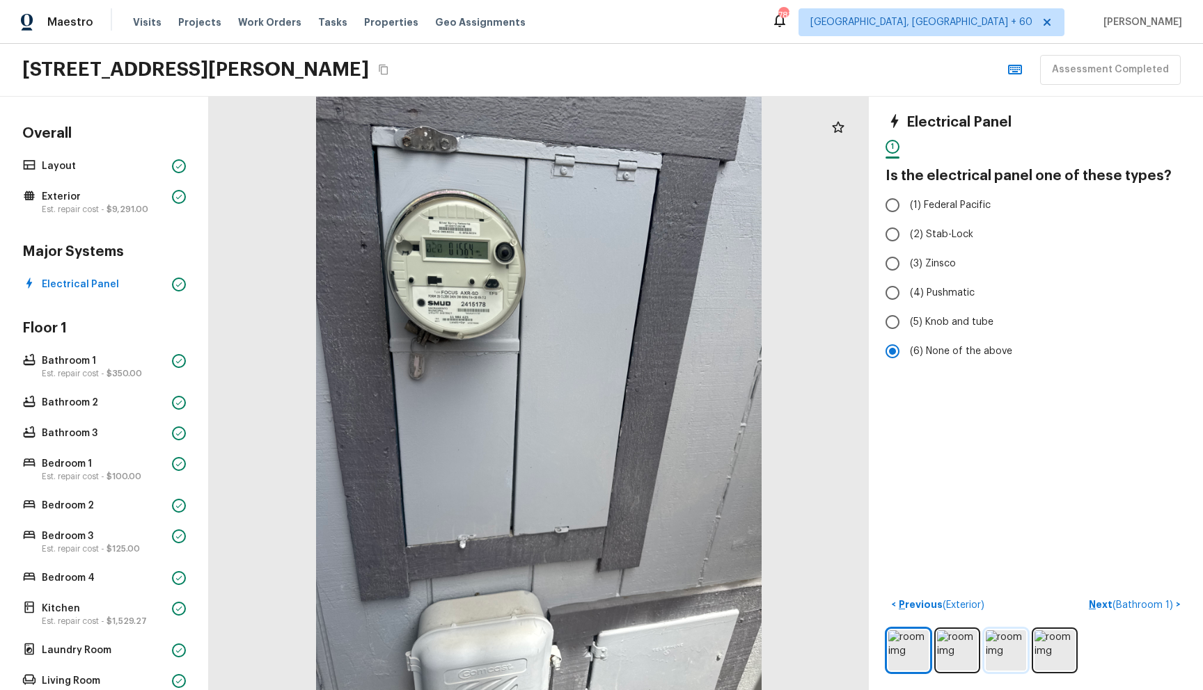
click at [1002, 644] on img at bounding box center [1006, 651] width 40 height 40
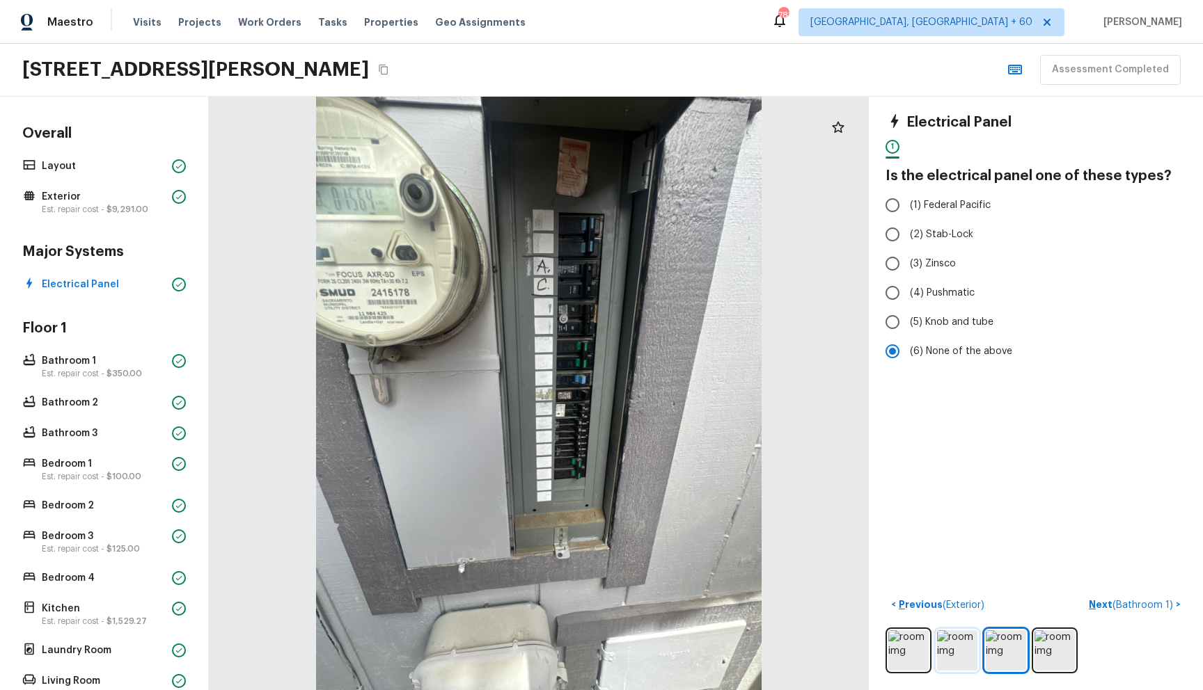
click at [959, 645] on img at bounding box center [957, 651] width 40 height 40
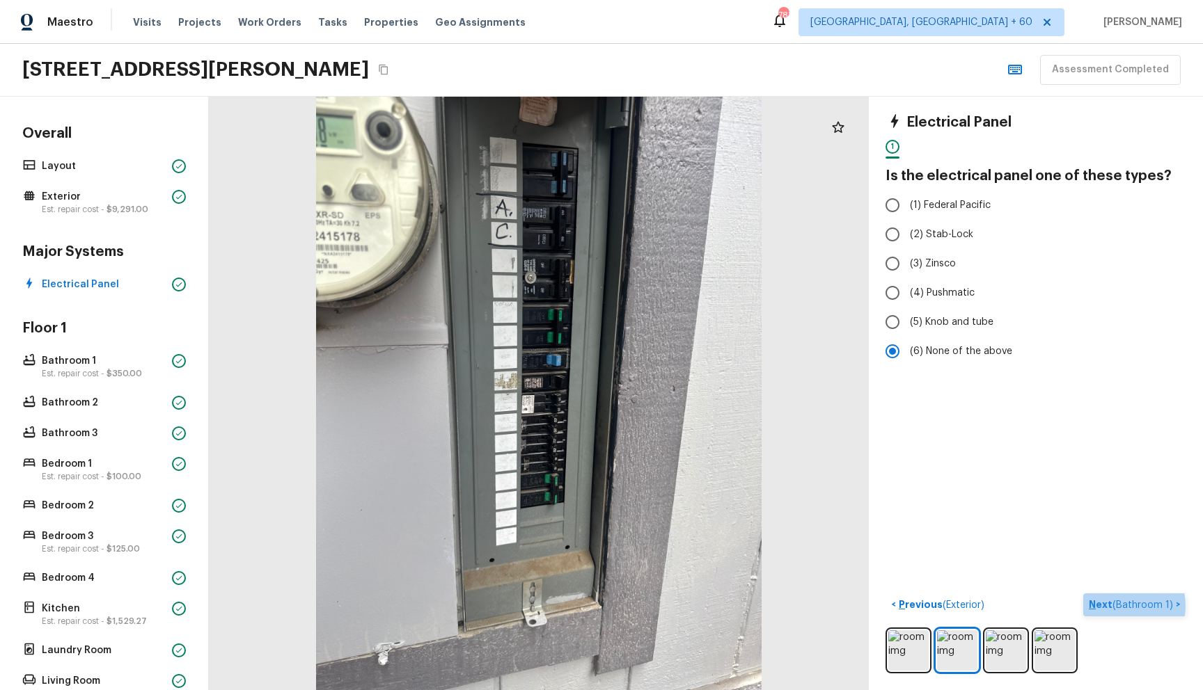
click at [1120, 606] on span "( Bathroom 1 )" at bounding box center [1142, 606] width 61 height 10
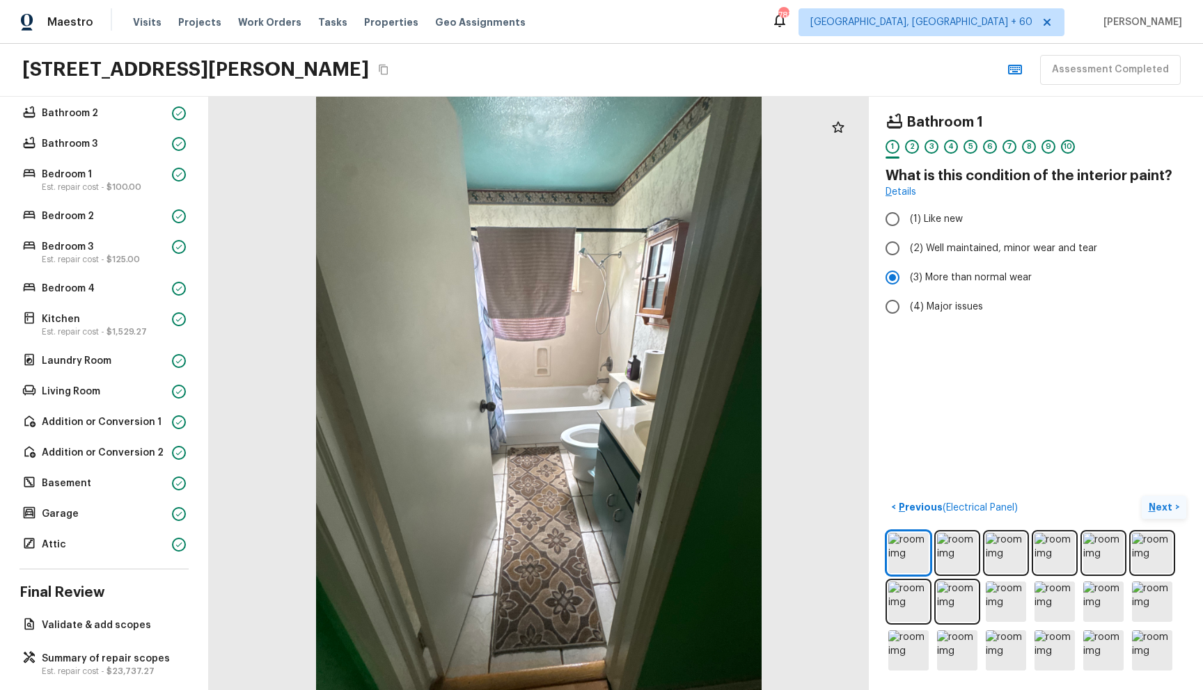
scroll to position [307, 0]
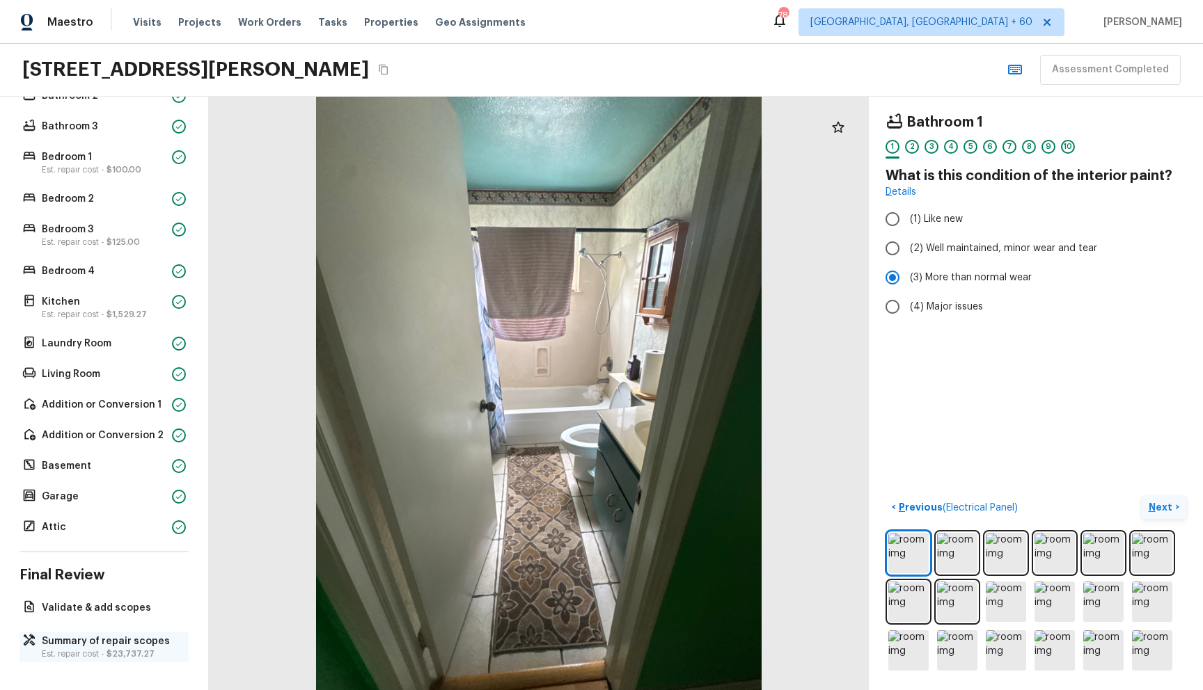
click at [100, 649] on p "Est. repair cost - $23,737.27" at bounding box center [111, 654] width 139 height 11
